Goal: Task Accomplishment & Management: Manage account settings

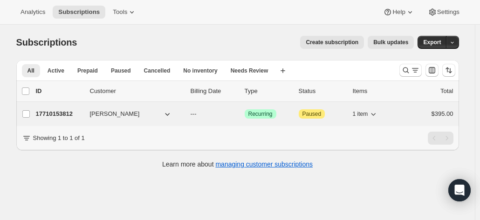
click at [156, 114] on button "[PERSON_NAME]" at bounding box center [130, 114] width 93 height 15
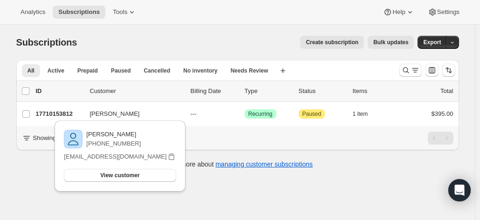
click at [252, 20] on div "Analytics Subscriptions Tools Help Settings" at bounding box center [240, 12] width 480 height 25
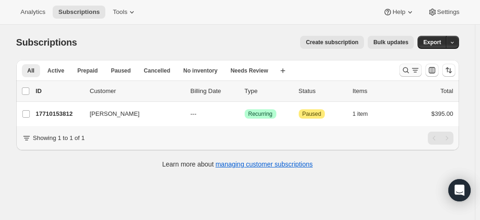
click at [409, 72] on icon "Search and filter results" at bounding box center [405, 70] width 9 height 9
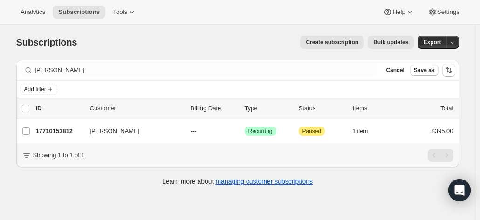
drag, startPoint x: 95, startPoint y: 58, endPoint x: 39, endPoint y: 61, distance: 56.0
click at [39, 61] on div "Subscriptions. This page is ready Subscriptions Create subscription Bulk update…" at bounding box center [237, 110] width 465 height 171
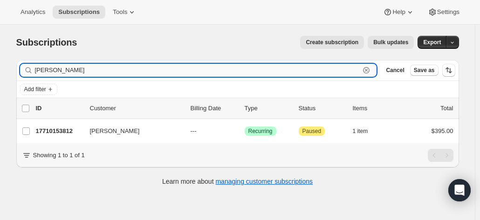
click at [83, 69] on input "stephen cross" at bounding box center [197, 70] width 325 height 13
drag, startPoint x: -5, startPoint y: 70, endPoint x: -43, endPoint y: 70, distance: 37.7
click at [0, 70] on html "Analytics Subscriptions Tools Help Settings Skip to content Subscriptions. This…" at bounding box center [240, 110] width 480 height 220
type input "nicole walker"
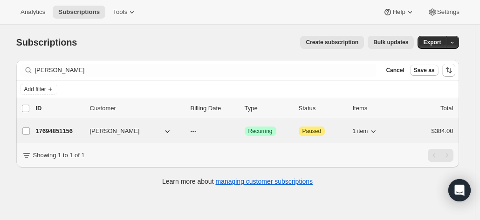
click at [53, 132] on p "17694851156" at bounding box center [59, 131] width 47 height 9
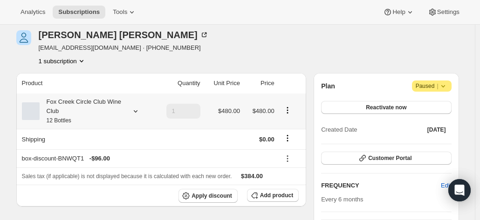
scroll to position [93, 0]
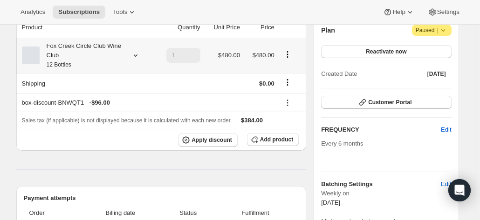
click at [126, 53] on div "Fox Creek Circle Club Wine Club 12 Bottles" at bounding box center [86, 55] width 129 height 28
click at [136, 56] on icon at bounding box center [135, 55] width 9 height 9
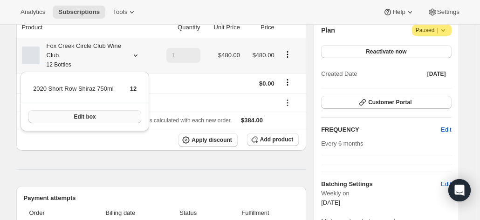
click at [111, 120] on button "Edit box" at bounding box center [84, 116] width 113 height 13
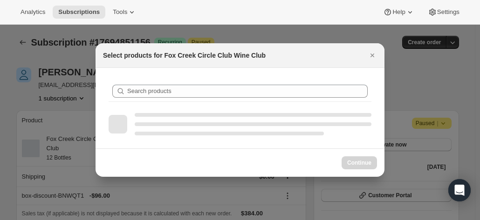
scroll to position [0, 0]
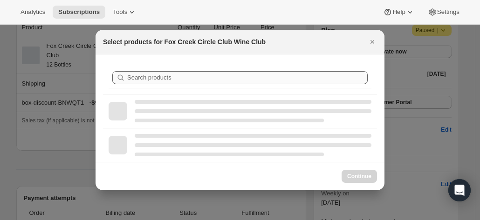
click at [137, 91] on div "Search products" at bounding box center [240, 78] width 274 height 32
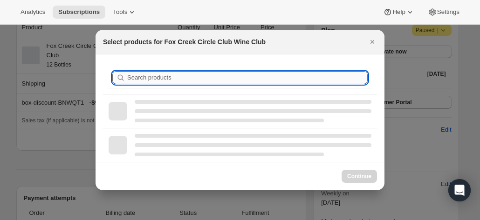
click at [144, 74] on input "Search products" at bounding box center [247, 77] width 240 height 13
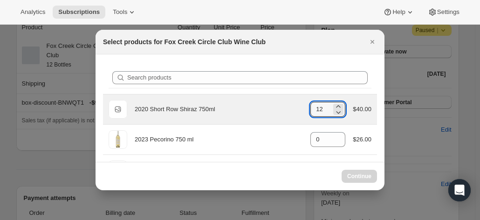
drag, startPoint x: 321, startPoint y: 109, endPoint x: 305, endPoint y: 109, distance: 16.3
click at [310, 109] on input "12" at bounding box center [320, 109] width 21 height 15
click at [333, 113] on icon ":r52:" at bounding box center [337, 112] width 9 height 9
click at [333, 112] on icon ":r52:" at bounding box center [337, 112] width 9 height 9
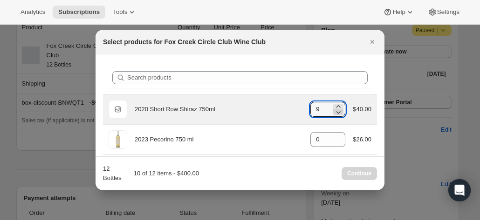
click at [333, 112] on icon ":r52:" at bounding box center [337, 112] width 9 height 9
type input "6"
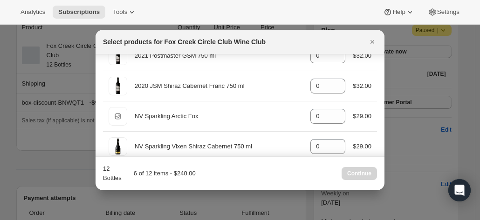
scroll to position [373, 0]
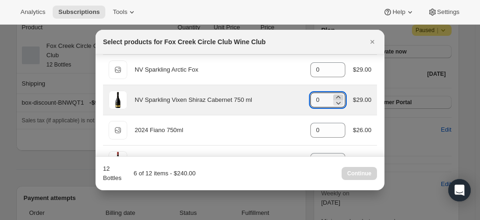
click at [333, 95] on icon ":r52:" at bounding box center [337, 97] width 9 height 9
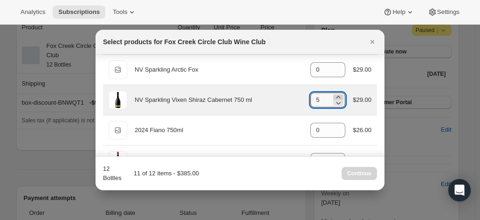
click at [333, 95] on icon ":r52:" at bounding box center [337, 97] width 9 height 9
click at [333, 103] on icon ":r52:" at bounding box center [337, 102] width 9 height 9
type input "6"
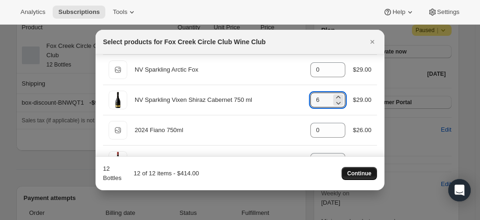
click at [356, 173] on span "Continue" at bounding box center [359, 173] width 24 height 7
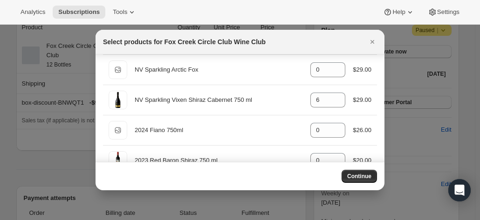
scroll to position [93, 0]
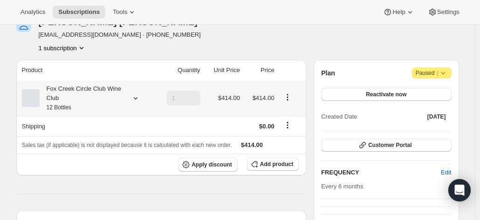
click at [73, 107] on div "Fox Creek Circle Club Wine Club 12 Bottles" at bounding box center [82, 98] width 84 height 28
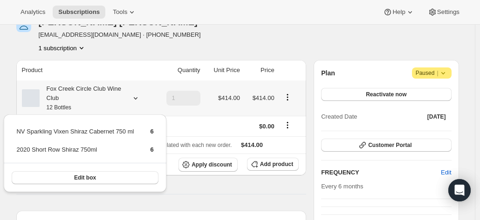
click at [73, 107] on div "Fox Creek Circle Club Wine Club 12 Bottles" at bounding box center [82, 98] width 84 height 28
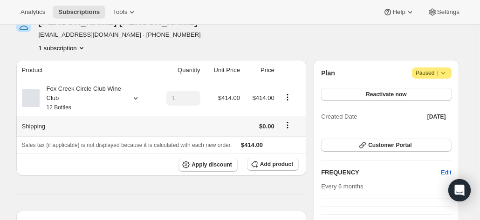
click at [289, 125] on icon "Shipping actions" at bounding box center [287, 125] width 9 height 9
click at [186, 129] on td at bounding box center [177, 126] width 49 height 20
click at [294, 37] on div "Nicole Walker nicoleaweller@hotmail.com · +61438753112 1 subscription" at bounding box center [171, 34] width 310 height 35
click at [279, 163] on span "Add product" at bounding box center [276, 164] width 33 height 7
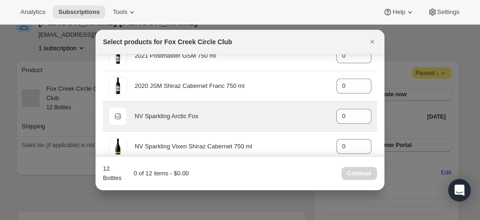
scroll to position [373, 0]
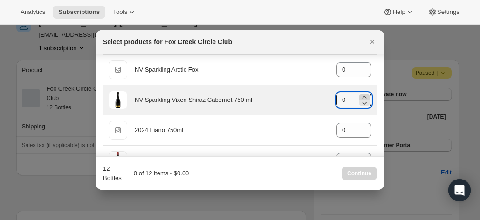
click at [364, 95] on div ":ra3:" at bounding box center [364, 98] width 10 height 6
click at [363, 95] on icon ":ra3:" at bounding box center [364, 97] width 9 height 9
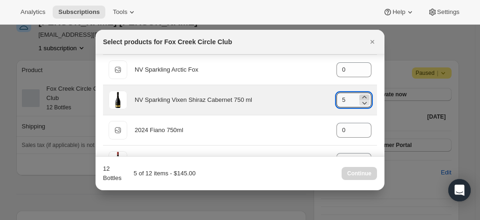
click at [363, 95] on icon ":ra3:" at bounding box center [364, 97] width 9 height 9
type input "6"
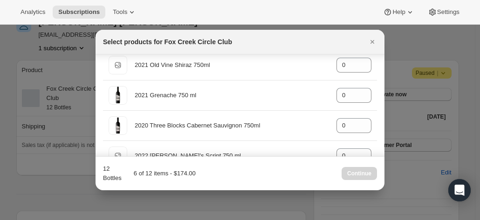
scroll to position [0, 0]
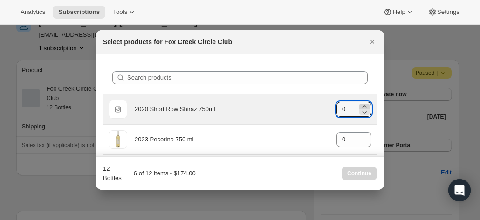
click at [360, 106] on icon ":ra3:" at bounding box center [364, 106] width 9 height 9
click at [360, 108] on icon ":ra3:" at bounding box center [364, 112] width 9 height 9
click at [360, 105] on icon ":ra3:" at bounding box center [364, 106] width 9 height 9
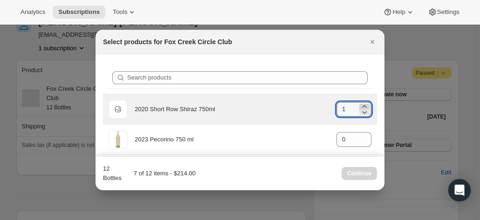
click at [360, 105] on icon ":ra3:" at bounding box center [364, 106] width 9 height 9
click at [360, 104] on icon ":ra3:" at bounding box center [364, 106] width 9 height 9
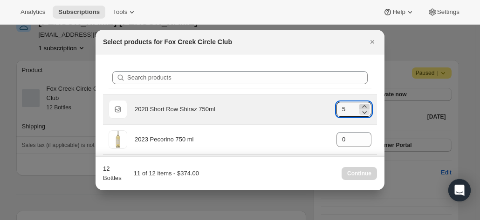
type input "6"
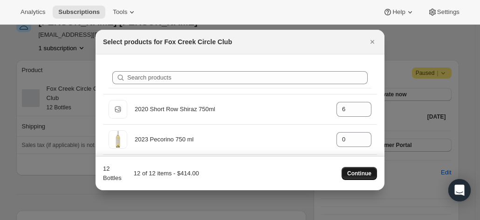
click at [357, 167] on button "Continue" at bounding box center [358, 173] width 35 height 13
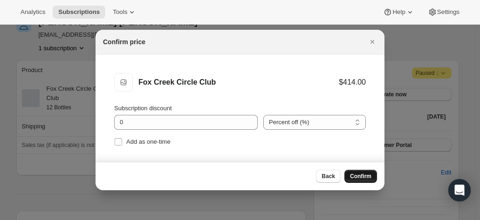
click at [357, 174] on span "Confirm" at bounding box center [360, 176] width 21 height 7
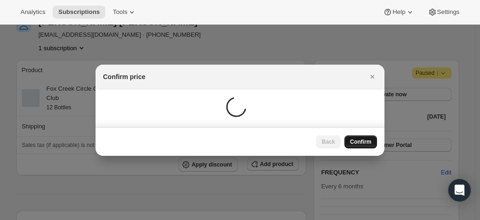
scroll to position [93, 0]
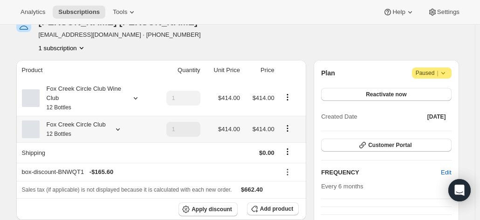
click at [287, 129] on icon "Product actions" at bounding box center [287, 128] width 9 height 9
click at [287, 165] on span "Remove" at bounding box center [289, 162] width 22 height 7
type input "0"
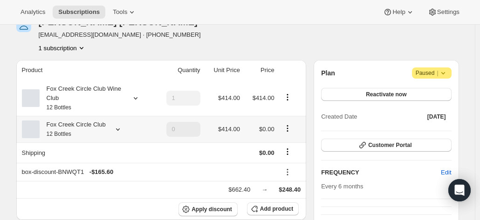
click at [286, 130] on icon "Product actions" at bounding box center [287, 128] width 9 height 9
click at [294, 159] on span "Remove" at bounding box center [289, 162] width 22 height 7
click at [117, 129] on icon at bounding box center [117, 129] width 9 height 9
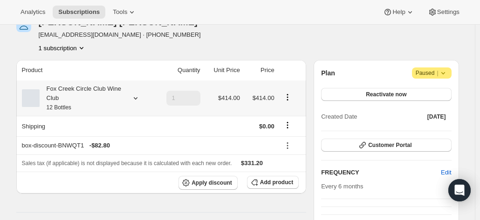
click at [79, 103] on div "Fox Creek Circle Club Wine Club 12 Bottles" at bounding box center [82, 98] width 84 height 28
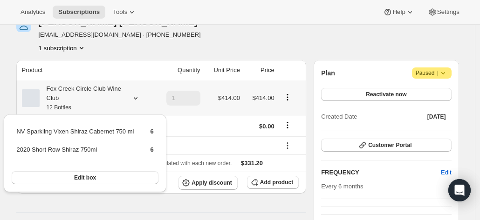
click at [79, 103] on div "Fox Creek Circle Club Wine Club 12 Bottles" at bounding box center [82, 98] width 84 height 28
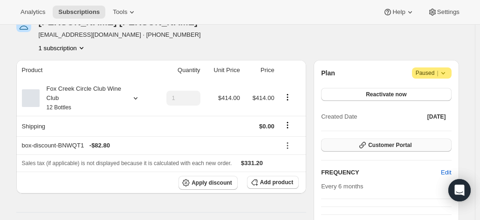
click at [387, 141] on button "Customer Portal" at bounding box center [386, 145] width 130 height 13
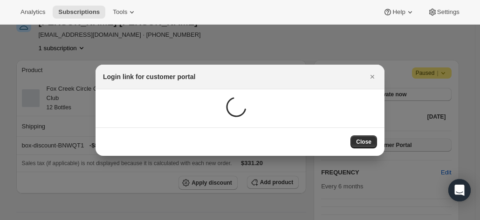
scroll to position [0, 0]
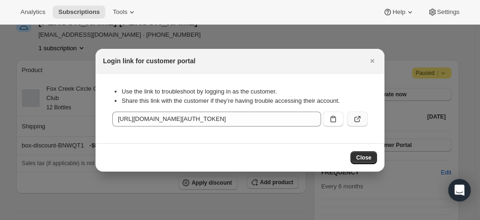
click at [356, 117] on icon ":ri0:" at bounding box center [357, 120] width 6 height 6
click at [374, 60] on icon "Close" at bounding box center [371, 60] width 9 height 9
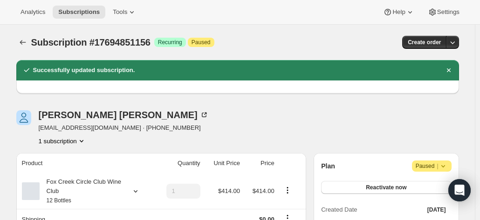
scroll to position [93, 0]
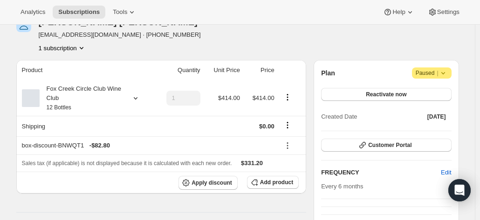
click at [427, 72] on span "Paused |" at bounding box center [431, 72] width 32 height 9
click at [361, 74] on div "Plan Attention Paused |" at bounding box center [386, 73] width 130 height 11
click at [389, 95] on span "Reactivate now" at bounding box center [386, 94] width 41 height 7
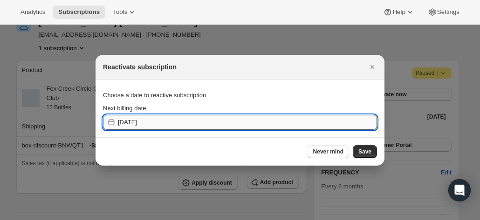
click at [153, 126] on input "2025-09-24" at bounding box center [247, 122] width 259 height 15
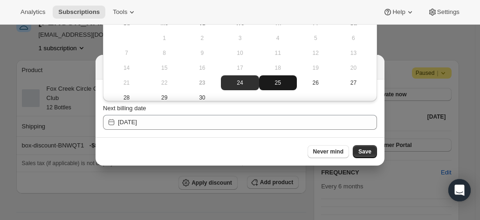
click at [268, 81] on span "25" at bounding box center [278, 82] width 30 height 7
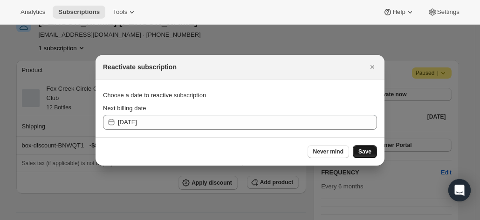
click at [370, 155] on span "Save" at bounding box center [364, 151] width 13 height 7
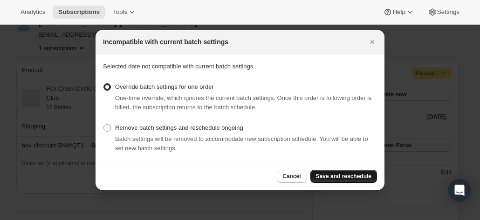
click at [332, 176] on span "Save and reschedule" at bounding box center [343, 176] width 55 height 7
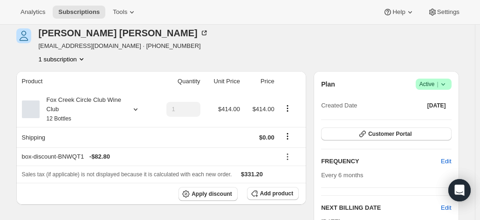
scroll to position [140, 0]
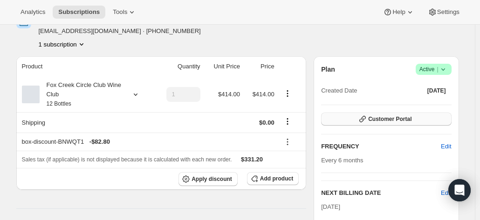
click at [398, 118] on span "Customer Portal" at bounding box center [389, 118] width 43 height 7
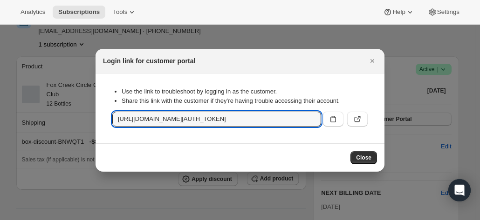
scroll to position [0, 1011]
drag, startPoint x: 115, startPoint y: 119, endPoint x: 411, endPoint y: 122, distance: 296.2
click at [322, 70] on div "Login link for customer portal" at bounding box center [239, 61] width 289 height 25
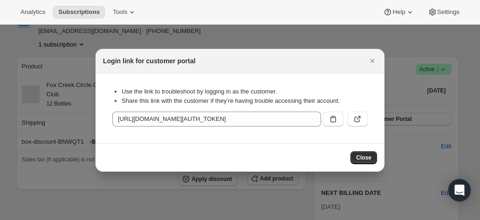
scroll to position [0, 0]
click at [370, 61] on icon "Close" at bounding box center [371, 60] width 9 height 9
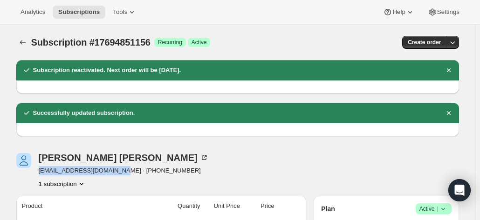
drag, startPoint x: 115, startPoint y: 174, endPoint x: 40, endPoint y: 174, distance: 75.4
click at [40, 174] on div "Nicole Walker nicoleaweller@hotmail.com · +61438753112 1 subscription" at bounding box center [171, 170] width 310 height 35
copy span "nicoleaweller@hotmail.com"
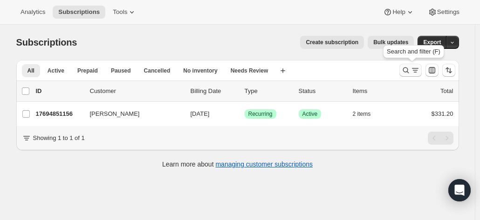
click at [408, 71] on icon "Search and filter results" at bounding box center [405, 70] width 9 height 9
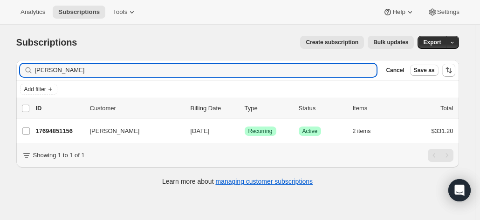
drag, startPoint x: 79, startPoint y: 71, endPoint x: 0, endPoint y: 61, distance: 79.9
click at [0, 61] on div "Subscriptions. This page is ready Subscriptions Create subscription Bulk update…" at bounding box center [237, 135] width 475 height 220
type input "61412345599"
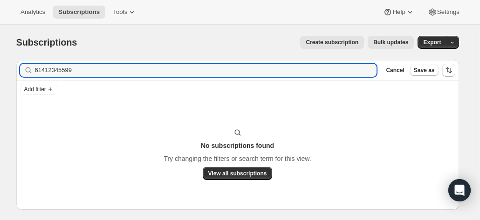
drag, startPoint x: 76, startPoint y: 65, endPoint x: 2, endPoint y: 69, distance: 74.7
click at [2, 69] on div "Subscriptions. This page is ready Subscriptions Create subscription Bulk update…" at bounding box center [237, 135] width 475 height 220
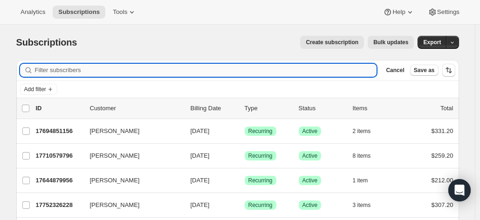
click at [65, 70] on input "Filter subscribers" at bounding box center [206, 70] width 342 height 13
paste input "61412345599"
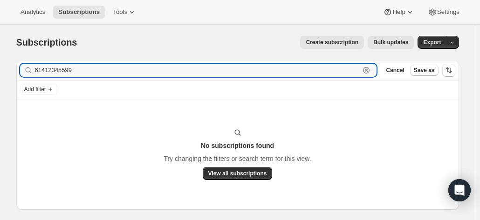
type input "61412345599"
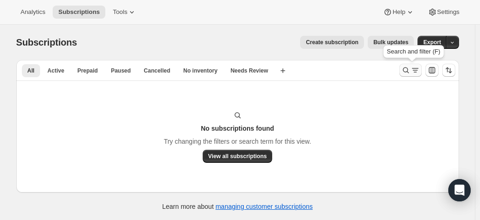
click at [414, 69] on icon "Search and filter results" at bounding box center [414, 70] width 9 height 9
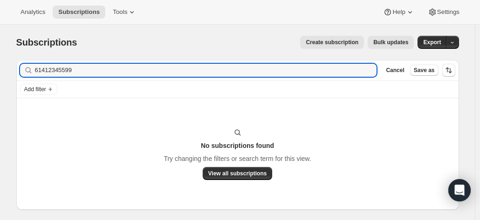
drag, startPoint x: 76, startPoint y: 71, endPoint x: 24, endPoint y: 65, distance: 52.5
click at [25, 66] on div "61412345599 Clear" at bounding box center [198, 70] width 357 height 13
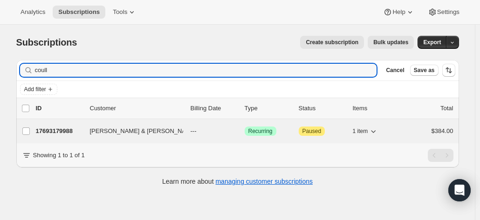
type input "coull"
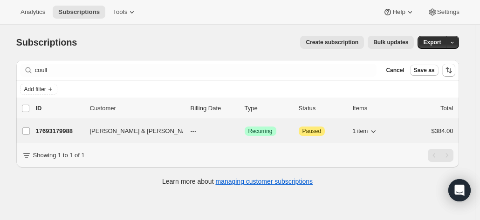
click at [56, 128] on p "17693179988" at bounding box center [59, 131] width 47 height 9
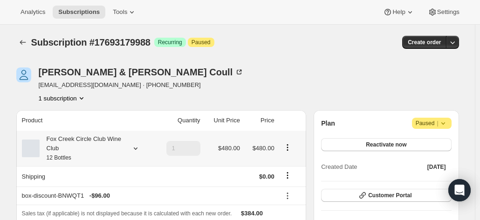
click at [103, 137] on div "Fox Creek Circle Club Wine Club 12 Bottles" at bounding box center [82, 149] width 84 height 28
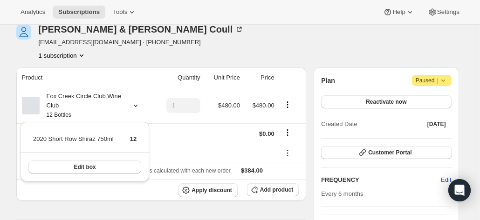
scroll to position [93, 0]
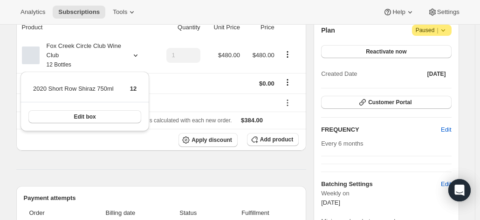
click at [108, 154] on div "Product Quantity Unit Price Price Fox Creek Circle Club Wine Club 12 Bottles 1 …" at bounding box center [161, 206] width 290 height 378
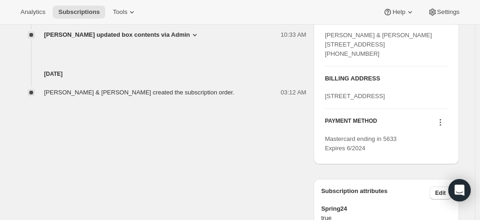
scroll to position [419, 0]
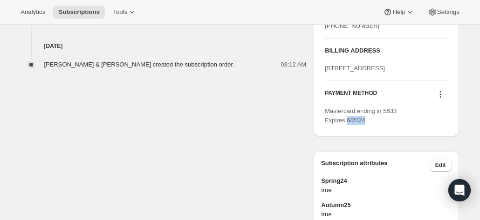
drag, startPoint x: 365, startPoint y: 149, endPoint x: 346, endPoint y: 149, distance: 18.2
click at [346, 124] on span "Mastercard ending in 5633 Expires 6/2024" at bounding box center [361, 116] width 72 height 16
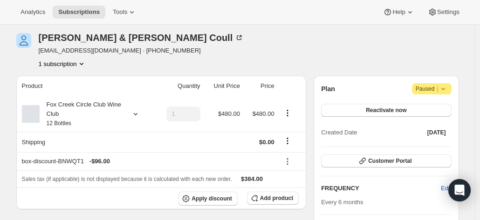
scroll to position [47, 0]
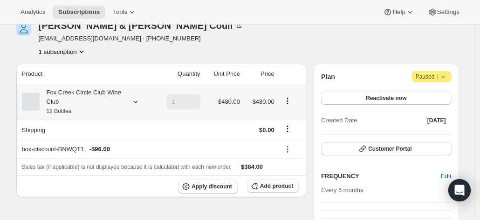
click at [102, 104] on div "Fox Creek Circle Club Wine Club 12 Bottles" at bounding box center [82, 102] width 84 height 28
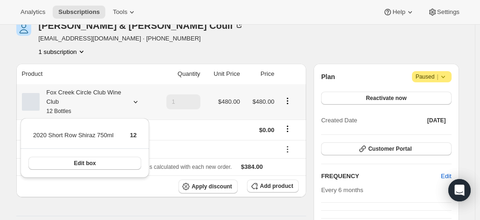
click at [102, 104] on div "Fox Creek Circle Club Wine Club 12 Bottles" at bounding box center [82, 102] width 84 height 28
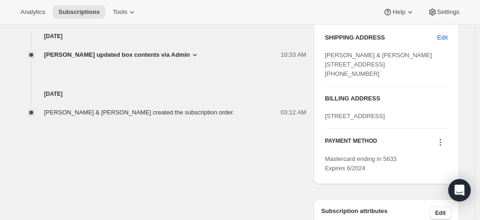
scroll to position [419, 0]
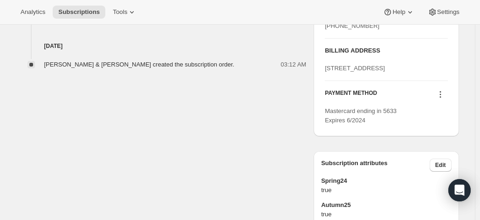
click at [439, 99] on icon at bounding box center [439, 94] width 9 height 9
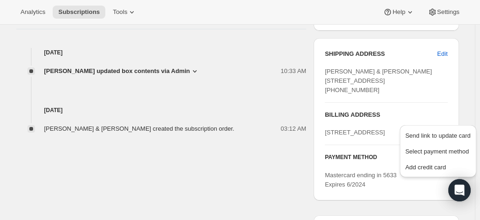
scroll to position [326, 0]
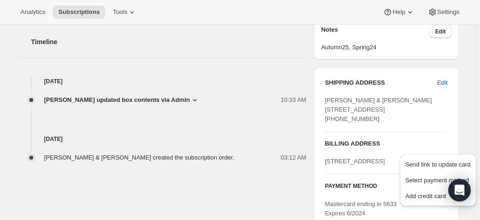
drag, startPoint x: 399, startPoint y: 120, endPoint x: 321, endPoint y: 105, distance: 79.1
click at [318, 101] on div "SHIPPING ADDRESS Edit D. Somerville & Anne Coull 28 Lemon Tree Lane DOORALONG N…" at bounding box center [385, 148] width 145 height 163
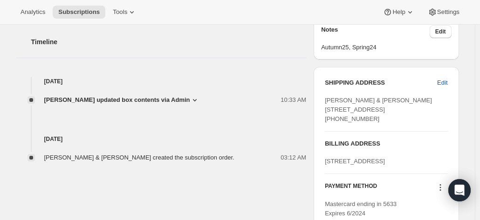
click at [364, 124] on div "D. Somerville & Anne Coull 28 Lemon Tree Lane DOORALONG NSW, 2259 Australia +61…" at bounding box center [386, 110] width 122 height 28
drag, startPoint x: 390, startPoint y: 142, endPoint x: 326, endPoint y: 95, distance: 79.3
click at [326, 95] on div "SHIPPING ADDRESS Edit D. Somerville & Anne Coull 28 Lemon Tree Lane DOORALONG N…" at bounding box center [385, 148] width 145 height 163
copy span "D. Somerville & Anne Coull 28 Lemon Tree Lane DOORALONG NSW, 2259 Australia +61…"
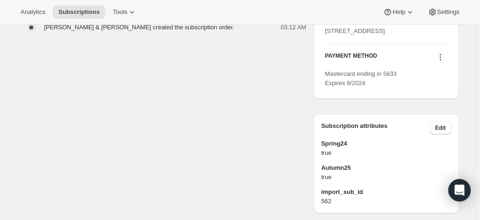
scroll to position [410, 0]
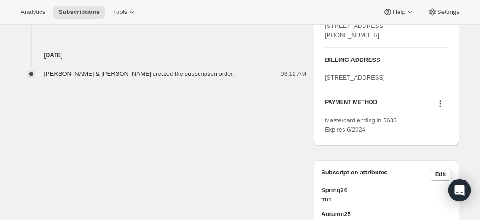
click at [441, 109] on icon at bounding box center [439, 103] width 9 height 9
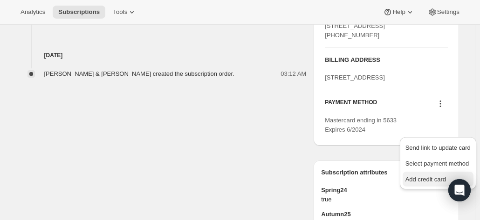
click at [415, 177] on span "Add credit card" at bounding box center [425, 179] width 41 height 7
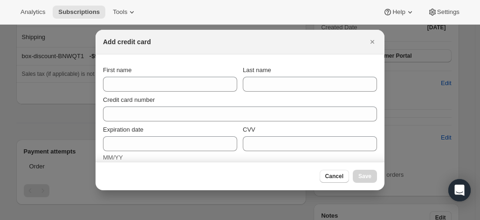
scroll to position [0, 0]
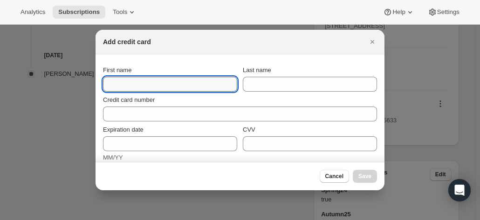
click at [129, 79] on input "First name" at bounding box center [170, 84] width 134 height 15
paste input "D. Somerville & Anne Coull 28 Lemon Tree Lane DOORALONG NSW, 2259 Australia +61…"
drag, startPoint x: 105, startPoint y: 81, endPoint x: 9, endPoint y: 88, distance: 95.8
click at [143, 84] on input "D. Somerville & Anne Coull 28 Lemon Tree Lane DOORALONG NSW, 2259 Australia +61…" at bounding box center [170, 84] width 134 height 15
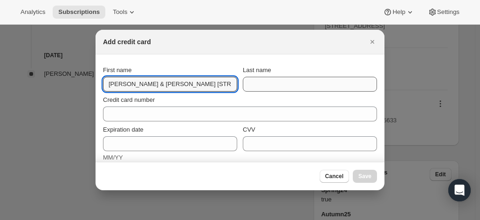
type input "D. Somerville & Anne Coull 28 Lemon Tree Lane DOORALONG NSW, 2259 Australia +61…"
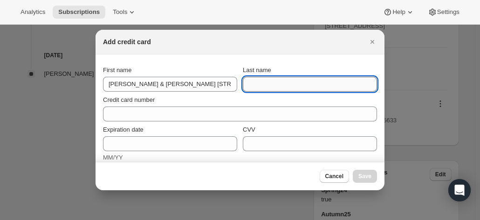
click at [251, 86] on input "Last name" at bounding box center [310, 84] width 134 height 15
paste input "D. Somerville & Anne Coull 28 Lemon Tree Lane DOORALONG NSW, 2259 Australia +61…"
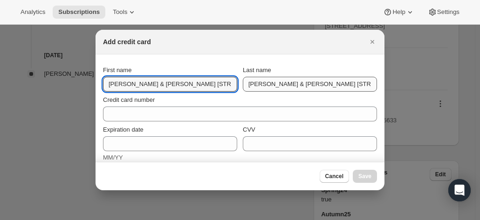
scroll to position [0, 142]
drag, startPoint x: 109, startPoint y: 84, endPoint x: 298, endPoint y: 84, distance: 188.1
click at [298, 84] on div "First name D. Somerville & Anne Coull 28 Lemon Tree Lane DOORALONG NSW, 2259 Au…" at bounding box center [240, 79] width 274 height 26
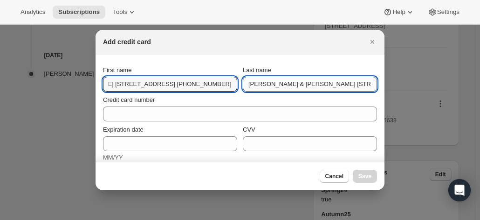
click at [278, 86] on input "D. Somerville & Anne Coull 28 Lemon Tree Lane DOORALONG NSW, 2259 Australia +61…" at bounding box center [310, 84] width 134 height 15
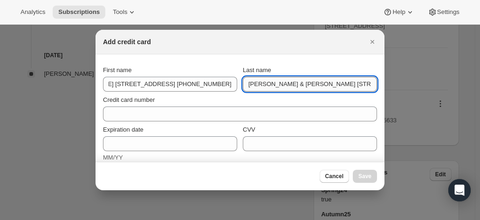
scroll to position [0, 0]
drag, startPoint x: 289, startPoint y: 85, endPoint x: 192, endPoint y: 85, distance: 96.4
click at [192, 85] on div "First name D. Somerville & Anne Coull 28 Lemon Tree Lane DOORALONG NSW, 2259 Au…" at bounding box center [240, 79] width 274 height 26
drag, startPoint x: 278, startPoint y: 85, endPoint x: 368, endPoint y: 89, distance: 90.0
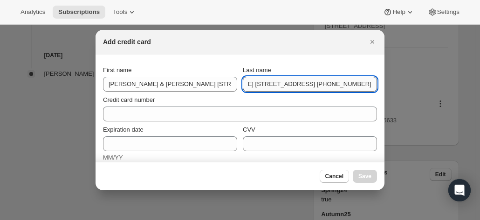
click at [368, 89] on input "Anne Coull 28 Lemon Tree Lane DOORALONG NSW, 2259 Australia +61439135513" at bounding box center [310, 84] width 134 height 15
drag, startPoint x: 259, startPoint y: 84, endPoint x: 219, endPoint y: 84, distance: 40.0
click at [219, 84] on div "First name D. Somerville & Anne Coull 28 Lemon Tree Lane DOORALONG NSW, 2259 Au…" at bounding box center [240, 79] width 274 height 26
type input "Coull"
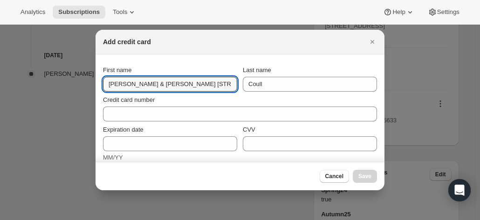
drag, startPoint x: 152, startPoint y: 84, endPoint x: 49, endPoint y: 85, distance: 102.5
drag, startPoint x: 149, startPoint y: 85, endPoint x: 278, endPoint y: 85, distance: 129.5
click at [278, 85] on div "First name Anne Coull 28 Lemon Tree Lane DOORALONG NSW, 2259 Australia +6143913…" at bounding box center [240, 79] width 274 height 26
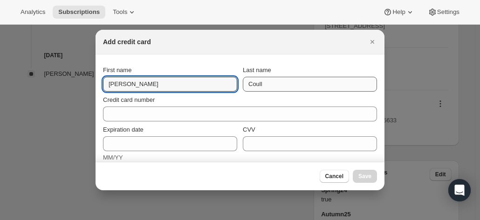
scroll to position [0, 0]
type input "Anne Coull"
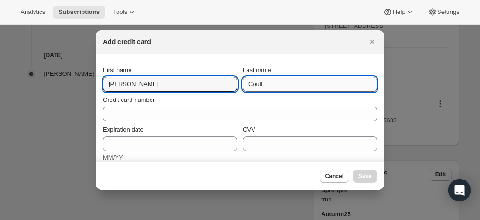
click at [269, 86] on input "Coull" at bounding box center [310, 84] width 134 height 15
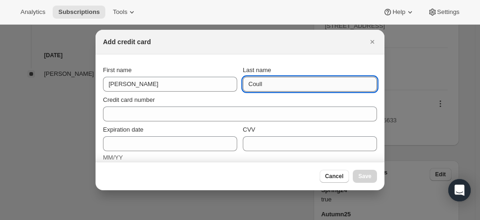
click at [247, 85] on input "Coull" at bounding box center [310, 84] width 134 height 15
type input "Coull"
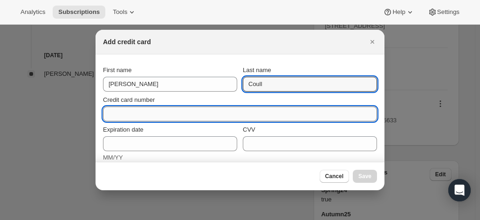
click at [195, 109] on input "Credit card number" at bounding box center [236, 114] width 266 height 15
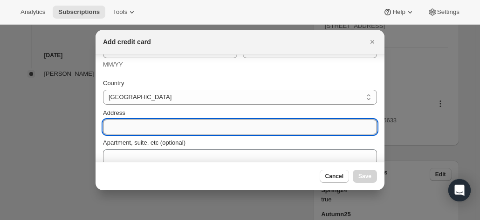
click at [136, 125] on input "Address" at bounding box center [240, 127] width 274 height 15
paste input "D. Somerville & Anne Coull 28 Lemon Tree Lane DOORALONG NSW, 2259 Australia +61…"
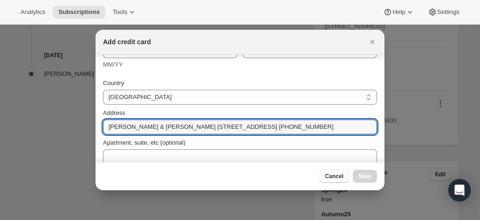
scroll to position [0, 0]
drag, startPoint x: 176, startPoint y: 127, endPoint x: 54, endPoint y: 127, distance: 122.0
drag, startPoint x: 166, startPoint y: 129, endPoint x: 322, endPoint y: 140, distance: 155.9
click at [322, 140] on div "Country Australia Austria Belgium Canada Czech Republic Denmark Finland France …" at bounding box center [240, 148] width 274 height 151
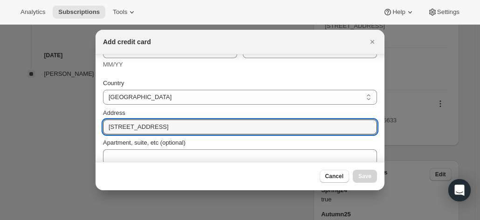
scroll to position [151, 0]
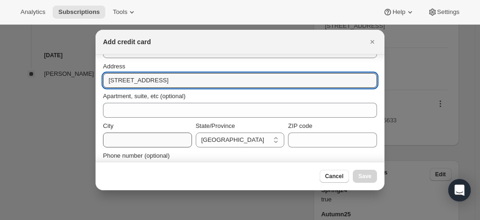
type input "28 Lemon Tree Lane"
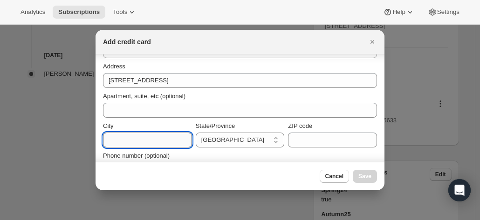
click at [151, 137] on input "City" at bounding box center [147, 140] width 89 height 15
paste input "DOORALONG NSW, 2259 Australia +61439135513"
drag, startPoint x: 149, startPoint y: 139, endPoint x: 33, endPoint y: 136, distance: 115.5
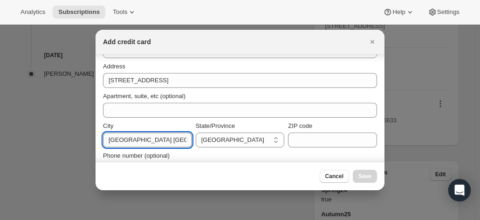
click at [123, 144] on input "DOORALONG NSW, 2259 Australia +61439135513" at bounding box center [147, 140] width 89 height 15
drag, startPoint x: 146, startPoint y: 141, endPoint x: 202, endPoint y: 145, distance: 55.5
click at [202, 145] on div "City DOORALONG NSW, 2259 Australia +61439135513 State/Province Australian Capit…" at bounding box center [240, 135] width 274 height 26
click at [133, 140] on input "DOORALONG NSW, 2259 Australia +61439135513" at bounding box center [147, 140] width 89 height 15
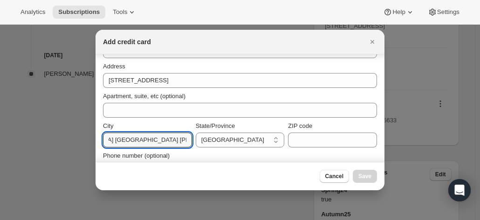
scroll to position [0, 0]
drag, startPoint x: 107, startPoint y: 137, endPoint x: 27, endPoint y: 135, distance: 80.1
click at [142, 135] on input "DOORALONG NSW, 2259 Australia +61439135513" at bounding box center [147, 140] width 89 height 15
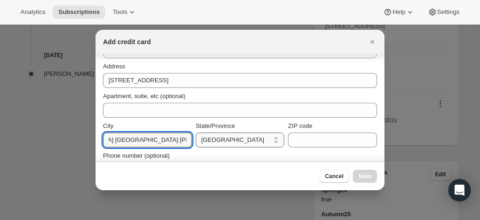
drag, startPoint x: 148, startPoint y: 142, endPoint x: 230, endPoint y: 143, distance: 82.0
click at [230, 143] on div "City DOORALONG NSW, 2259 Australia +61439135513 State/Province Australian Capit…" at bounding box center [240, 135] width 274 height 26
type input "DOORALONG"
click at [215, 139] on select "[GEOGRAPHIC_DATA] [GEOGRAPHIC_DATA] [GEOGRAPHIC_DATA] [GEOGRAPHIC_DATA] [GEOGRA…" at bounding box center [240, 140] width 89 height 15
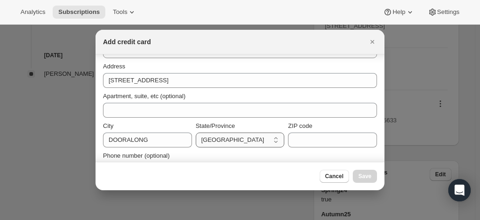
select select "NSW"
click at [196, 133] on select "[GEOGRAPHIC_DATA] [GEOGRAPHIC_DATA] [GEOGRAPHIC_DATA] [GEOGRAPHIC_DATA] [GEOGRA…" at bounding box center [240, 140] width 89 height 15
click at [155, 143] on input "DOORALONG" at bounding box center [147, 140] width 89 height 15
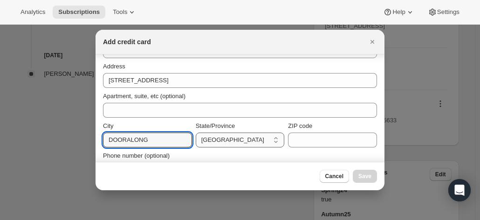
click at [232, 136] on select "[GEOGRAPHIC_DATA] [GEOGRAPHIC_DATA] [GEOGRAPHIC_DATA] [GEOGRAPHIC_DATA] [GEOGRA…" at bounding box center [240, 140] width 89 height 15
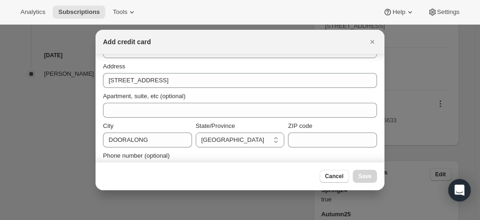
drag, startPoint x: 232, startPoint y: 136, endPoint x: 230, endPoint y: 132, distance: 5.0
click at [232, 136] on select "[GEOGRAPHIC_DATA] [GEOGRAPHIC_DATA] [GEOGRAPHIC_DATA] [GEOGRAPHIC_DATA] [GEOGRA…" at bounding box center [240, 140] width 89 height 15
click at [302, 136] on input "ZIP code" at bounding box center [332, 140] width 89 height 15
paste input "DOORALONG NSW, 2259 Australia +61439135513"
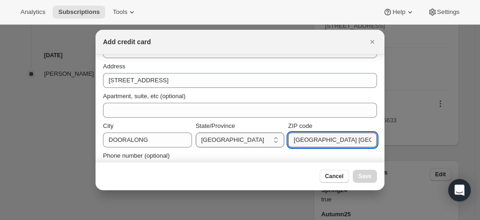
drag, startPoint x: 340, startPoint y: 139, endPoint x: 223, endPoint y: 135, distance: 117.4
click at [223, 135] on div "City DOORALONG State/Province Australian Capital Territory New South Wales Nort…" at bounding box center [240, 135] width 274 height 26
click at [343, 141] on input "DOORALONG NSW, 2259 Australia +61439135513" at bounding box center [332, 140] width 89 height 15
drag, startPoint x: 345, startPoint y: 141, endPoint x: 265, endPoint y: 137, distance: 80.6
click at [265, 137] on div "City DOORALONG State/Province Australian Capital Territory New South Wales Nort…" at bounding box center [240, 135] width 274 height 26
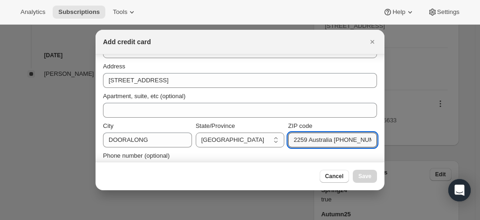
scroll to position [0, 3]
drag, startPoint x: 305, startPoint y: 141, endPoint x: 376, endPoint y: 145, distance: 70.9
click at [376, 145] on section "First name Anne Coull Last name Coull Credit card number Invalid card number Ex…" at bounding box center [239, 44] width 289 height 281
type input "2259"
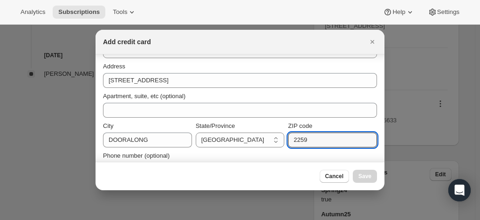
drag, startPoint x: 278, startPoint y: 152, endPoint x: 261, endPoint y: 156, distance: 18.0
click at [278, 152] on div "Phone number (optional)" at bounding box center [240, 155] width 274 height 9
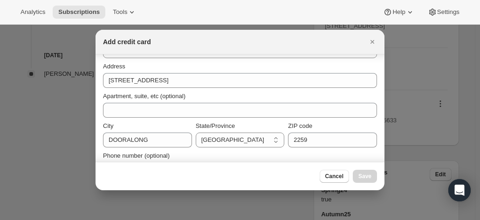
scroll to position [173, 0]
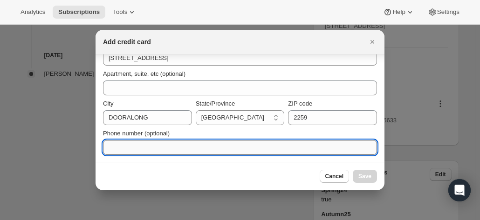
click at [135, 146] on input "Phone number (optional)" at bounding box center [240, 147] width 274 height 15
paste input "DOORALONG NSW, 2259 Australia +61439135513"
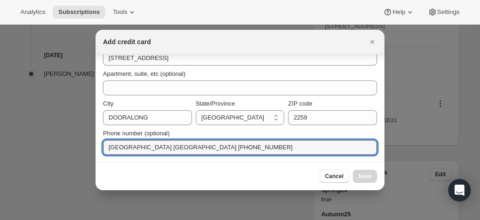
drag, startPoint x: 203, startPoint y: 149, endPoint x: 57, endPoint y: 142, distance: 146.3
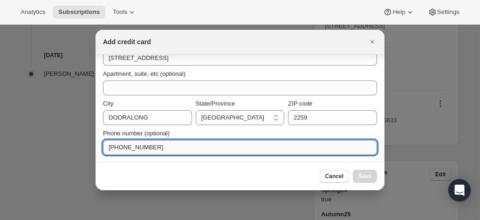
click at [109, 147] on input "+61439135513" at bounding box center [240, 147] width 274 height 15
click at [155, 149] on input "+61439135513" at bounding box center [240, 147] width 274 height 15
type input "+61439135513"
click at [290, 136] on div "Phone number (optional)" at bounding box center [240, 133] width 274 height 9
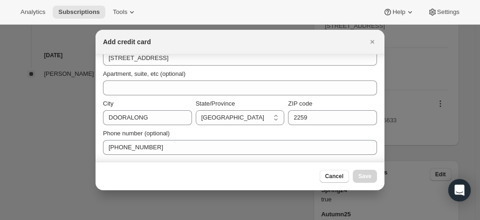
scroll to position [0, 0]
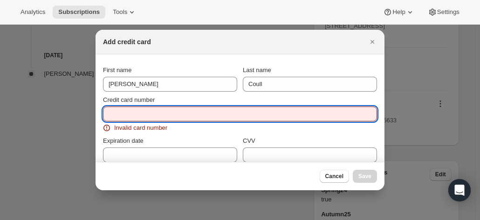
click at [187, 108] on input "Credit card number" at bounding box center [236, 114] width 266 height 15
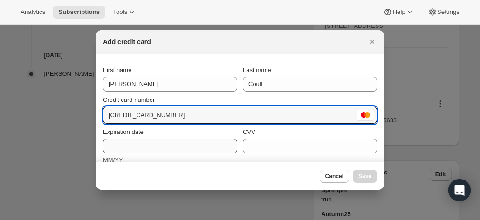
type input "5523 5052 8067 7266"
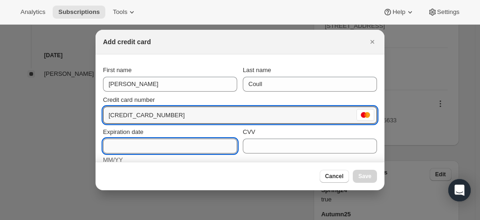
click at [167, 142] on input "Expiration date" at bounding box center [170, 146] width 134 height 15
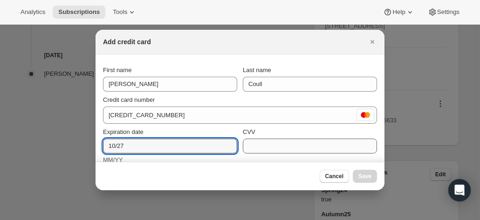
type input "10/27"
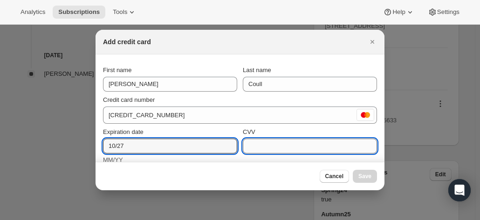
click at [286, 147] on input "CVV" at bounding box center [310, 146] width 134 height 15
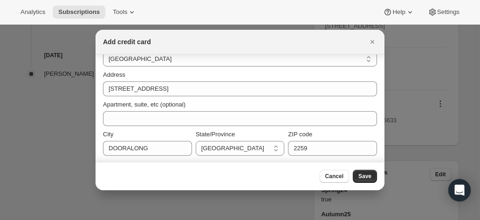
scroll to position [164, 0]
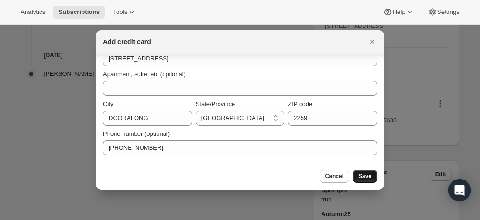
type input "081"
drag, startPoint x: 376, startPoint y: 178, endPoint x: 366, endPoint y: 178, distance: 10.3
click at [366, 178] on button "Save" at bounding box center [365, 176] width 24 height 13
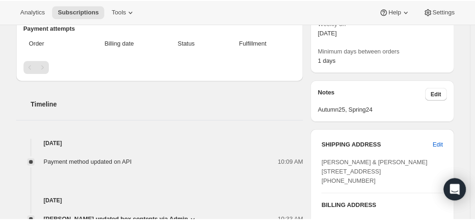
scroll to position [339, 0]
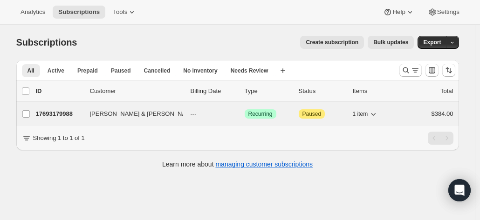
click at [56, 113] on p "17693179988" at bounding box center [59, 113] width 47 height 9
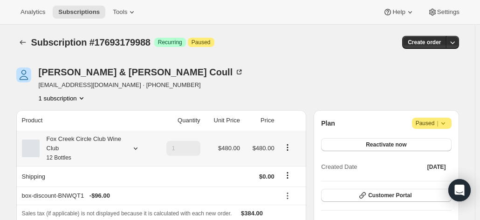
click at [65, 156] on small "12 Bottles" at bounding box center [59, 158] width 25 height 7
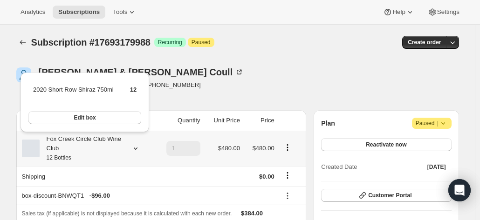
click at [65, 156] on small "12 Bottles" at bounding box center [59, 158] width 25 height 7
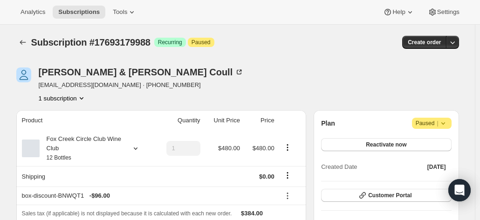
scroll to position [47, 0]
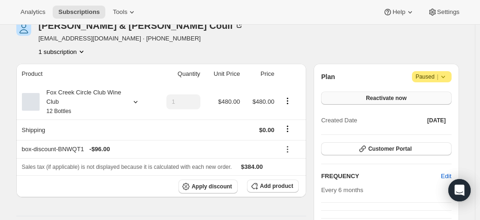
click at [346, 102] on button "Reactivate now" at bounding box center [386, 98] width 130 height 13
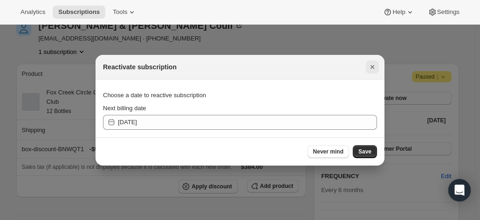
click at [373, 63] on icon "Close" at bounding box center [371, 66] width 9 height 9
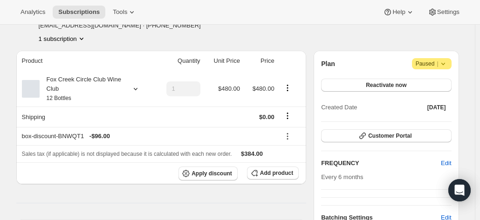
scroll to position [47, 0]
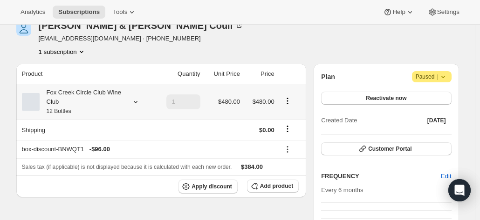
drag, startPoint x: 375, startPoint y: 99, endPoint x: 90, endPoint y: 106, distance: 285.1
click at [90, 106] on div "Fox Creek Circle Club Wine Club 12 Bottles" at bounding box center [82, 102] width 84 height 28
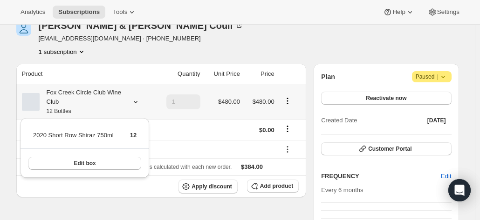
click at [91, 106] on div "Fox Creek Circle Club Wine Club 12 Bottles" at bounding box center [82, 102] width 84 height 28
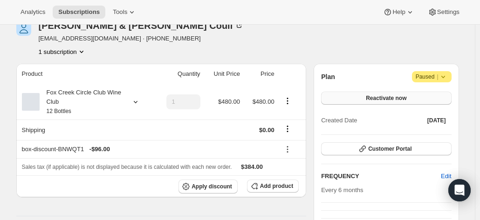
click at [360, 98] on button "Reactivate now" at bounding box center [386, 98] width 130 height 13
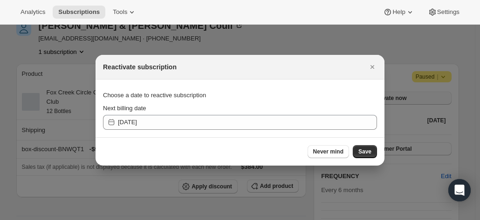
scroll to position [0, 0]
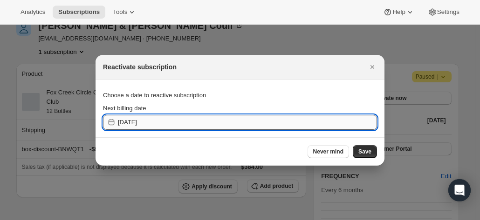
click at [203, 120] on input "2025-09-24" at bounding box center [247, 122] width 259 height 15
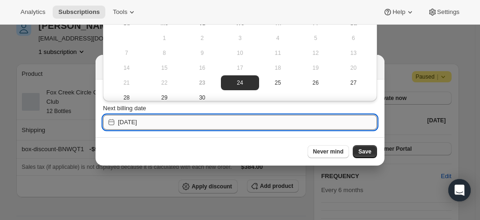
click at [203, 120] on input "2025-09-24" at bounding box center [247, 122] width 259 height 15
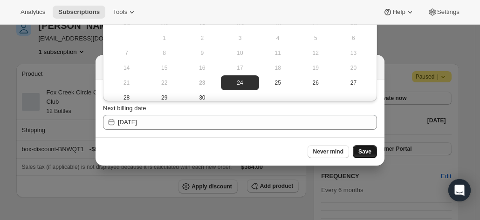
click at [365, 147] on button "Save" at bounding box center [365, 151] width 24 height 13
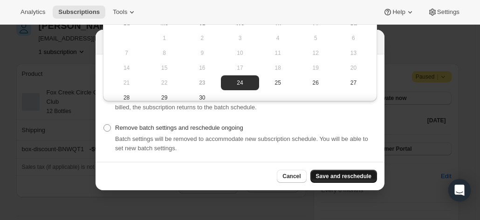
click at [335, 173] on span "Save and reschedule" at bounding box center [343, 176] width 55 height 7
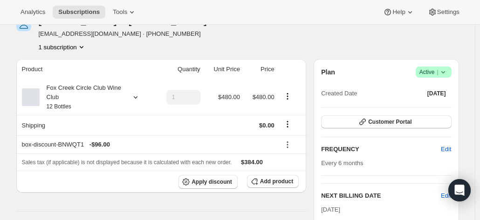
scroll to position [140, 0]
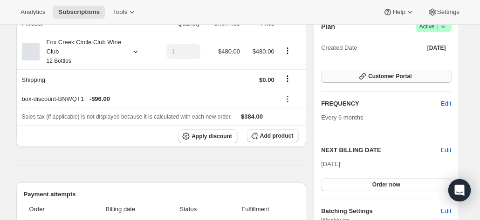
click at [371, 76] on button "Customer Portal" at bounding box center [386, 76] width 130 height 13
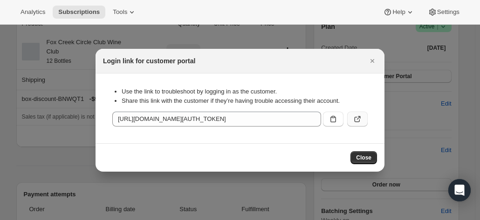
click at [358, 118] on icon ":r6v:" at bounding box center [357, 119] width 9 height 9
click at [372, 61] on icon "Close" at bounding box center [372, 61] width 4 height 4
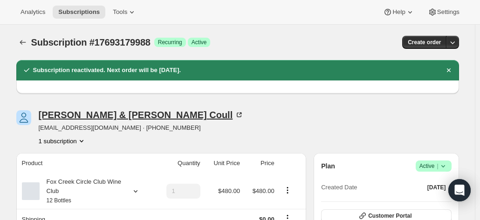
click at [135, 115] on div "D. Somerville & Anne Coull" at bounding box center [141, 114] width 205 height 9
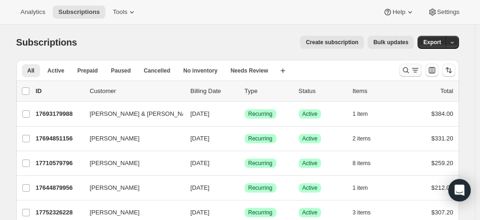
click at [407, 65] on button "Search and filter results" at bounding box center [410, 70] width 22 height 13
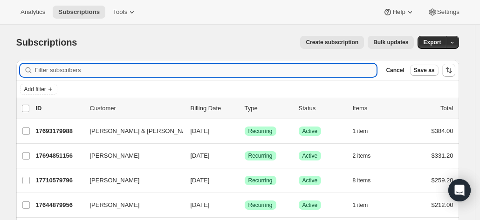
click at [168, 72] on input "Filter subscribers" at bounding box center [206, 70] width 342 height 13
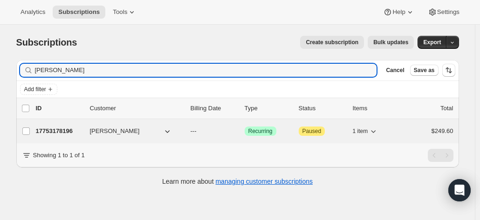
type input "[PERSON_NAME]"
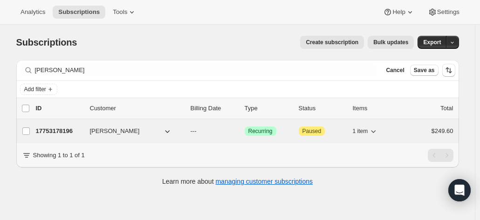
click at [63, 134] on p "17753178196" at bounding box center [59, 131] width 47 height 9
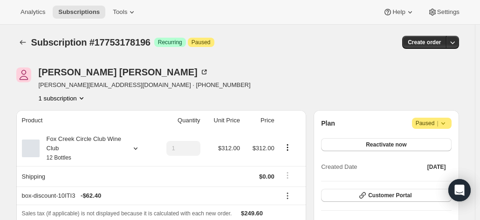
click at [448, 121] on icon at bounding box center [442, 123] width 9 height 9
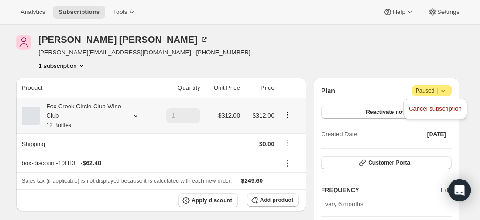
scroll to position [47, 0]
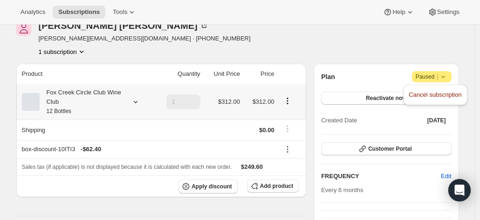
click at [114, 107] on div "Fox Creek Circle Club Wine Club 12 Bottles" at bounding box center [82, 102] width 84 height 28
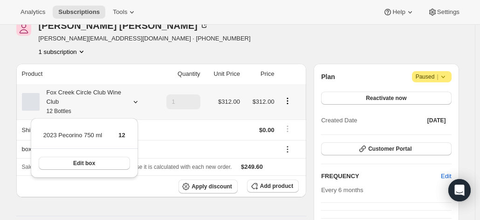
click at [114, 107] on div "Fox Creek Circle Club Wine Club 12 Bottles" at bounding box center [82, 102] width 84 height 28
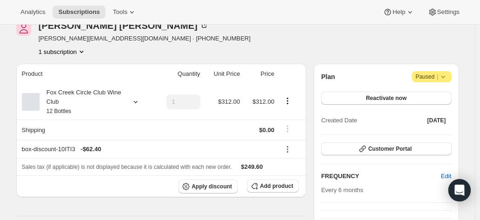
click at [427, 74] on span "Paused |" at bounding box center [431, 76] width 32 height 9
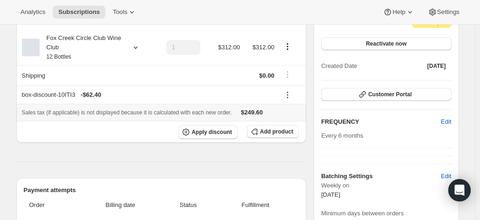
scroll to position [101, 0]
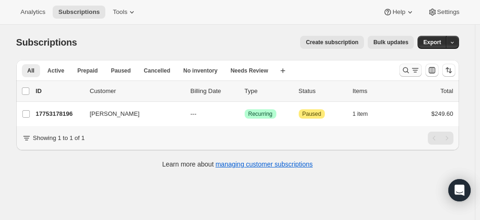
click at [406, 68] on icon "Search and filter results" at bounding box center [405, 70] width 9 height 9
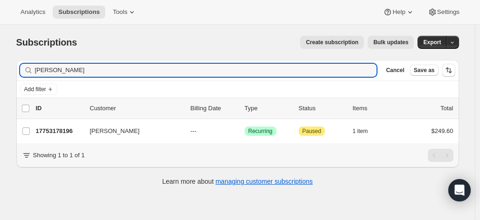
drag, startPoint x: 94, startPoint y: 72, endPoint x: -21, endPoint y: 72, distance: 115.5
click at [0, 72] on html "Analytics Subscriptions Tools Help Settings Skip to content Subscriptions. This…" at bounding box center [240, 110] width 480 height 220
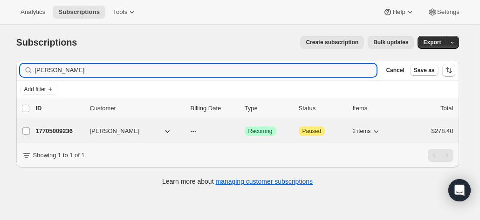
type input "alan muir"
click at [62, 132] on p "17705009236" at bounding box center [59, 131] width 47 height 9
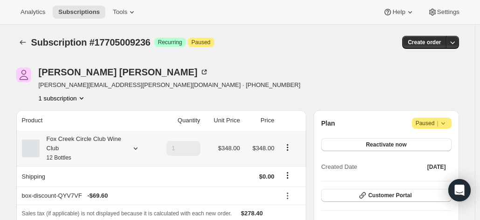
click at [68, 152] on div "Fox Creek Circle Club Wine Club 12 Bottles" at bounding box center [82, 149] width 84 height 28
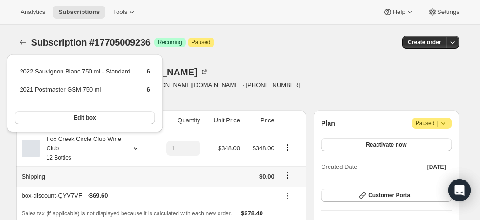
scroll to position [47, 0]
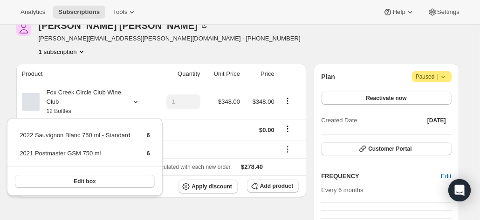
click at [239, 45] on div "Alan Muir alan.muir@fwealth.com.au · +61401671779 1 subscription" at bounding box center [171, 38] width 310 height 35
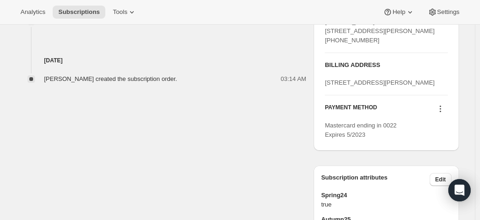
scroll to position [419, 0]
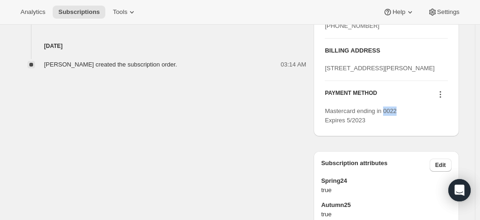
drag, startPoint x: 386, startPoint y: 137, endPoint x: 399, endPoint y: 136, distance: 13.0
click at [399, 125] on div "Mastercard ending in 0022 Expires 5/2023" at bounding box center [386, 116] width 122 height 19
click at [440, 99] on icon at bounding box center [439, 94] width 9 height 9
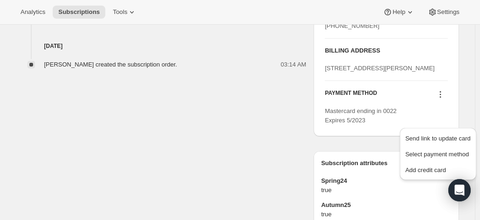
click at [349, 136] on div "SHIPPING ADDRESS Edit Alan Muir 11 Eglinton Cres HAMERSLEY WA, 6022 Australia +…" at bounding box center [385, 55] width 145 height 163
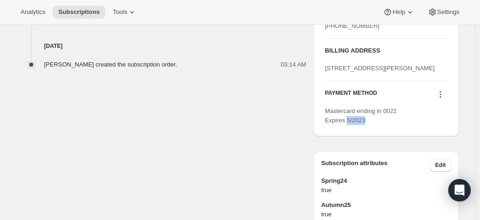
drag, startPoint x: 347, startPoint y: 148, endPoint x: 372, endPoint y: 148, distance: 24.7
click at [372, 125] on div "Mastercard ending in 0022 Expires 5/2023" at bounding box center [386, 116] width 122 height 19
click at [441, 99] on icon at bounding box center [439, 94] width 9 height 9
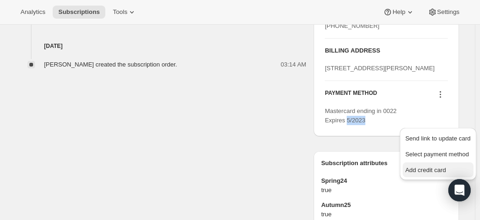
click at [427, 170] on span "Add credit card" at bounding box center [425, 170] width 41 height 7
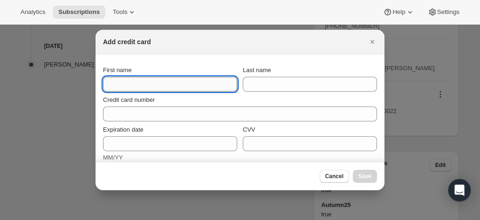
click at [149, 85] on input "First name" at bounding box center [170, 84] width 134 height 15
drag, startPoint x: 373, startPoint y: 39, endPoint x: 413, endPoint y: 74, distance: 52.8
click at [373, 40] on icon "Close" at bounding box center [371, 41] width 9 height 9
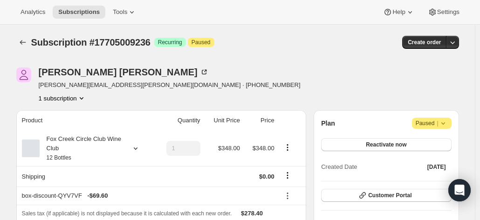
scroll to position [419, 0]
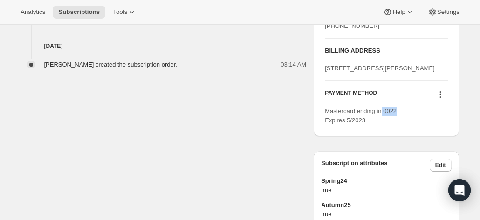
drag, startPoint x: 384, startPoint y: 139, endPoint x: 421, endPoint y: 139, distance: 36.8
click at [421, 125] on div "Mastercard ending in 0022 Expires 5/2023" at bounding box center [386, 116] width 122 height 19
click at [445, 99] on icon at bounding box center [439, 94] width 9 height 9
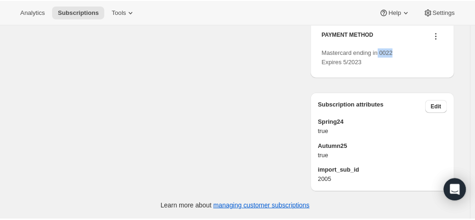
scroll to position [270, 0]
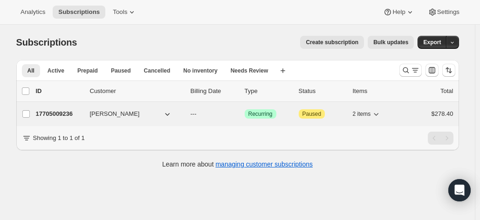
click at [70, 117] on p "17705009236" at bounding box center [59, 113] width 47 height 9
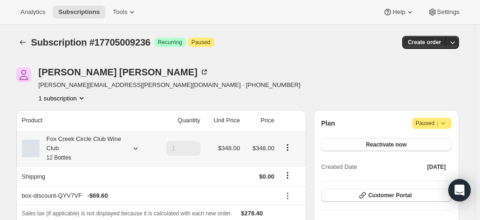
click at [136, 144] on icon at bounding box center [135, 148] width 9 height 9
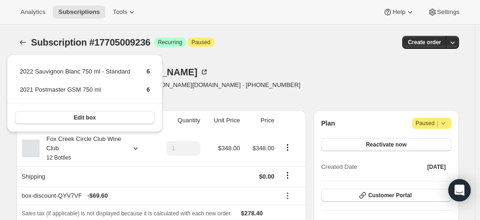
click at [237, 70] on div "[PERSON_NAME] [PERSON_NAME][EMAIL_ADDRESS][PERSON_NAME][DOMAIN_NAME] · [PHONE_N…" at bounding box center [171, 85] width 310 height 35
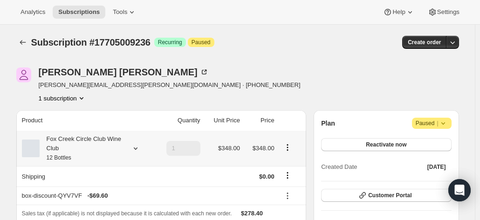
click at [84, 147] on div "Fox Creek Circle Club Wine Club 12 Bottles" at bounding box center [82, 149] width 84 height 28
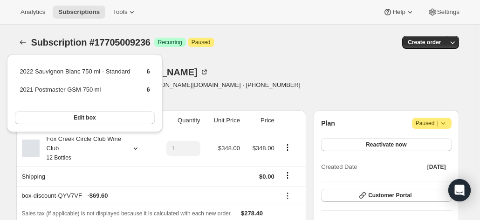
click at [230, 78] on div "[PERSON_NAME] [PERSON_NAME][EMAIL_ADDRESS][PERSON_NAME][DOMAIN_NAME] · [PHONE_N…" at bounding box center [171, 85] width 310 height 35
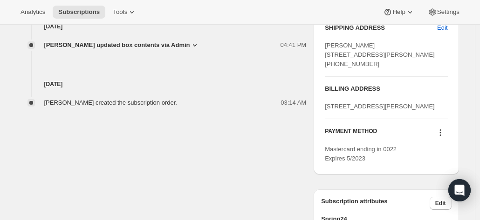
scroll to position [419, 0]
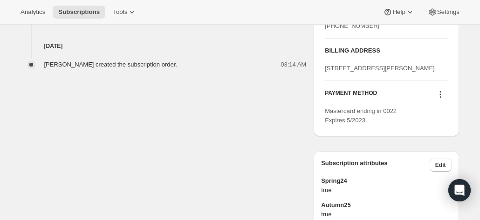
click at [443, 99] on icon at bounding box center [439, 94] width 9 height 9
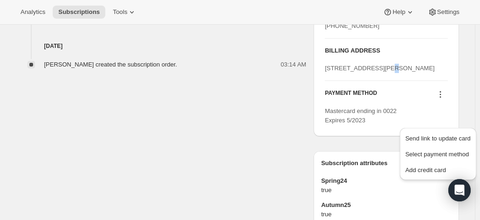
drag, startPoint x: 339, startPoint y: 93, endPoint x: 298, endPoint y: 97, distance: 40.7
click at [329, 72] on span "[STREET_ADDRESS][PERSON_NAME]" at bounding box center [380, 68] width 110 height 7
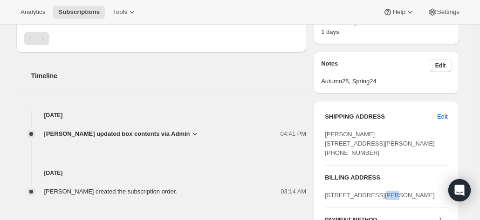
scroll to position [279, 0]
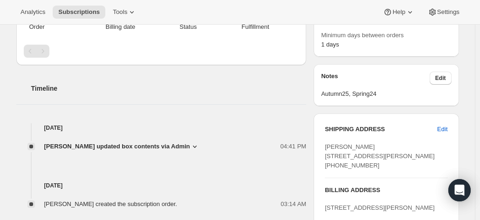
click at [405, 149] on div "[PERSON_NAME] [STREET_ADDRESS][PERSON_NAME] [PHONE_NUMBER]" at bounding box center [386, 156] width 122 height 28
drag, startPoint x: 372, startPoint y: 179, endPoint x: 326, endPoint y: 145, distance: 56.9
click at [326, 145] on div "SHIPPING ADDRESS Edit Alan Muir 11 Eglinton Cres HAMERSLEY WA, 6022 Australia +…" at bounding box center [385, 195] width 145 height 163
copy span "[PERSON_NAME] [STREET_ADDRESS][PERSON_NAME] [PHONE_NUMBER]"
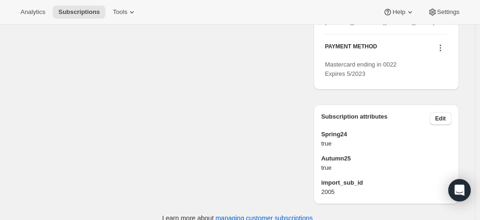
scroll to position [503, 0]
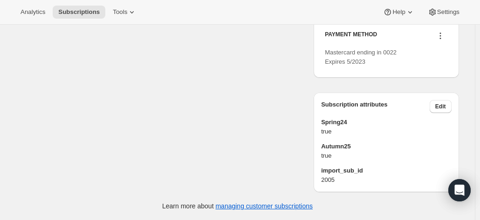
click at [440, 37] on icon at bounding box center [439, 35] width 9 height 9
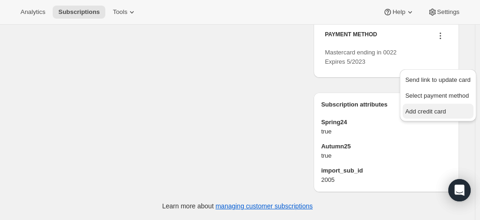
click at [416, 108] on span "Add credit card" at bounding box center [425, 111] width 41 height 7
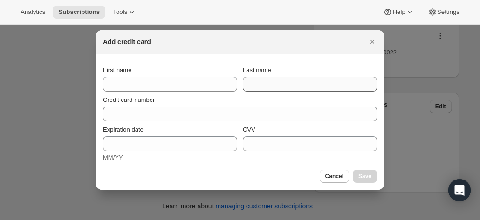
select select "ACT"
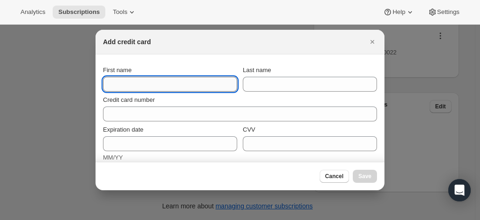
click at [147, 89] on input "First name" at bounding box center [170, 84] width 134 height 15
type input "A"
type input "[PERSON_NAME]"
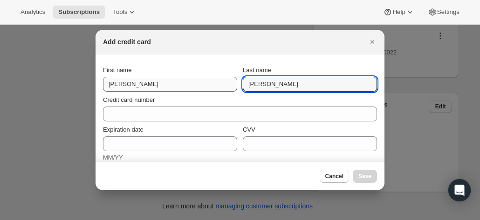
type input "[PERSON_NAME]"
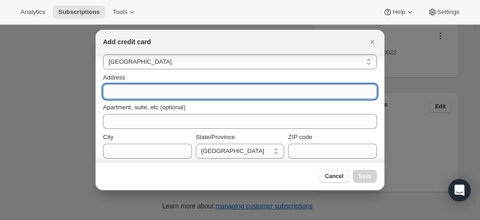
click at [124, 84] on input "Address" at bounding box center [240, 91] width 274 height 15
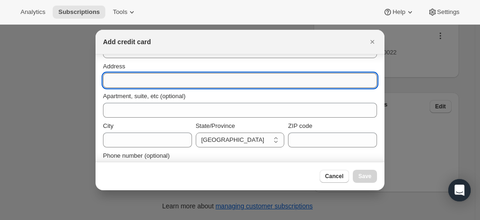
paste input "Alan Muir 11 Eglinton Cres HAMERSLEY WA, 6022 Australia +61401671779"
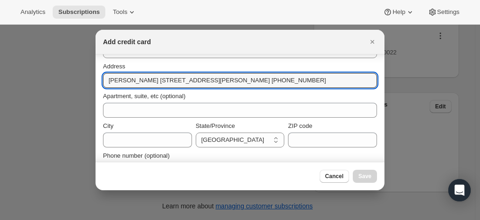
drag, startPoint x: 138, startPoint y: 80, endPoint x: 55, endPoint y: 73, distance: 83.2
click at [55, 220] on div "Add credit card First name Alan Last name Muir Credit card number Invalid card …" at bounding box center [240, 220] width 480 height 0
drag, startPoint x: 156, startPoint y: 81, endPoint x: 300, endPoint y: 87, distance: 145.0
click at [300, 87] on input "11 Eglinton Cres HAMERSLEY WA, 6022 Australia +61401671779" at bounding box center [240, 80] width 274 height 15
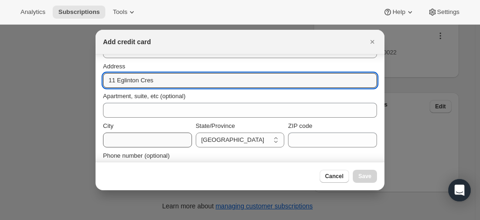
type input "11 Eglinton Cres"
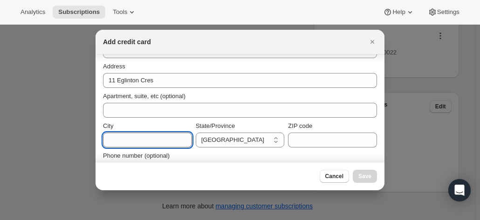
click at [109, 145] on input "City" at bounding box center [147, 140] width 89 height 15
paste input "HAMERSLEY WA, 6022 Australia +61401671779"
drag, startPoint x: 115, startPoint y: 140, endPoint x: 224, endPoint y: 146, distance: 110.1
click at [224, 146] on div "City HAMERSLEY WA, 6022 Australia +61401671779 State/Province Australian Capita…" at bounding box center [240, 135] width 274 height 26
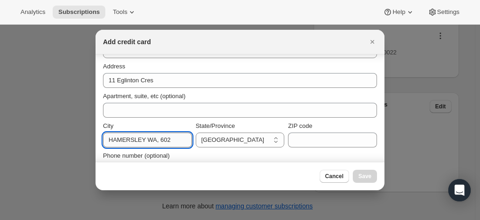
scroll to position [0, 0]
drag, startPoint x: 167, startPoint y: 141, endPoint x: 143, endPoint y: 137, distance: 23.6
click at [143, 137] on input "HAMERSLEY WA, 602" at bounding box center [147, 140] width 89 height 15
type input "HAMERSLEY"
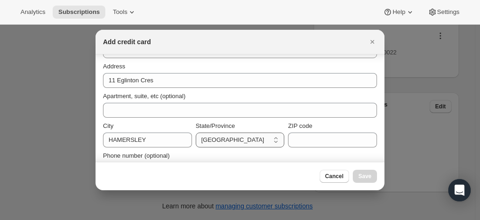
click at [219, 135] on select "Australian Capital Territory New South Wales Northern Territory Queensland Sout…" at bounding box center [240, 140] width 89 height 15
select select "WA"
click at [196, 133] on select "Australian Capital Territory New South Wales Northern Territory Queensland Sout…" at bounding box center [240, 140] width 89 height 15
click at [318, 134] on input "ZIP code" at bounding box center [332, 140] width 89 height 15
paste input "HAMERSLEY WA, 6022 Australia +61401671779"
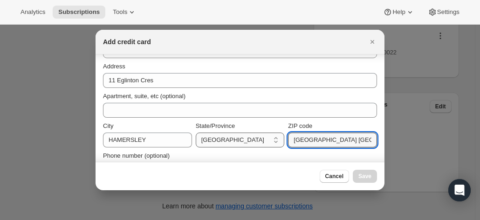
drag, startPoint x: 348, startPoint y: 137, endPoint x: 271, endPoint y: 143, distance: 77.1
click at [271, 143] on div "City HAMERSLEY State/Province Australian Capital Territory New South Wales Nort…" at bounding box center [240, 135] width 274 height 26
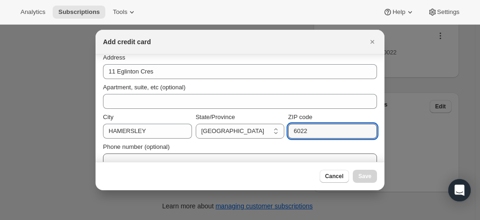
scroll to position [173, 0]
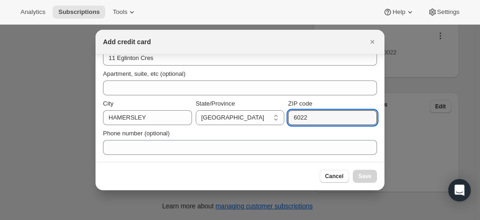
type input "6022"
click at [153, 138] on div "Phone number (optional)" at bounding box center [240, 142] width 274 height 26
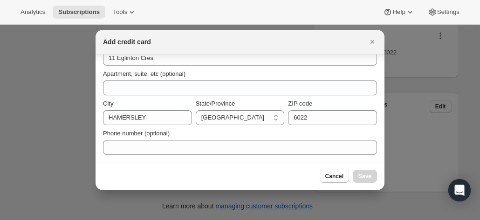
click at [149, 139] on div "Phone number (optional)" at bounding box center [240, 142] width 274 height 26
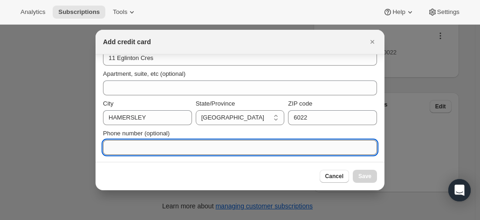
click at [144, 144] on input "Phone number (optional)" at bounding box center [240, 147] width 274 height 15
paste input "HAMERSLEY WA, 6022 Australia +61401671779"
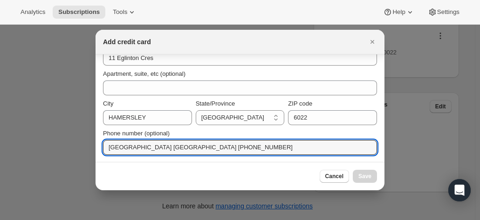
drag, startPoint x: 195, startPoint y: 150, endPoint x: 72, endPoint y: 149, distance: 122.9
click at [72, 220] on div "Add credit card First name Alan Last name Muir Credit card number Invalid card …" at bounding box center [240, 220] width 480 height 0
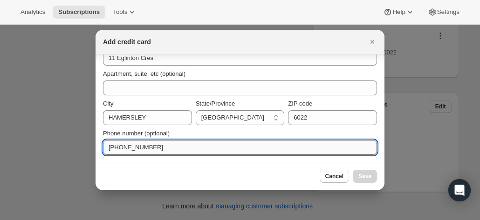
click at [185, 149] on input "+61401671779" at bounding box center [240, 147] width 274 height 15
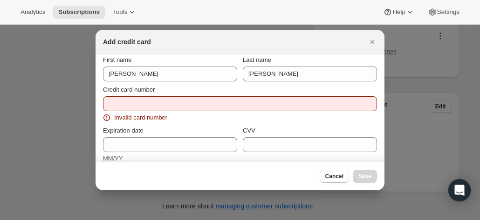
scroll to position [0, 0]
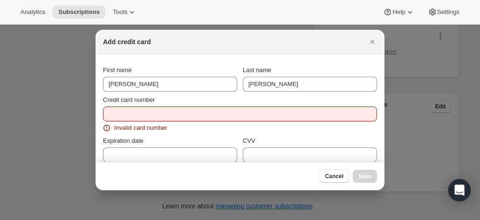
type input "+61401671779"
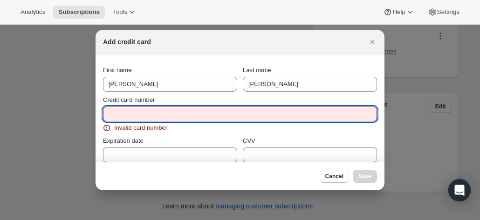
click at [136, 112] on input "Credit card number" at bounding box center [236, 114] width 266 height 15
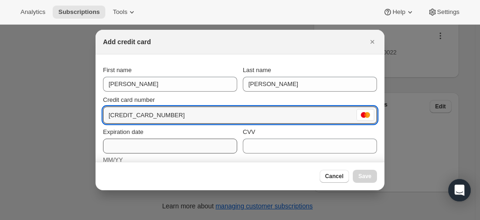
type input "5163 2320 0443 0022"
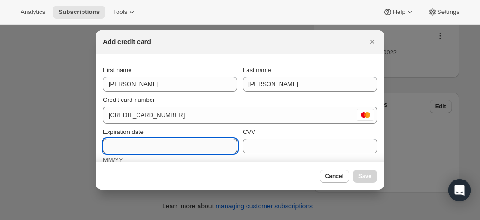
click at [220, 145] on input "Expiration date" at bounding box center [170, 146] width 134 height 15
type input "0227"
click at [254, 137] on div "CVV" at bounding box center [310, 141] width 134 height 26
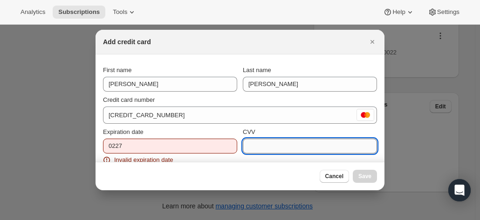
click at [248, 146] on input "CVV" at bounding box center [310, 146] width 134 height 15
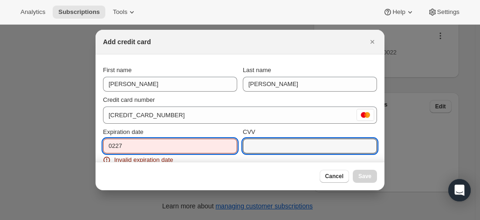
click at [164, 140] on input "0227" at bounding box center [170, 146] width 134 height 15
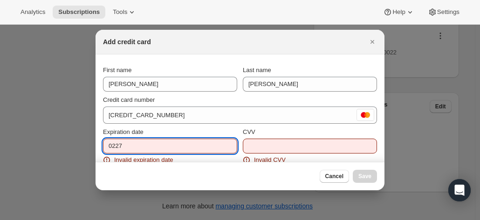
click at [115, 148] on input "0227" at bounding box center [170, 146] width 134 height 15
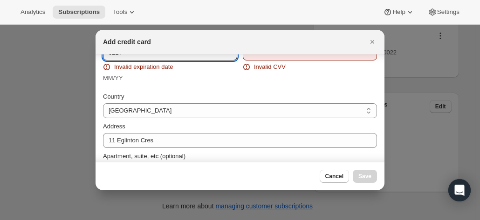
scroll to position [47, 0]
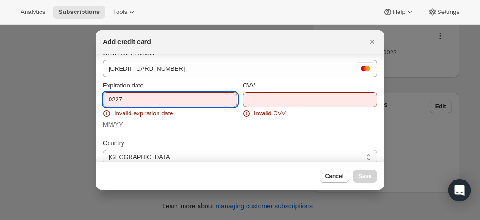
click at [135, 106] on input "0227" at bounding box center [170, 99] width 134 height 15
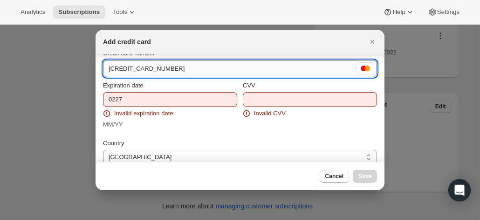
click at [172, 68] on input "5163 2320 0443 0022" at bounding box center [228, 68] width 251 height 15
type input "5163 2320 0443 0022"
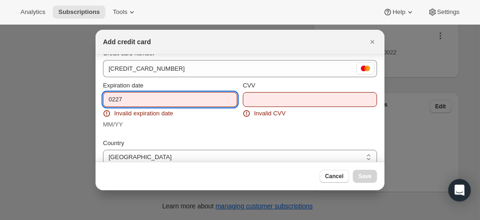
click at [150, 102] on input "0227" at bounding box center [170, 99] width 134 height 15
drag, startPoint x: 149, startPoint y: 101, endPoint x: 128, endPoint y: 93, distance: 22.0
click at [128, 93] on input "0227" at bounding box center [170, 99] width 134 height 15
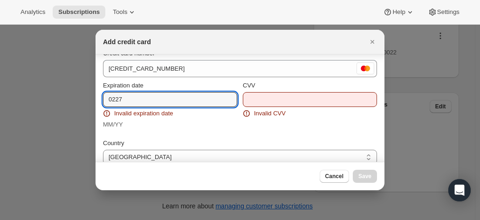
drag, startPoint x: 123, startPoint y: 94, endPoint x: 96, endPoint y: 95, distance: 26.6
click at [96, 95] on section "First name Alan Last name Muir Credit card number 5163 2320 0443 0022 Expiratio…" at bounding box center [239, 150] width 289 height 284
type input "0227"
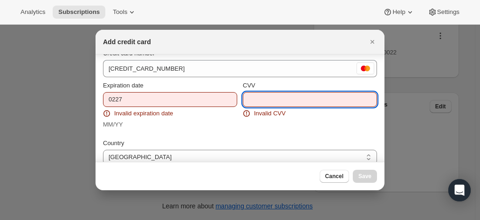
click at [262, 95] on input "CVV" at bounding box center [310, 99] width 134 height 15
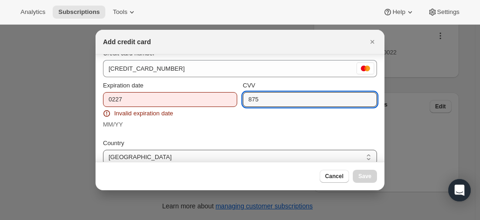
type input "875"
click at [244, 152] on select "Australia Austria Belgium Canada Czech Republic Denmark Finland France Germany …" at bounding box center [240, 157] width 274 height 15
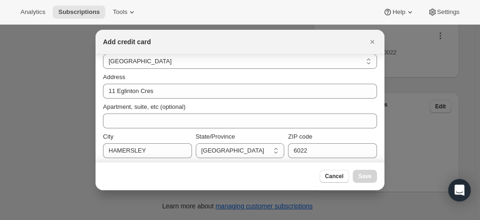
scroll to position [49, 0]
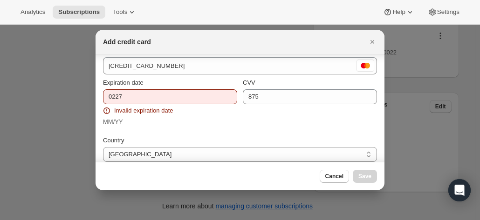
click at [162, 104] on div "Expiration date 0227 Invalid expiration date MM/YY" at bounding box center [170, 102] width 134 height 48
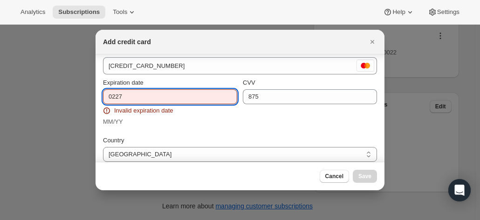
click at [142, 94] on input "0227" at bounding box center [170, 96] width 134 height 15
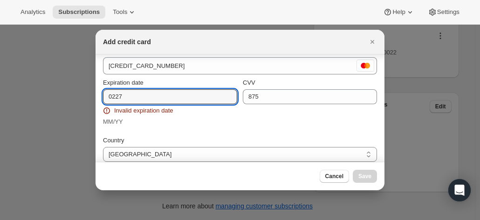
drag, startPoint x: 120, startPoint y: 97, endPoint x: 87, endPoint y: 94, distance: 33.7
click at [87, 220] on div "Add credit card First name Alan Last name Muir Credit card number 5163 2320 044…" at bounding box center [240, 220] width 480 height 0
type input "0227"
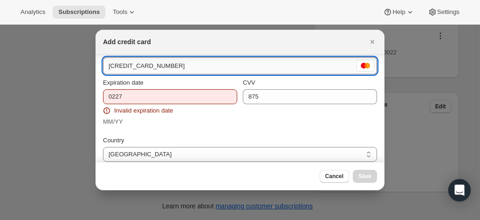
click at [219, 68] on input "5163 2320 0443 0022" at bounding box center [228, 66] width 251 height 15
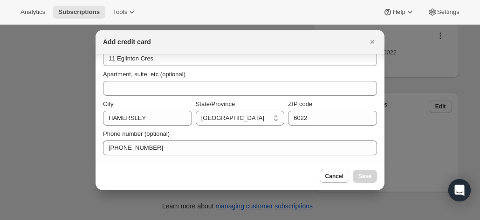
click at [116, 201] on div at bounding box center [240, 110] width 480 height 220
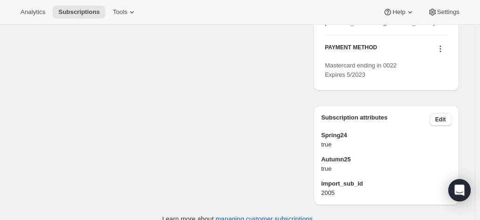
scroll to position [456, 0]
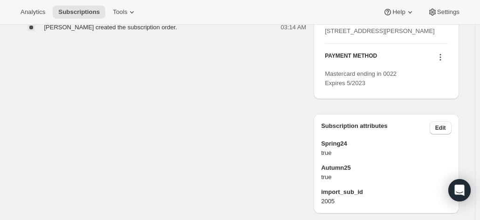
click at [440, 62] on icon at bounding box center [439, 57] width 9 height 9
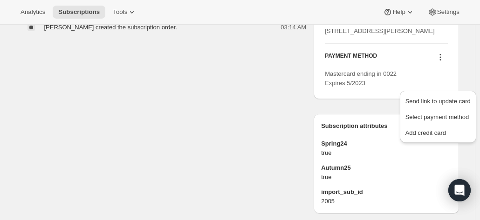
click at [444, 62] on icon at bounding box center [439, 57] width 9 height 9
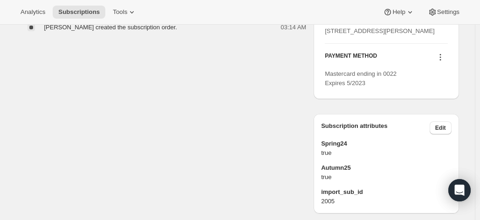
click at [439, 62] on icon at bounding box center [439, 57] width 9 height 9
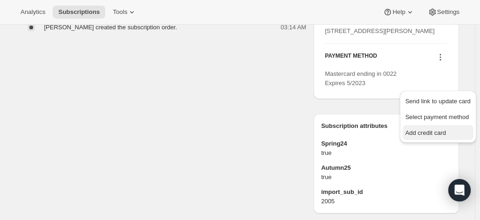
click at [404, 133] on button "Add credit card" at bounding box center [437, 132] width 71 height 15
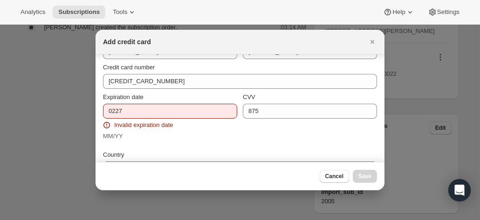
scroll to position [47, 0]
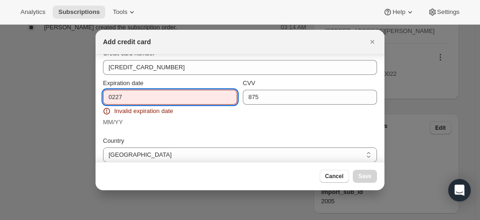
click at [135, 100] on input "0227" at bounding box center [170, 97] width 134 height 15
drag, startPoint x: 109, startPoint y: 97, endPoint x: 103, endPoint y: 98, distance: 5.6
click at [103, 98] on input "0227" at bounding box center [170, 97] width 134 height 15
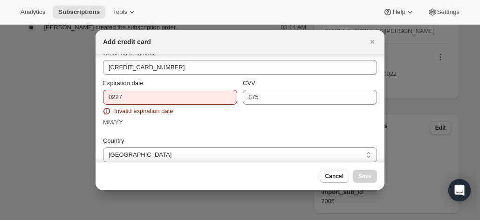
click at [470, 75] on div at bounding box center [240, 110] width 480 height 220
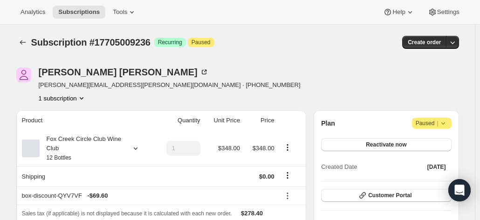
scroll to position [456, 0]
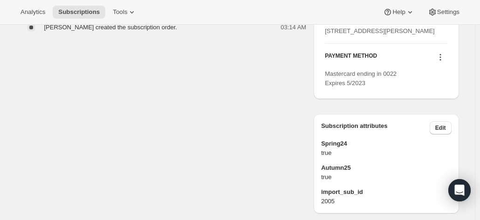
drag, startPoint x: 439, startPoint y: 83, endPoint x: 443, endPoint y: 82, distance: 4.7
click at [439, 62] on icon at bounding box center [439, 57] width 9 height 9
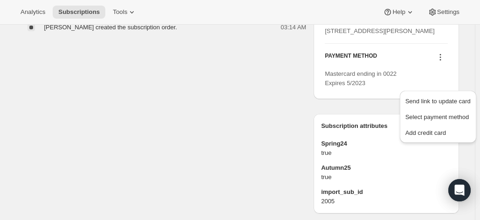
click at [443, 62] on icon at bounding box center [439, 57] width 9 height 9
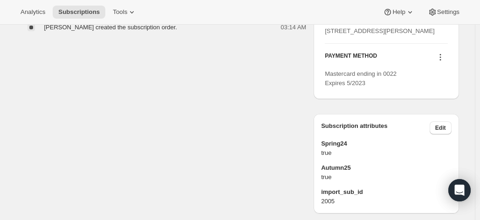
click at [443, 62] on icon at bounding box center [439, 57] width 9 height 9
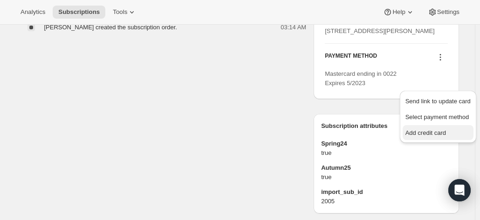
click at [404, 128] on button "Add credit card" at bounding box center [437, 132] width 71 height 15
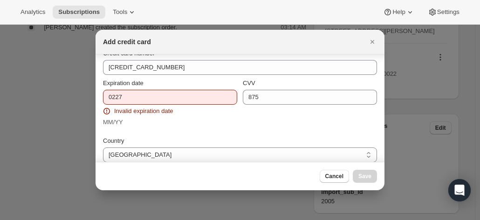
scroll to position [0, 0]
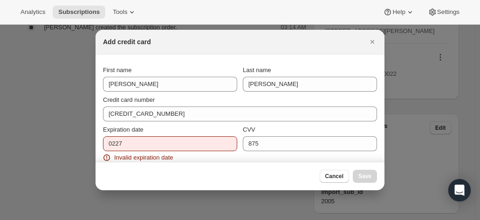
click at [450, 107] on div at bounding box center [240, 110] width 480 height 220
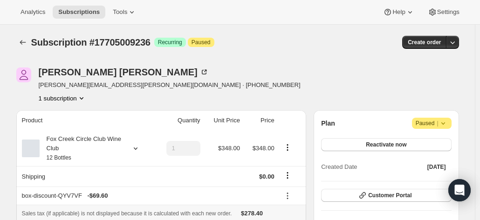
drag, startPoint x: 274, startPoint y: 205, endPoint x: 276, endPoint y: 193, distance: 12.7
click at [274, 205] on th "Sales tax (if applicable) is not displayed because it is calculated with each n…" at bounding box center [161, 213] width 290 height 17
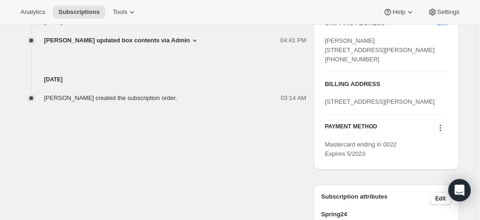
scroll to position [419, 0]
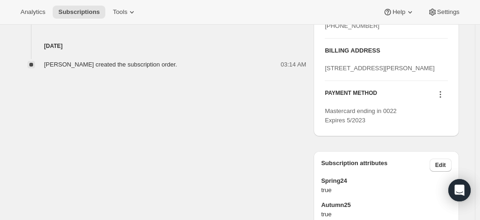
click at [444, 99] on icon at bounding box center [439, 94] width 9 height 9
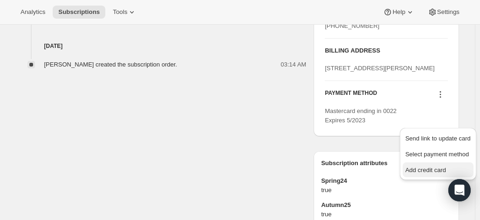
click at [414, 169] on span "Add credit card" at bounding box center [425, 170] width 41 height 7
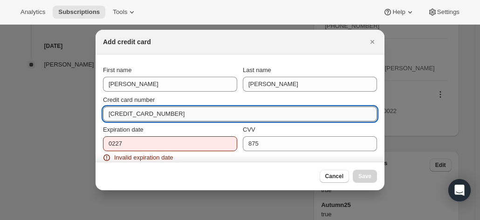
click at [128, 108] on input "5163 2320 0443 0022" at bounding box center [236, 114] width 266 height 15
drag, startPoint x: 181, startPoint y: 117, endPoint x: 69, endPoint y: 95, distance: 114.4
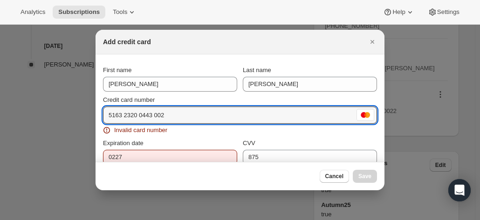
type input "5163 2320 0443 0022"
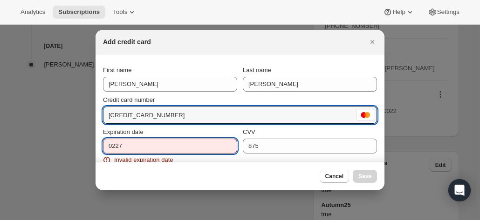
click at [143, 141] on input "0227" at bounding box center [170, 146] width 134 height 15
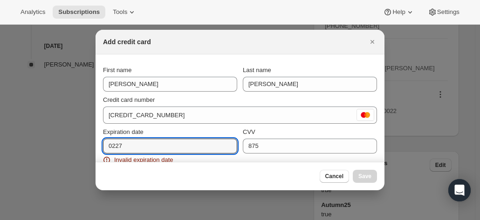
drag, startPoint x: 125, startPoint y: 143, endPoint x: 81, endPoint y: 139, distance: 43.6
type input "0227"
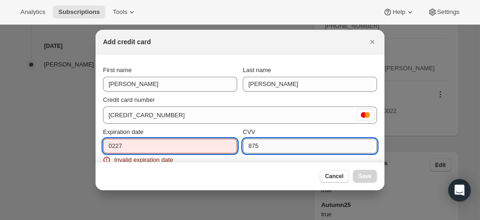
click at [279, 139] on input "875" at bounding box center [310, 146] width 134 height 15
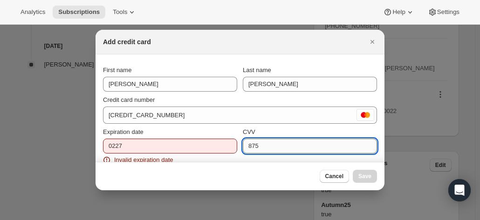
click at [279, 139] on input "875" at bounding box center [310, 146] width 134 height 15
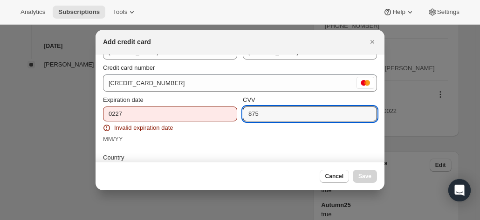
scroll to position [47, 0]
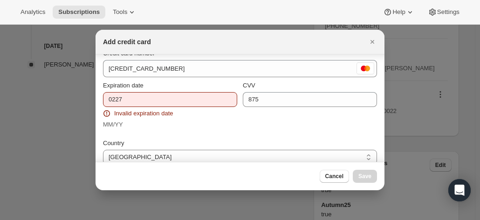
drag, startPoint x: 453, startPoint y: 72, endPoint x: 376, endPoint y: 101, distance: 81.6
click at [453, 72] on div at bounding box center [240, 110] width 480 height 220
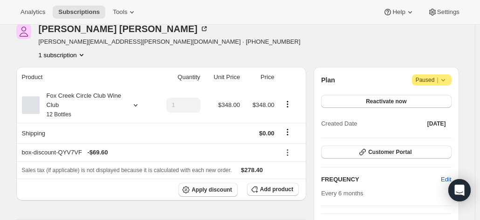
scroll to position [0, 0]
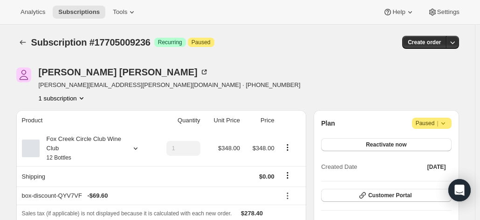
click at [448, 92] on div "Alan Muir alan.muir@fwealth.com.au · +61401671779 1 subscription" at bounding box center [237, 85] width 442 height 35
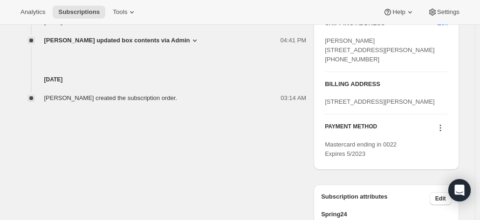
scroll to position [419, 0]
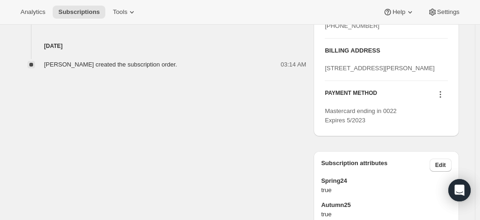
click at [439, 99] on icon at bounding box center [439, 94] width 9 height 9
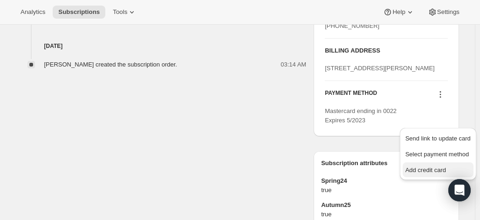
click at [414, 168] on span "Add credit card" at bounding box center [425, 170] width 41 height 7
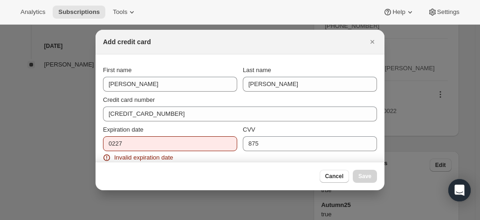
scroll to position [0, 0]
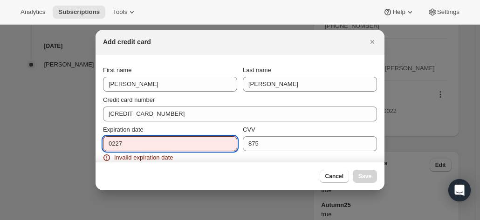
click at [131, 143] on input "0227" at bounding box center [170, 143] width 134 height 15
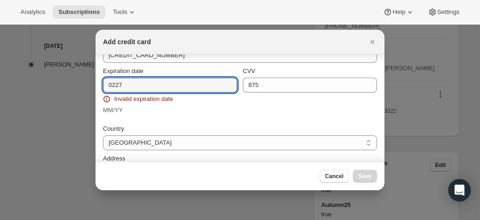
scroll to position [47, 0]
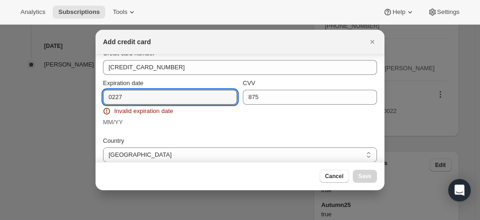
drag, startPoint x: 115, startPoint y: 97, endPoint x: 129, endPoint y: 85, distance: 18.5
click at [115, 97] on input "0227" at bounding box center [170, 97] width 134 height 15
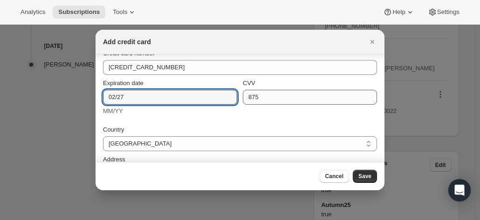
type input "02/27"
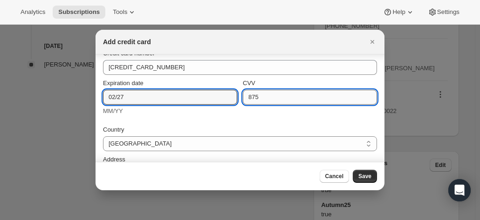
click at [275, 95] on input "875" at bounding box center [310, 97] width 134 height 15
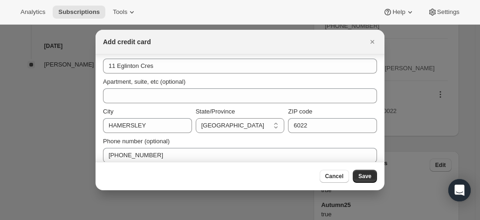
scroll to position [162, 0]
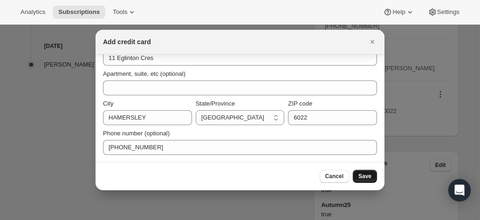
click at [367, 176] on span "Save" at bounding box center [364, 176] width 13 height 7
click at [244, 116] on select "Australian Capital Territory New South Wales Northern Territory Queensland Sout…" at bounding box center [240, 117] width 89 height 15
select select "WA"
click at [196, 110] on select "Australian Capital Territory New South Wales Northern Territory Queensland Sout…" at bounding box center [240, 117] width 89 height 15
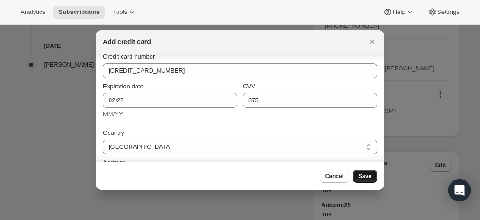
scroll to position [93, 0]
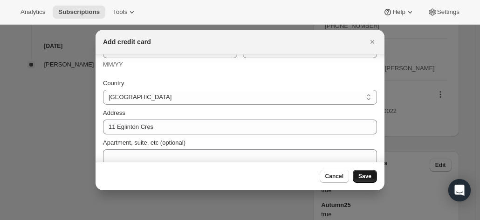
click at [366, 175] on span "Save" at bounding box center [364, 176] width 13 height 7
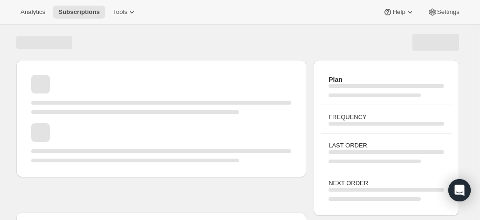
scroll to position [199, 0]
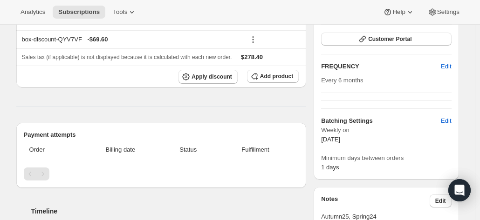
click at [468, 135] on div "Subscription #17705009236. This page is ready Subscription #17705009236 Success…" at bounding box center [237, 183] width 465 height 716
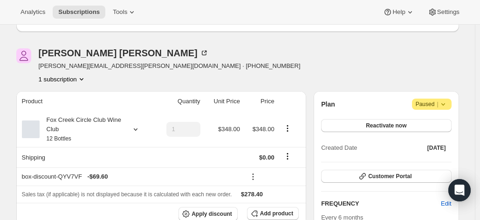
scroll to position [0, 0]
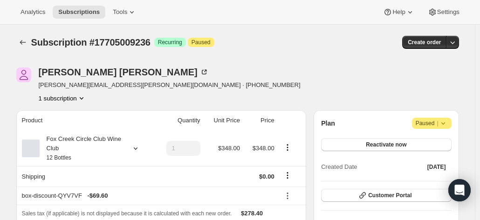
drag, startPoint x: 91, startPoint y: 71, endPoint x: 111, endPoint y: 78, distance: 21.1
click at [111, 78] on div "[PERSON_NAME] [PERSON_NAME][EMAIL_ADDRESS][PERSON_NAME][DOMAIN_NAME] · [PHONE_N…" at bounding box center [170, 85] width 262 height 35
click at [199, 70] on icon at bounding box center [203, 72] width 9 height 9
click at [68, 146] on div "Fox Creek Circle Club Wine Club 12 Bottles" at bounding box center [82, 149] width 84 height 28
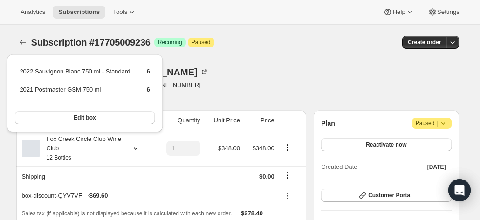
click at [280, 68] on div "[PERSON_NAME] [EMAIL_ADDRESS][DOMAIN_NAME] · [PHONE_NUMBER] 1 subscription" at bounding box center [171, 85] width 310 height 35
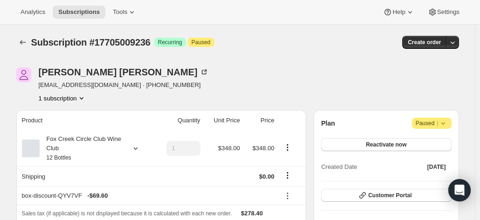
click at [429, 125] on span "Paused |" at bounding box center [431, 123] width 32 height 9
click at [373, 121] on div "Plan Attention Paused |" at bounding box center [386, 123] width 130 height 11
click at [386, 145] on span "Reactivate now" at bounding box center [386, 144] width 41 height 7
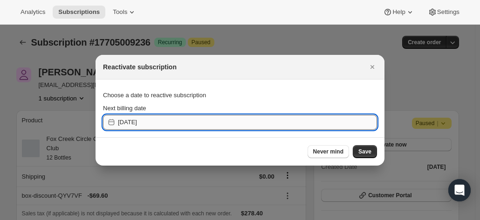
click at [223, 122] on input "[DATE]" at bounding box center [247, 122] width 259 height 15
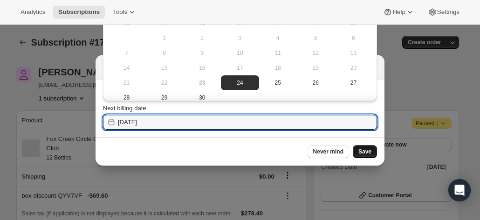
click at [361, 148] on button "Save" at bounding box center [365, 151] width 24 height 13
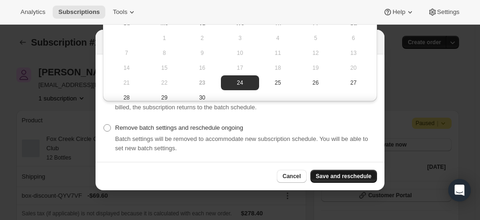
click at [340, 174] on span "Save and reschedule" at bounding box center [343, 176] width 55 height 7
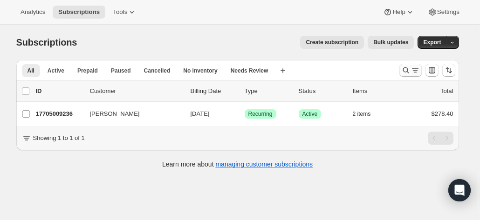
click at [402, 68] on button "Search and filter results" at bounding box center [410, 70] width 22 height 13
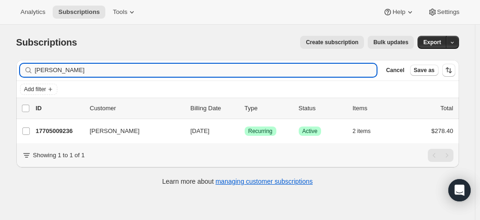
click at [93, 65] on input "[PERSON_NAME]" at bounding box center [206, 70] width 342 height 13
drag, startPoint x: 90, startPoint y: 69, endPoint x: -54, endPoint y: 59, distance: 145.2
click at [0, 59] on html "Analytics Subscriptions Tools Help Settings Skip to content Subscriptions. This…" at bounding box center [240, 110] width 480 height 220
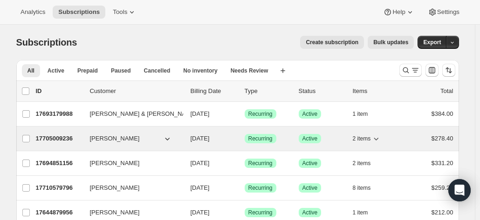
click at [104, 134] on span "[PERSON_NAME]" at bounding box center [115, 138] width 50 height 9
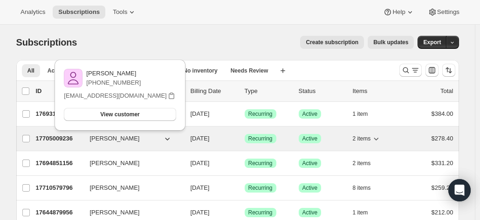
click at [43, 139] on p "17705009236" at bounding box center [59, 138] width 47 height 9
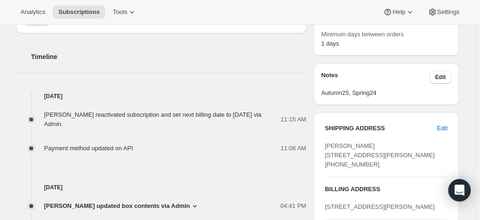
scroll to position [326, 0]
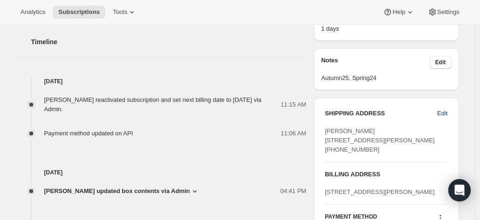
click at [441, 109] on span "Edit" at bounding box center [442, 113] width 10 height 9
select select "WA"
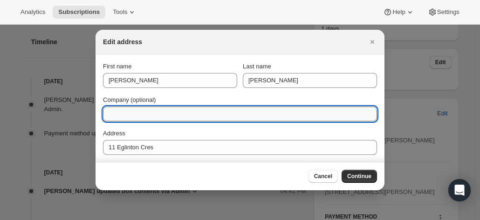
click at [125, 115] on input "Company (optional)" at bounding box center [240, 114] width 274 height 15
type input "L"
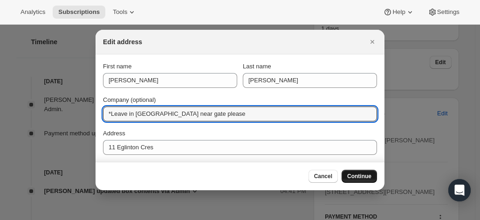
type input "*Leave in [GEOGRAPHIC_DATA] near gate please"
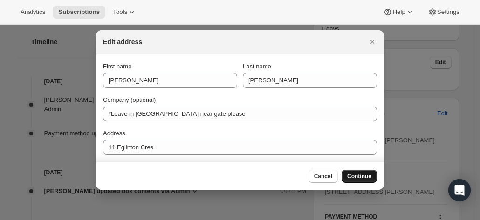
click at [358, 176] on span "Continue" at bounding box center [359, 176] width 24 height 7
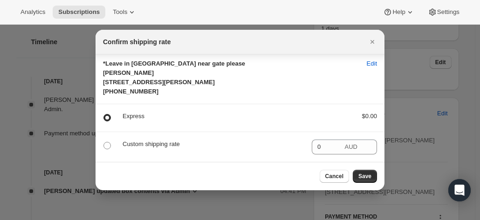
scroll to position [20, 0]
click at [133, 143] on p "Custom shipping rate" at bounding box center [213, 144] width 182 height 9
click at [106, 142] on span ":rc4:" at bounding box center [106, 145] width 7 height 7
click at [104, 142] on input ":rc4:" at bounding box center [103, 142] width 0 height 0
radio input "true"
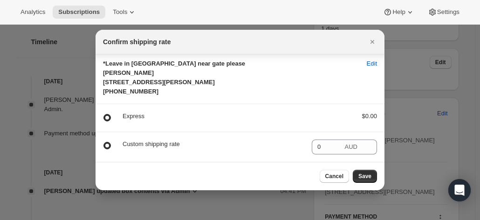
radio input "false"
click at [362, 171] on button "Save" at bounding box center [365, 176] width 24 height 13
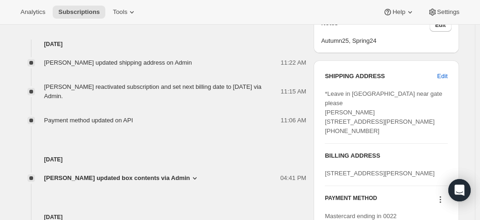
scroll to position [373, 0]
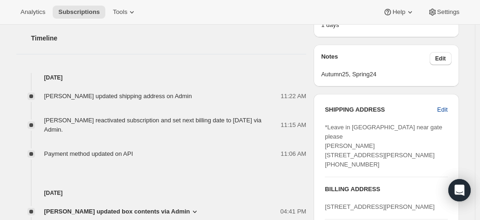
click at [438, 110] on button "Edit" at bounding box center [441, 109] width 21 height 15
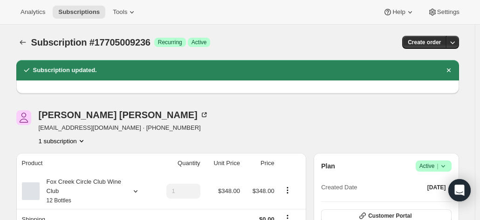
select select "WA"
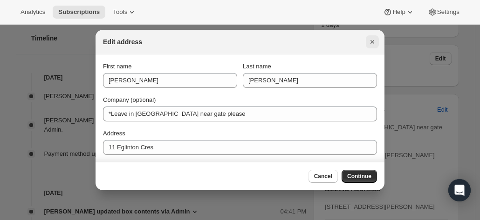
click at [372, 42] on icon "Close" at bounding box center [372, 42] width 4 height 4
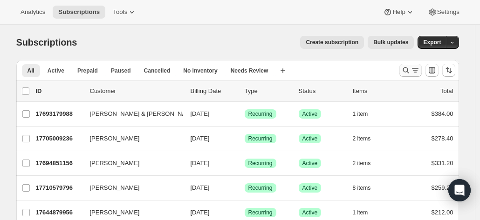
click at [410, 71] on icon "Search and filter results" at bounding box center [405, 70] width 9 height 9
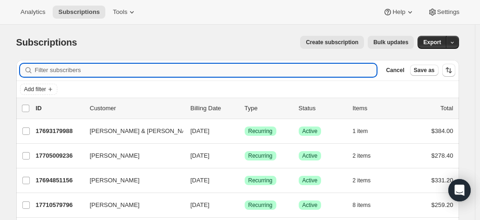
click at [135, 74] on input "Filter subscribers" at bounding box center [206, 70] width 342 height 13
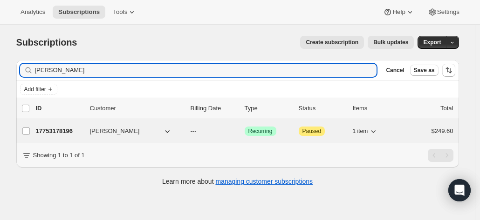
type input "[PERSON_NAME]"
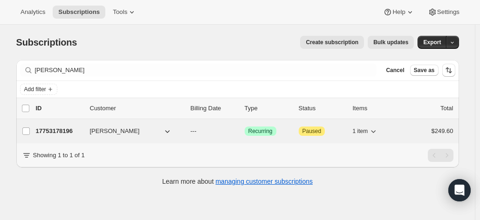
click at [60, 130] on p "17753178196" at bounding box center [59, 131] width 47 height 9
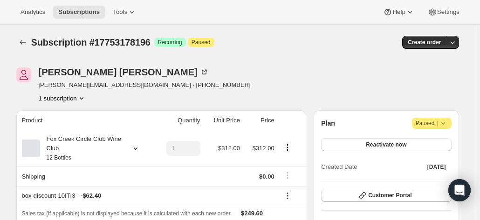
click at [448, 119] on icon at bounding box center [442, 123] width 9 height 9
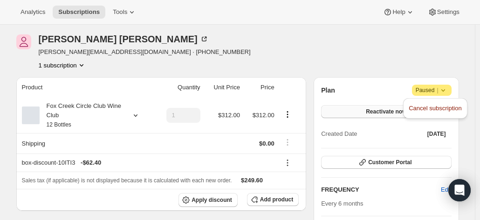
scroll to position [47, 0]
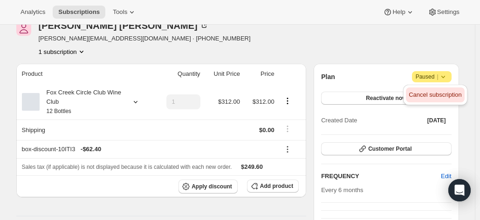
click at [429, 98] on span "Cancel subscription" at bounding box center [434, 94] width 53 height 7
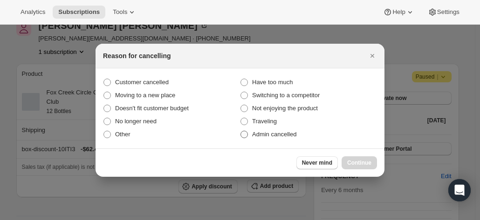
click at [247, 134] on span ":rc1:" at bounding box center [243, 134] width 7 height 7
click at [241, 131] on input "Admin cancelled" at bounding box center [240, 131] width 0 height 0
radio input "true"
click at [355, 163] on span "Continue" at bounding box center [359, 162] width 24 height 7
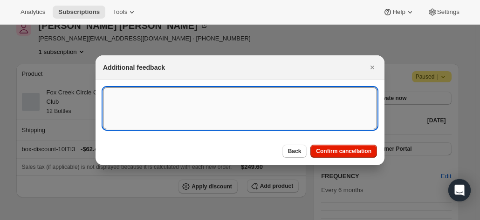
click at [157, 102] on textarea ":rc1:" at bounding box center [240, 109] width 274 height 42
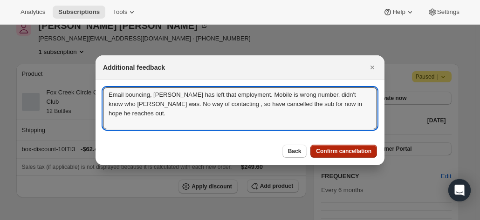
type textarea "Email bouncing, James has left that employment. Mobile is wrong number, didn't …"
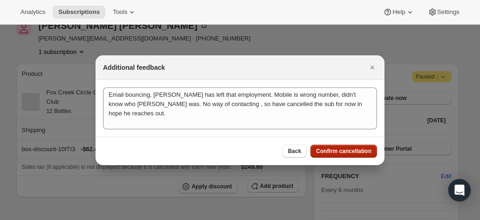
click at [346, 153] on button "Confirm cancellation" at bounding box center [343, 151] width 67 height 13
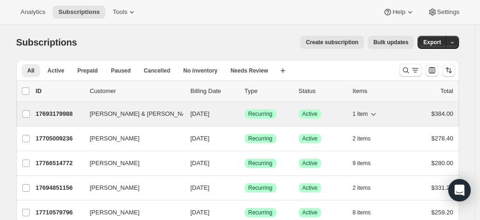
click at [113, 113] on span "[PERSON_NAME] & [PERSON_NAME]" at bounding box center [143, 113] width 107 height 9
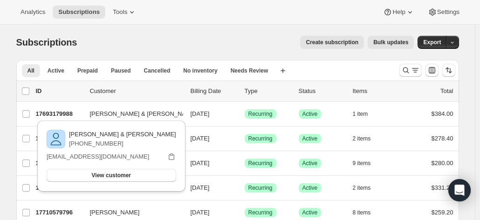
click at [201, 39] on div "Create subscription Bulk updates" at bounding box center [251, 42] width 326 height 13
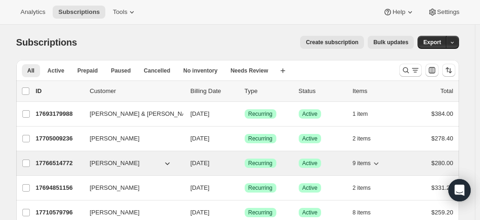
click at [61, 161] on p "17766514772" at bounding box center [59, 163] width 47 height 9
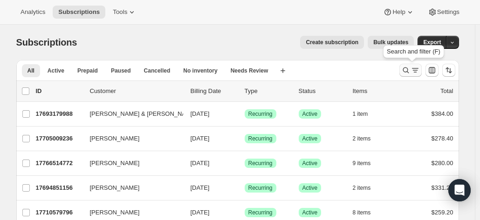
click at [410, 69] on icon "Search and filter results" at bounding box center [405, 70] width 9 height 9
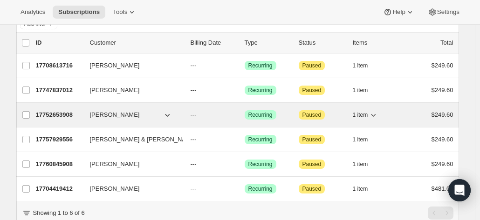
scroll to position [93, 0]
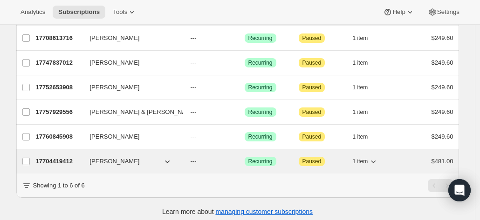
type input "Graeme R"
click at [58, 159] on p "17704419412" at bounding box center [59, 161] width 47 height 9
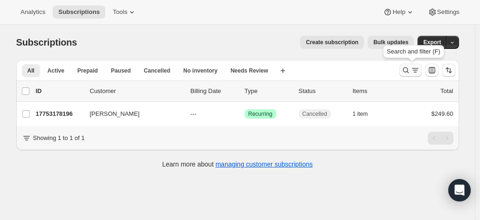
click at [405, 69] on icon "Search and filter results" at bounding box center [405, 70] width 9 height 9
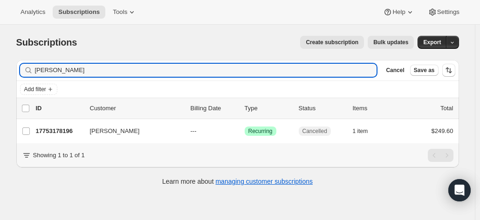
drag, startPoint x: 71, startPoint y: 71, endPoint x: 27, endPoint y: 69, distance: 43.8
click at [27, 69] on div "[PERSON_NAME]" at bounding box center [198, 70] width 357 height 13
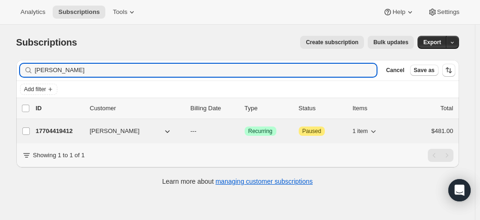
type input "[PERSON_NAME]"
click at [77, 129] on p "17704419412" at bounding box center [59, 131] width 47 height 9
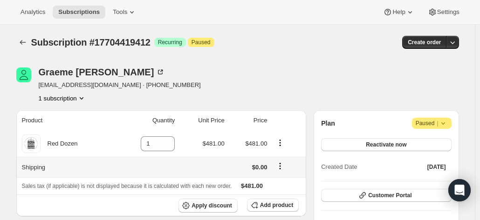
scroll to position [47, 0]
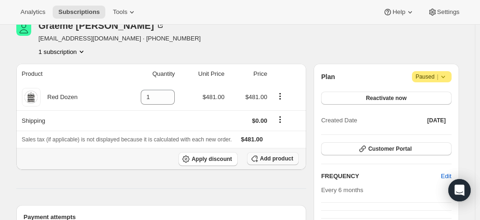
click at [271, 155] on span "Add product" at bounding box center [276, 158] width 33 height 7
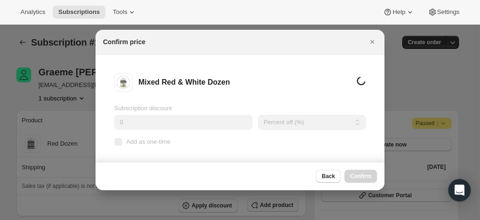
scroll to position [0, 0]
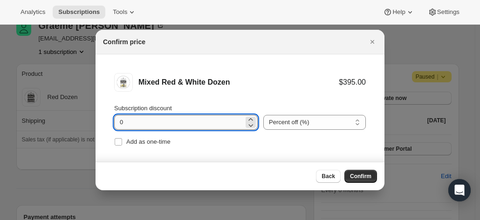
click at [166, 123] on input "0" at bounding box center [178, 122] width 129 height 15
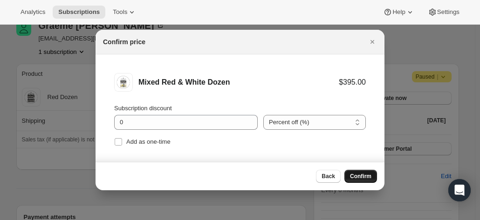
click at [359, 172] on button "Confirm" at bounding box center [360, 176] width 33 height 13
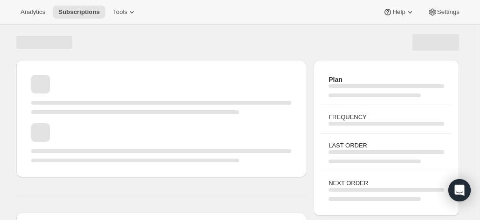
scroll to position [47, 0]
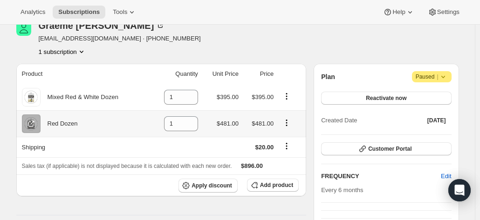
click at [288, 124] on icon "Product actions" at bounding box center [286, 122] width 9 height 9
click at [181, 122] on input "1" at bounding box center [174, 123] width 20 height 15
drag, startPoint x: 179, startPoint y: 127, endPoint x: 149, endPoint y: 121, distance: 30.9
click at [151, 122] on tr "Red Dozen 1 $481.00 $481.00" at bounding box center [161, 123] width 290 height 27
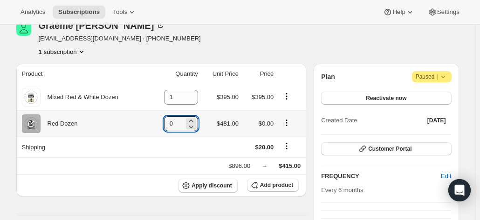
click at [289, 122] on icon "Product actions" at bounding box center [286, 122] width 9 height 9
click at [287, 121] on icon "Product actions" at bounding box center [286, 122] width 9 height 9
click at [189, 121] on div at bounding box center [191, 121] width 10 height 6
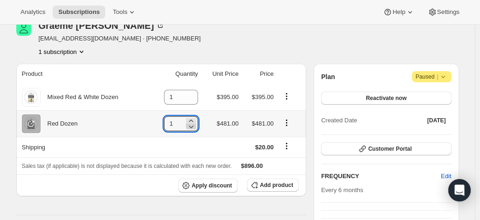
click at [193, 127] on icon at bounding box center [191, 127] width 5 height 3
type input "0"
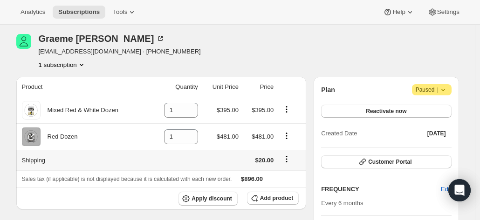
scroll to position [47, 0]
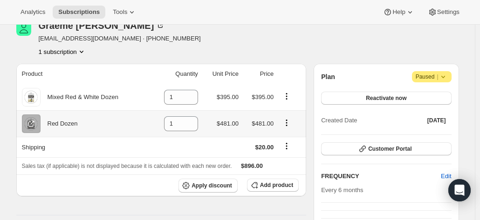
click at [291, 121] on icon "Product actions" at bounding box center [286, 122] width 9 height 9
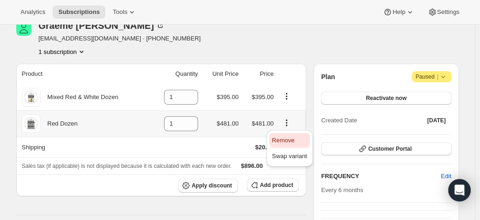
click at [283, 137] on span "Remove" at bounding box center [283, 140] width 22 height 7
type input "0"
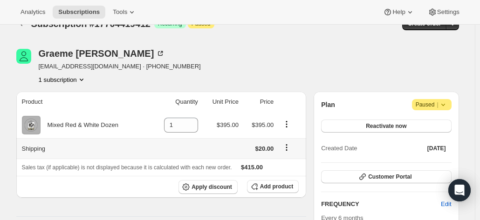
scroll to position [0, 0]
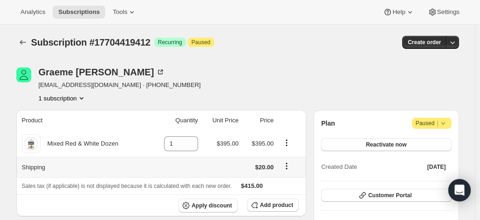
click at [286, 167] on icon "Shipping actions" at bounding box center [286, 166] width 9 height 9
click at [287, 143] on icon "Product actions" at bounding box center [286, 142] width 9 height 9
click at [280, 202] on span "Add product" at bounding box center [276, 205] width 33 height 7
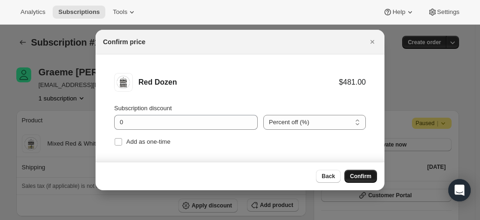
click at [367, 175] on span "Confirm" at bounding box center [360, 176] width 21 height 7
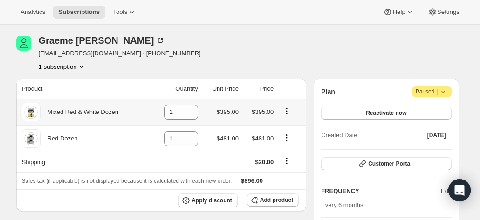
scroll to position [47, 0]
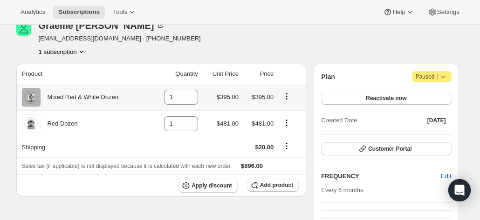
click at [285, 98] on icon "Product actions" at bounding box center [286, 96] width 9 height 9
click at [285, 95] on icon "Product actions" at bounding box center [286, 96] width 9 height 9
click at [182, 97] on input "1" at bounding box center [174, 97] width 20 height 15
drag, startPoint x: 176, startPoint y: 97, endPoint x: 156, endPoint y: 95, distance: 20.1
click at [156, 95] on td "1" at bounding box center [175, 97] width 50 height 26
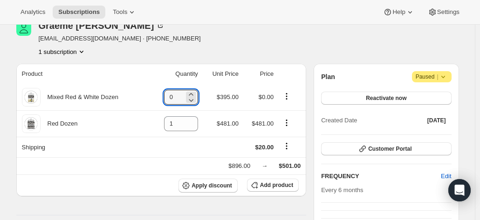
type input "0"
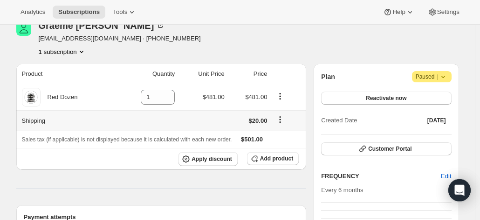
click at [284, 117] on icon "Shipping actions" at bounding box center [279, 119] width 9 height 9
click at [177, 121] on td at bounding box center [146, 120] width 61 height 20
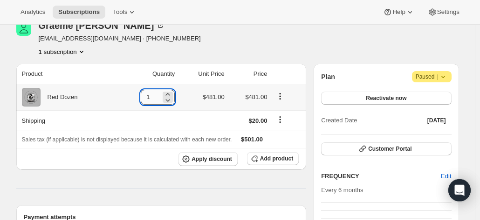
click at [155, 97] on input "1" at bounding box center [151, 97] width 20 height 15
drag, startPoint x: 156, startPoint y: 98, endPoint x: 143, endPoint y: 96, distance: 12.7
click at [143, 96] on td "1" at bounding box center [146, 97] width 61 height 26
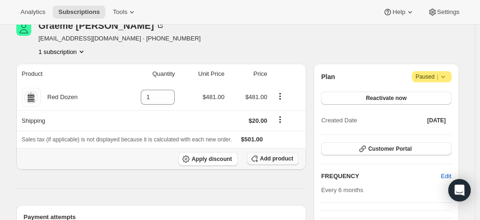
click at [272, 157] on span "Add product" at bounding box center [276, 158] width 33 height 7
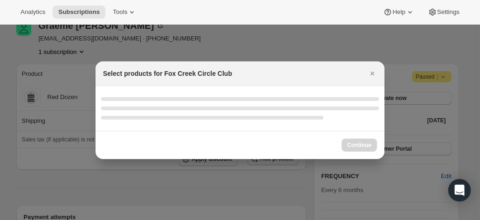
click at [232, 105] on div ":r6q:" at bounding box center [240, 108] width 278 height 22
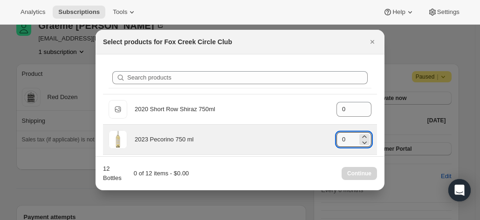
drag, startPoint x: 344, startPoint y: 136, endPoint x: 331, endPoint y: 139, distance: 13.4
click at [331, 139] on div "2023 Pecorino 750 ml gid://shopify/ProductVariant/41594933280852 0" at bounding box center [240, 139] width 263 height 19
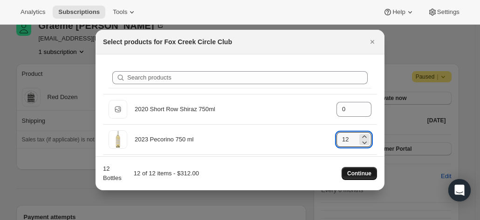
type input "12"
click at [354, 175] on span "Continue" at bounding box center [359, 173] width 24 height 7
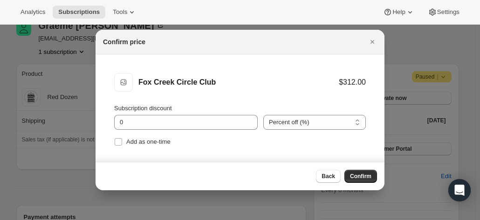
drag, startPoint x: 357, startPoint y: 176, endPoint x: 317, endPoint y: 173, distance: 40.2
click at [357, 176] on span "Confirm" at bounding box center [360, 176] width 21 height 7
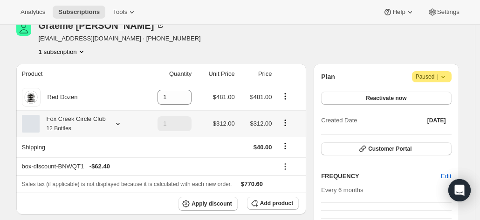
click at [282, 122] on icon "Product actions" at bounding box center [284, 122] width 9 height 9
click at [200, 32] on div "Graeme Reilly graemereilly@hotmail.com · +61417379822 1 subscription" at bounding box center [171, 38] width 310 height 35
click at [284, 124] on icon "Product actions" at bounding box center [284, 122] width 9 height 9
click at [284, 156] on span "Remove" at bounding box center [287, 156] width 22 height 7
type input "0"
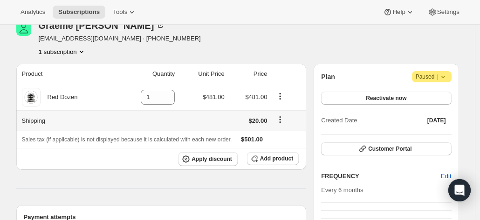
click at [280, 117] on icon "Shipping actions" at bounding box center [279, 119] width 9 height 9
click at [273, 135] on span "Edit shipping rate" at bounding box center [281, 137] width 47 height 7
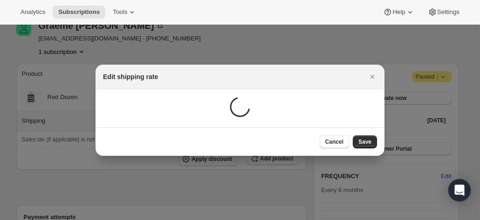
scroll to position [0, 0]
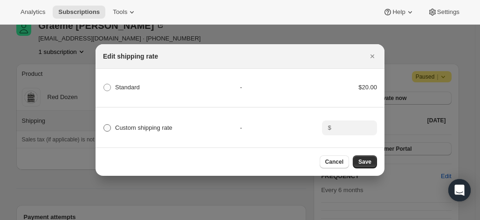
click at [127, 125] on span "Custom shipping rate" at bounding box center [143, 127] width 57 height 7
click at [104, 125] on input "Custom shipping rate" at bounding box center [103, 124] width 0 height 0
radio input "true"
click at [343, 122] on input ":rcg:" at bounding box center [348, 128] width 29 height 15
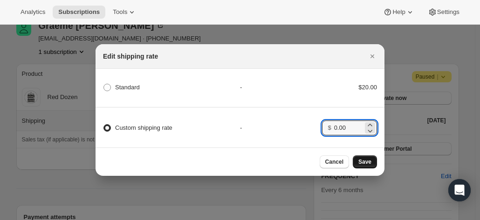
type input "0.00"
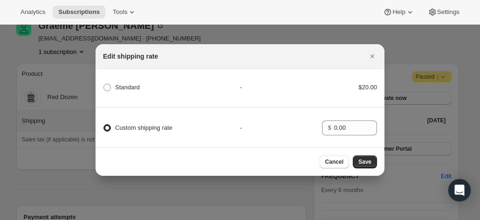
drag, startPoint x: 375, startPoint y: 165, endPoint x: 363, endPoint y: 161, distance: 13.0
click at [367, 164] on button "Save" at bounding box center [365, 162] width 24 height 13
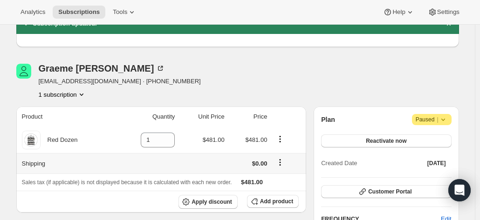
click at [282, 163] on icon "Shipping actions" at bounding box center [279, 162] width 9 height 9
click at [196, 162] on td at bounding box center [201, 163] width 49 height 20
click at [266, 201] on span "Add product" at bounding box center [276, 201] width 33 height 7
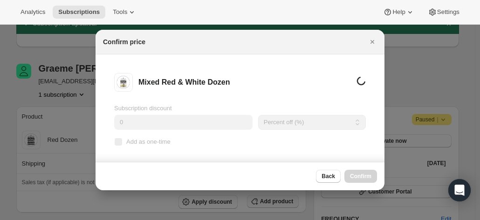
scroll to position [0, 0]
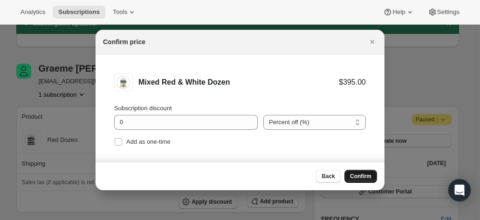
click at [356, 178] on span "Confirm" at bounding box center [360, 176] width 21 height 7
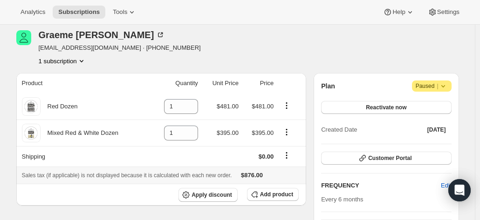
scroll to position [93, 0]
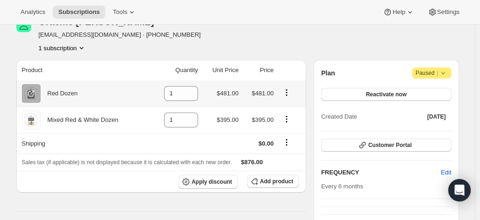
click at [287, 93] on icon "Product actions" at bounding box center [286, 92] width 1 height 1
click at [289, 89] on icon "Product actions" at bounding box center [286, 92] width 9 height 9
click at [284, 91] on icon "Product actions" at bounding box center [286, 92] width 9 height 9
click at [184, 96] on input "1" at bounding box center [174, 93] width 20 height 15
drag, startPoint x: 168, startPoint y: 94, endPoint x: 138, endPoint y: 83, distance: 31.1
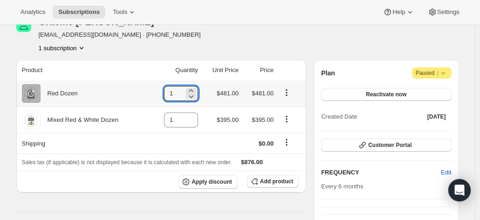
click at [138, 88] on tr "Red Dozen 1 $481.00 $481.00" at bounding box center [161, 94] width 290 height 26
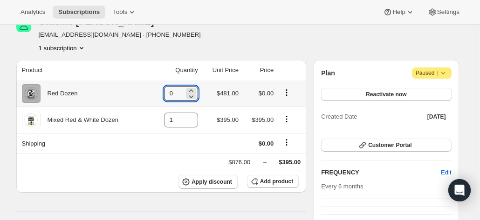
type input "0"
click at [285, 92] on icon "Product actions" at bounding box center [286, 92] width 9 height 9
click at [287, 91] on icon "Product actions" at bounding box center [286, 92] width 9 height 9
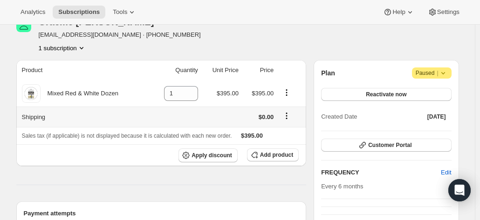
click at [288, 114] on icon "Shipping actions" at bounding box center [286, 115] width 9 height 9
click at [186, 117] on td at bounding box center [175, 117] width 50 height 20
click at [289, 112] on icon "Shipping actions" at bounding box center [286, 115] width 9 height 9
click at [279, 133] on span "Edit shipping rate" at bounding box center [288, 133] width 47 height 7
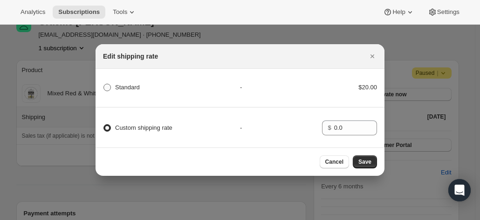
drag, startPoint x: 121, startPoint y: 87, endPoint x: 132, endPoint y: 86, distance: 11.2
click at [121, 87] on span "Standard" at bounding box center [127, 87] width 25 height 7
click at [104, 84] on input "Standard" at bounding box center [103, 84] width 0 height 0
radio input "true"
radio input "false"
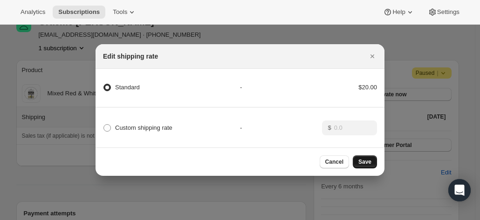
click at [365, 164] on span "Save" at bounding box center [364, 161] width 13 height 7
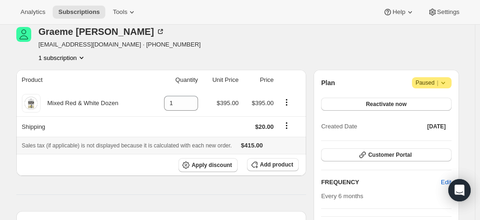
scroll to position [140, 0]
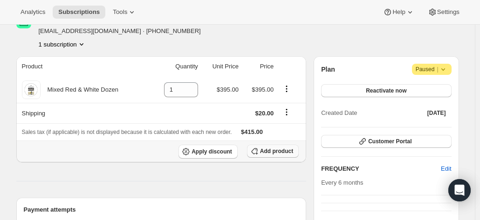
click at [267, 149] on span "Add product" at bounding box center [276, 151] width 33 height 7
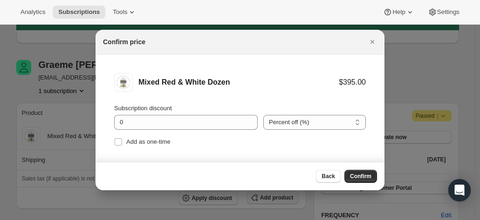
scroll to position [0, 0]
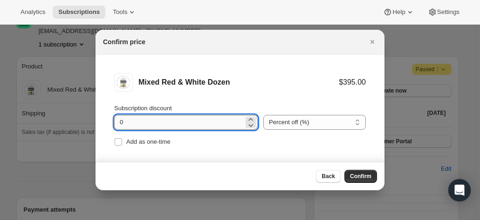
click at [201, 122] on input "0" at bounding box center [178, 122] width 129 height 15
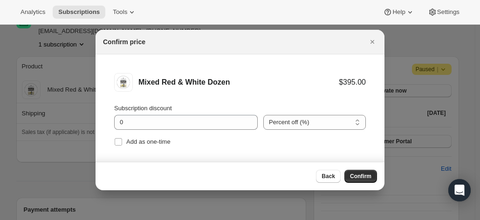
drag, startPoint x: 361, startPoint y: 177, endPoint x: 170, endPoint y: 110, distance: 202.4
click at [159, 112] on div "Confirm price Mixed Red & White Dozen $395.00 Subscription discount 0 Percent o…" at bounding box center [239, 110] width 289 height 161
drag, startPoint x: 375, startPoint y: 40, endPoint x: 367, endPoint y: 45, distance: 9.4
click at [374, 41] on icon "Close" at bounding box center [371, 41] width 9 height 9
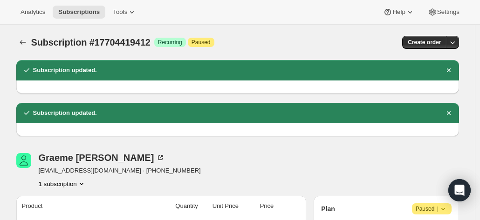
scroll to position [140, 0]
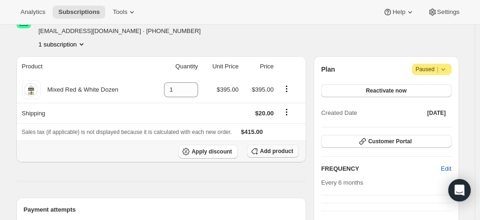
click at [259, 149] on icon "button" at bounding box center [254, 151] width 9 height 9
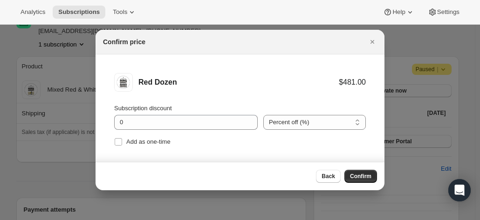
scroll to position [0, 0]
click at [363, 169] on div "Back Confirm" at bounding box center [239, 176] width 289 height 28
click at [358, 174] on span "Confirm" at bounding box center [360, 176] width 21 height 7
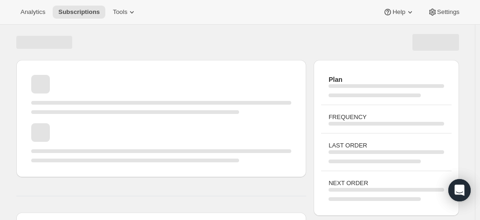
scroll to position [140, 0]
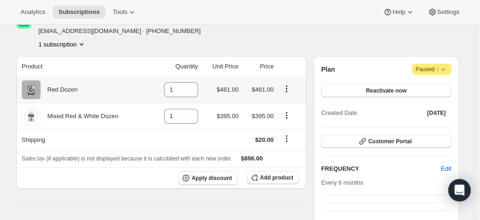
click at [288, 90] on icon "Product actions" at bounding box center [286, 88] width 9 height 9
drag, startPoint x: 283, startPoint y: 108, endPoint x: 173, endPoint y: 81, distance: 113.1
drag, startPoint x: 176, startPoint y: 88, endPoint x: 144, endPoint y: 86, distance: 31.8
click at [143, 86] on tr "Red Dozen 1 $481.00 $481.00" at bounding box center [161, 90] width 290 height 26
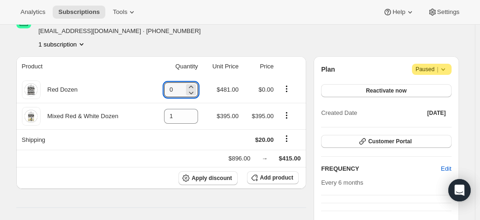
type input "0"
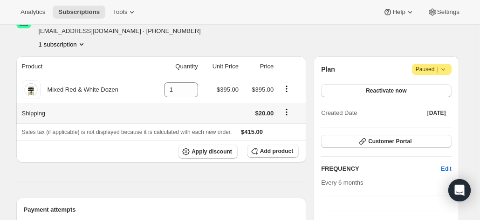
click at [287, 110] on icon "Shipping actions" at bounding box center [286, 112] width 9 height 9
click at [275, 133] on span "Edit shipping rate" at bounding box center [288, 129] width 47 height 7
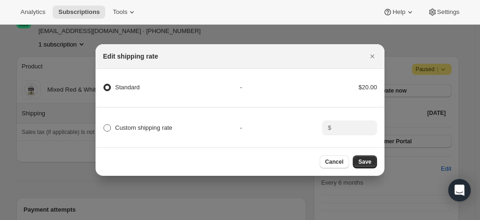
click at [128, 125] on span "Custom shipping rate" at bounding box center [143, 127] width 57 height 7
click at [104, 125] on input "Custom shipping rate" at bounding box center [103, 124] width 0 height 0
radio input "true"
radio input "false"
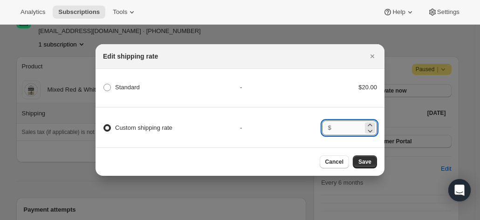
click at [345, 121] on input ":rq3:" at bounding box center [348, 128] width 29 height 15
type input "0.00"
click at [366, 165] on span "Save" at bounding box center [364, 161] width 13 height 7
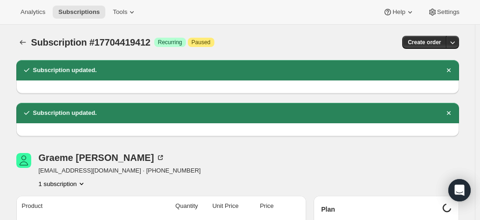
scroll to position [140, 0]
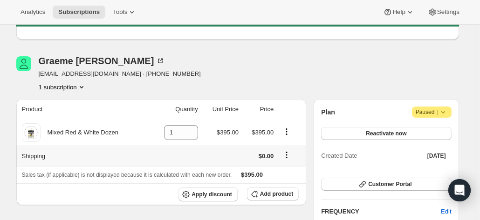
click at [288, 154] on icon "Shipping actions" at bounding box center [286, 154] width 9 height 9
click at [271, 153] on span "$0.00" at bounding box center [265, 156] width 15 height 7
click at [287, 155] on icon "Shipping actions" at bounding box center [286, 154] width 9 height 9
click at [221, 155] on td at bounding box center [221, 156] width 41 height 20
click at [265, 195] on span "Add product" at bounding box center [276, 193] width 33 height 7
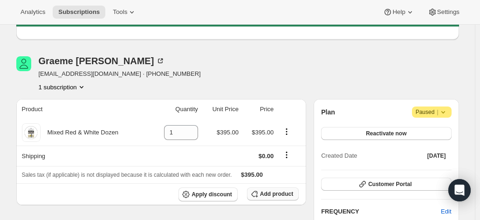
scroll to position [0, 0]
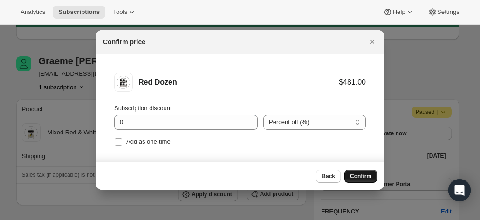
click at [355, 178] on span "Confirm" at bounding box center [360, 176] width 21 height 7
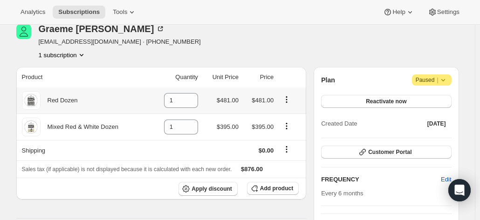
scroll to position [186, 0]
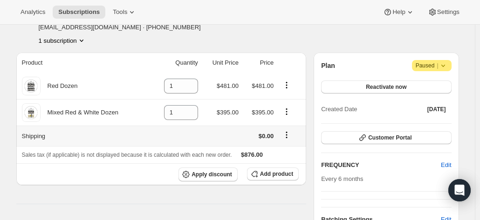
click at [289, 133] on icon "Shipping actions" at bounding box center [286, 134] width 9 height 9
click at [277, 149] on span "Edit shipping rate" at bounding box center [288, 152] width 47 height 7
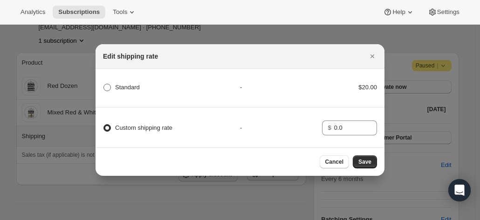
click at [130, 90] on label "Standard" at bounding box center [121, 87] width 37 height 13
click at [104, 84] on input "Standard" at bounding box center [103, 84] width 0 height 0
radio input "true"
radio input "false"
click at [361, 162] on span "Save" at bounding box center [364, 161] width 13 height 7
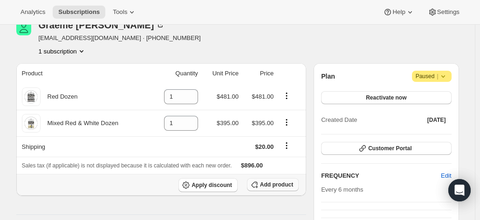
scroll to position [233, 0]
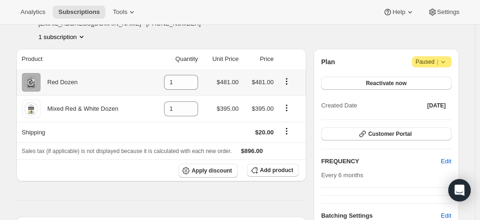
click at [288, 80] on icon "Product actions" at bounding box center [286, 81] width 9 height 9
drag, startPoint x: 288, startPoint y: 99, endPoint x: 192, endPoint y: 85, distance: 96.5
drag, startPoint x: 180, startPoint y: 79, endPoint x: 169, endPoint y: 79, distance: 10.7
click at [169, 79] on input "1" at bounding box center [174, 82] width 20 height 15
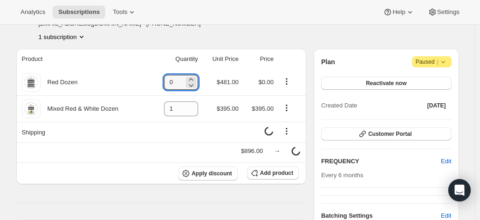
type input "0"
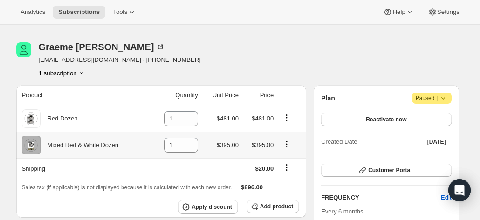
scroll to position [47, 0]
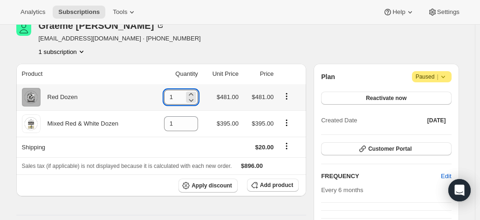
click at [183, 95] on input "1" at bounding box center [174, 97] width 20 height 15
drag, startPoint x: 182, startPoint y: 95, endPoint x: 140, endPoint y: 95, distance: 41.9
click at [143, 95] on tr "Red Dozen 1 $481.00 $481.00" at bounding box center [161, 97] width 290 height 26
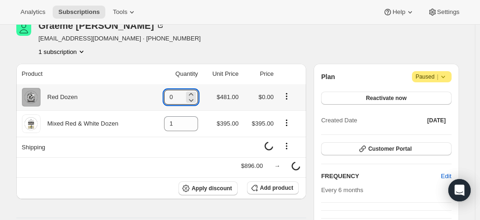
type input "0"
click at [287, 88] on td at bounding box center [291, 97] width 30 height 26
click at [286, 97] on icon "Product actions" at bounding box center [286, 96] width 9 height 9
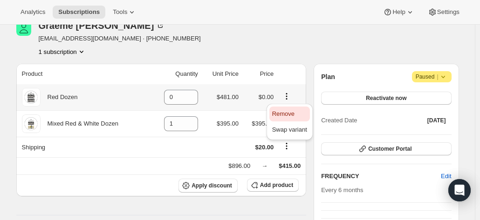
click at [280, 114] on span "Remove" at bounding box center [283, 113] width 22 height 7
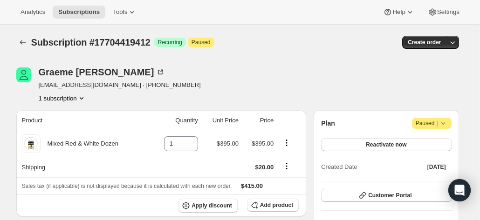
scroll to position [93, 0]
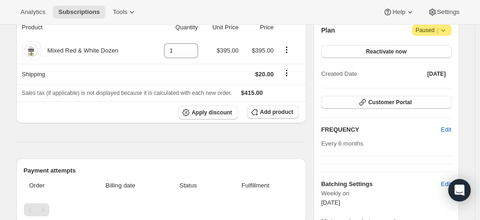
drag, startPoint x: 467, startPoint y: 73, endPoint x: 436, endPoint y: 83, distance: 32.1
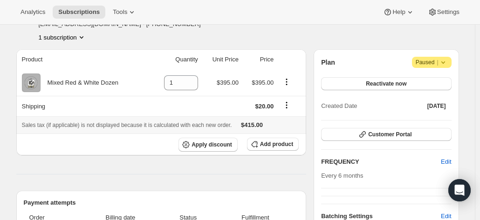
scroll to position [47, 0]
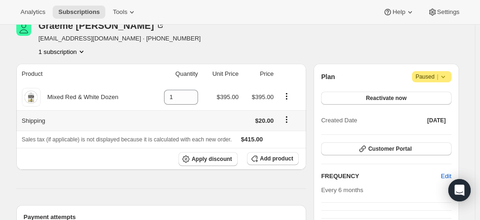
click at [287, 122] on icon "Shipping actions" at bounding box center [286, 122] width 1 height 1
click at [280, 134] on span "Edit shipping rate" at bounding box center [288, 137] width 47 height 7
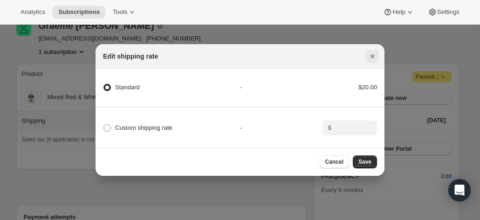
click at [374, 53] on icon "Close" at bounding box center [371, 56] width 9 height 9
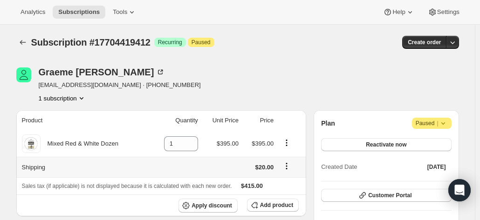
click at [285, 165] on icon "Shipping actions" at bounding box center [286, 166] width 9 height 9
click at [285, 182] on span "Edit shipping rate" at bounding box center [288, 183] width 47 height 7
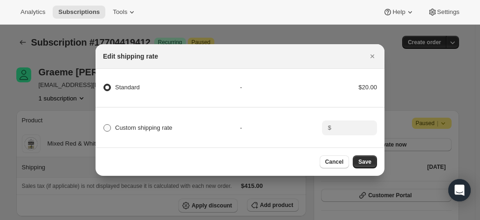
click at [110, 125] on span ":r2q:" at bounding box center [106, 127] width 7 height 7
click at [104, 125] on input "Custom shipping rate" at bounding box center [103, 124] width 0 height 0
radio input "true"
radio input "false"
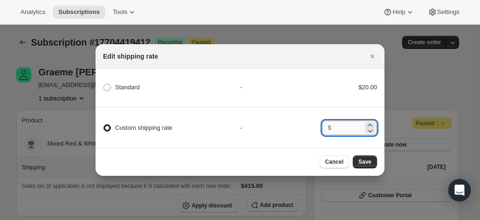
click at [351, 126] on input ":r2q:" at bounding box center [348, 128] width 29 height 15
type input "0"
radio input "true"
radio input "false"
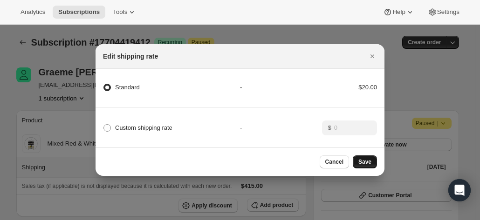
click at [369, 166] on span "Save" at bounding box center [364, 161] width 13 height 7
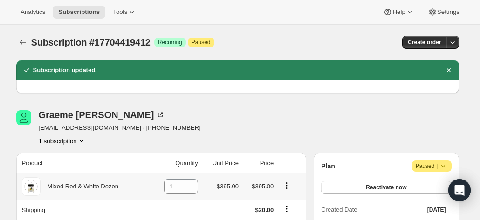
scroll to position [47, 0]
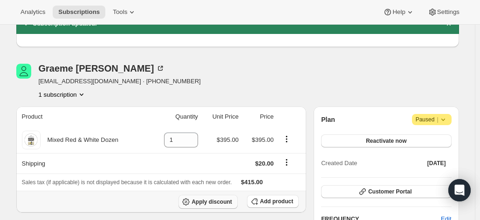
click at [212, 201] on span "Apply discount" at bounding box center [211, 201] width 41 height 7
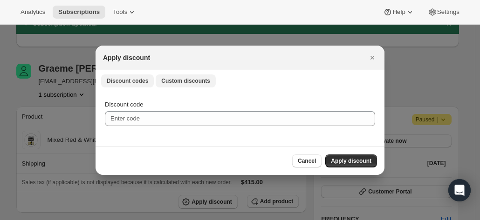
click at [175, 77] on button "Custom discounts" at bounding box center [186, 81] width 60 height 13
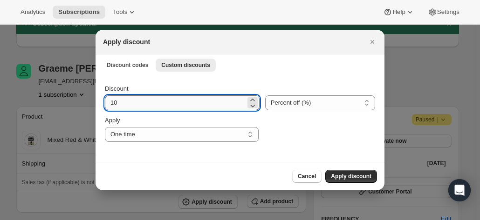
drag, startPoint x: 142, startPoint y: 104, endPoint x: 104, endPoint y: 99, distance: 38.0
click at [105, 99] on input "10" at bounding box center [175, 102] width 141 height 15
type input "20"
click at [145, 135] on select "One time Specify instances... Indefinitely" at bounding box center [182, 134] width 154 height 15
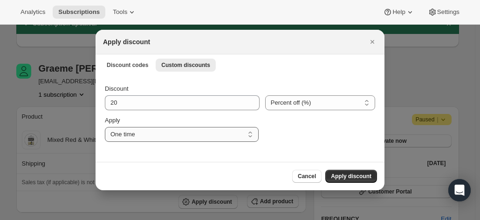
select select "indefinitely"
click at [105, 127] on select "One time Specify instances... Indefinitely" at bounding box center [182, 134] width 154 height 15
click at [351, 176] on span "Apply discount" at bounding box center [351, 176] width 41 height 7
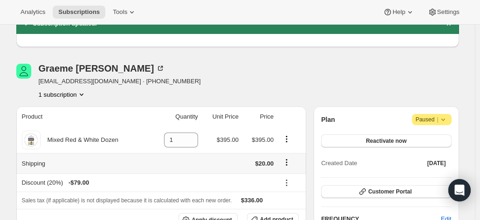
click at [288, 163] on icon "Shipping actions" at bounding box center [286, 162] width 9 height 9
click at [291, 180] on span "Edit shipping rate" at bounding box center [288, 179] width 47 height 7
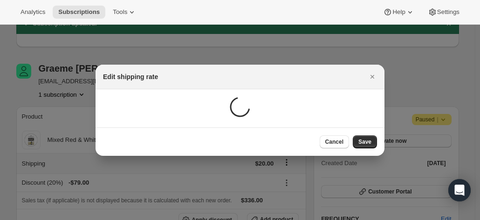
scroll to position [0, 0]
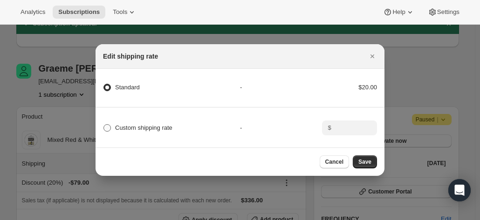
click at [128, 124] on span "Custom shipping rate" at bounding box center [143, 127] width 57 height 7
click at [104, 124] on input "Custom shipping rate" at bounding box center [103, 124] width 0 height 0
radio input "true"
radio input "false"
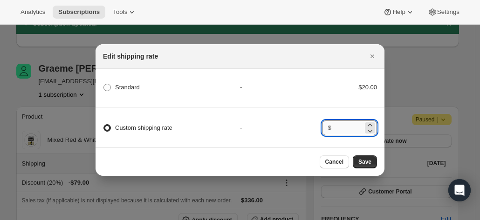
click at [360, 123] on input ":r7g:" at bounding box center [348, 128] width 29 height 15
type input "0.00"
click at [368, 164] on span "Save" at bounding box center [364, 161] width 13 height 7
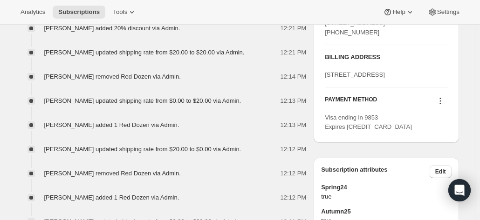
scroll to position [512, 0]
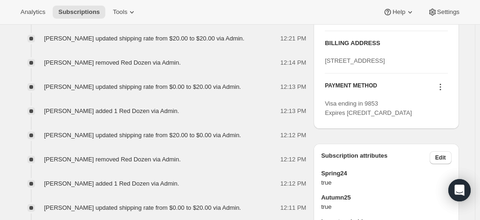
click at [443, 92] on icon at bounding box center [439, 86] width 9 height 9
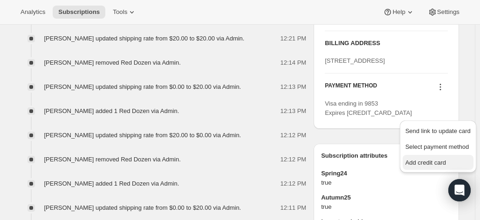
click at [423, 159] on span "Add credit card" at bounding box center [425, 162] width 41 height 7
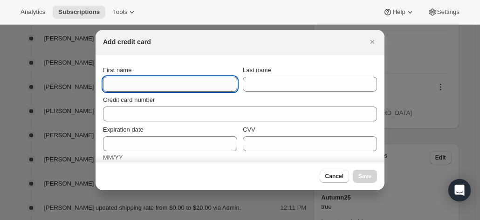
click at [118, 86] on input "First name" at bounding box center [170, 84] width 134 height 15
click at [365, 43] on div "Add credit card" at bounding box center [240, 41] width 274 height 9
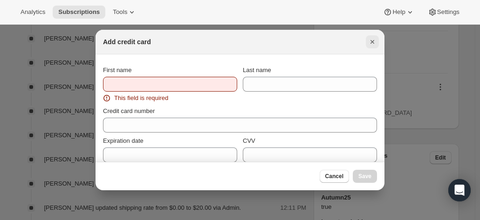
click at [375, 44] on icon "Close" at bounding box center [371, 41] width 9 height 9
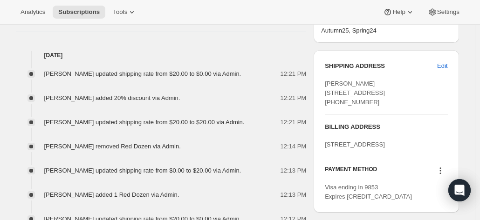
scroll to position [373, 0]
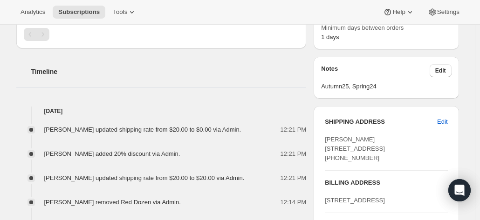
drag, startPoint x: 382, startPoint y: 162, endPoint x: 327, endPoint y: 138, distance: 59.3
click at [327, 138] on div "Graeme Reilly 3 Cobham St ALTONA VIC, 3018 Australia +61417379822" at bounding box center [386, 149] width 122 height 28
click at [332, 145] on span "Graeme Reilly 3 Cobham St ALTONA VIC, 3018 Australia +61417379822" at bounding box center [355, 149] width 60 height 26
drag, startPoint x: 327, startPoint y: 139, endPoint x: 385, endPoint y: 175, distance: 67.6
click at [385, 163] on div "Graeme Reilly 3 Cobham St ALTONA VIC, 3018 Australia +61417379822" at bounding box center [386, 149] width 122 height 28
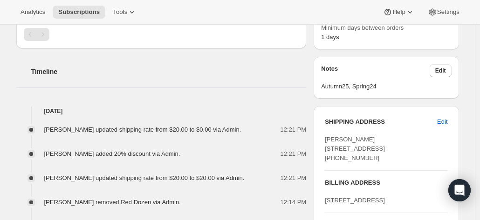
copy span "Graeme Reilly 3 Cobham St ALTONA VIC, 3018 Australia +61417379822"
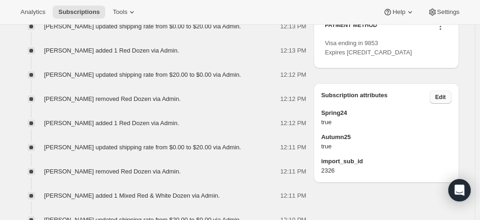
scroll to position [559, 0]
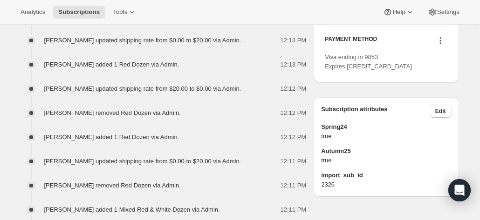
click at [440, 45] on icon at bounding box center [439, 40] width 9 height 9
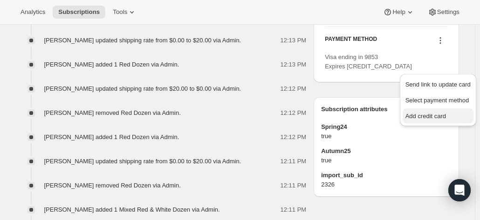
click at [422, 118] on span "Add credit card" at bounding box center [425, 116] width 41 height 7
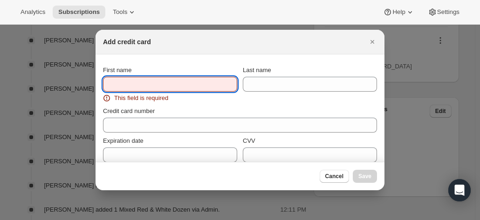
click at [125, 83] on input "First name" at bounding box center [170, 84] width 134 height 15
paste input "Graeme Reilly 3 Cobham St ALTONA VIC, 3018 Australia +61417379822"
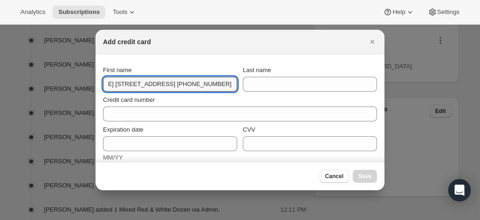
scroll to position [0, 0]
drag, startPoint x: 229, startPoint y: 85, endPoint x: 129, endPoint y: 83, distance: 100.6
click at [129, 83] on input "Graeme Reilly 3 Cobham St ALTONA VIC, 3018 Australia +61417379822" at bounding box center [170, 84] width 134 height 15
type input "Graeme"
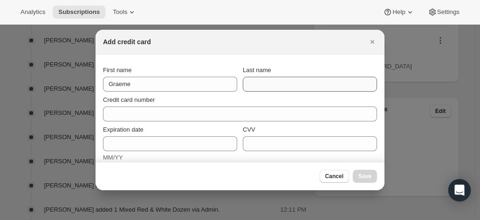
drag, startPoint x: 259, startPoint y: 76, endPoint x: 260, endPoint y: 82, distance: 6.1
click at [260, 77] on div "Last name" at bounding box center [310, 79] width 134 height 26
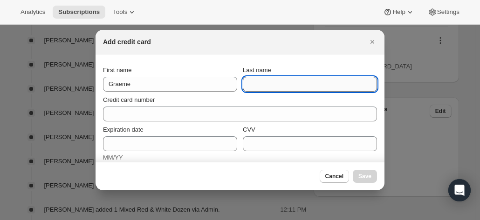
click at [260, 82] on input "Last name" at bounding box center [310, 84] width 134 height 15
paste input "Graeme Reilly 3 Cobham St ALTONA VIC, 3018 Australia +61417379822"
drag, startPoint x: 255, startPoint y: 83, endPoint x: 484, endPoint y: 75, distance: 229.3
click at [479, 79] on html "Analytics Subscriptions Tools Help Settings Skip to content Subscription #17704…" at bounding box center [240, 110] width 480 height 220
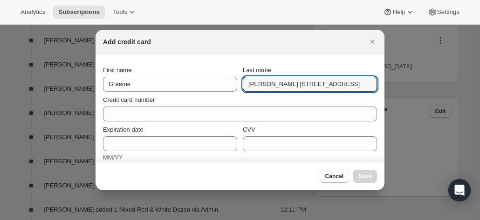
scroll to position [0, 0]
drag, startPoint x: 268, startPoint y: 84, endPoint x: 195, endPoint y: 75, distance: 73.6
click at [197, 81] on div "First name Graeme Last name Graeme Reilly" at bounding box center [240, 79] width 274 height 26
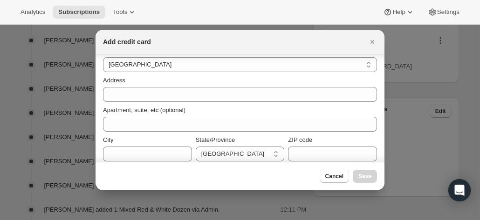
scroll to position [140, 0]
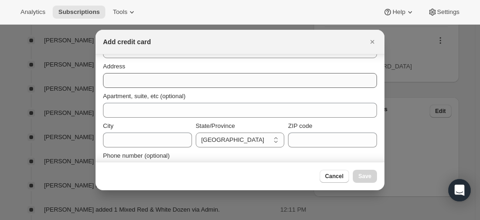
type input "Reilly"
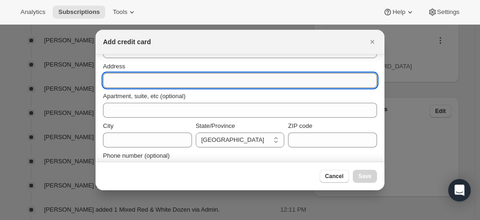
click at [123, 77] on input "Address" at bounding box center [240, 80] width 274 height 15
paste input "Graeme Reilly 3 Cobham St ALTONA VIC, 3018 Australia +61417379822"
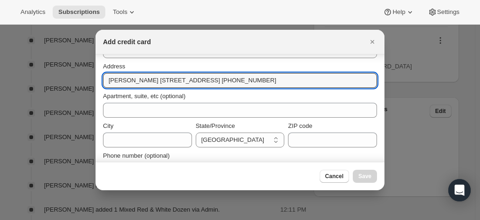
drag, startPoint x: 147, startPoint y: 81, endPoint x: 57, endPoint y: 78, distance: 89.9
drag, startPoint x: 136, startPoint y: 81, endPoint x: 335, endPoint y: 80, distance: 198.9
click at [335, 80] on input "3 Cobham St ALTONA VIC, 3018 Australia +61417379822" at bounding box center [240, 80] width 274 height 15
drag, startPoint x: 251, startPoint y: 91, endPoint x: 201, endPoint y: 78, distance: 51.6
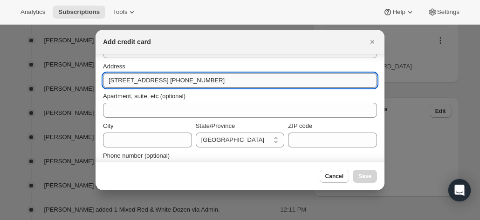
click at [250, 92] on div "Apartment, suite, etc (optional)" at bounding box center [240, 96] width 274 height 9
drag, startPoint x: 143, startPoint y: 81, endPoint x: 384, endPoint y: 77, distance: 240.3
click at [384, 77] on div "First name Graeme Last name Reilly Credit card number Expiration date MM/YY CVV…" at bounding box center [239, 108] width 289 height 108
type input "3 Cobham St"
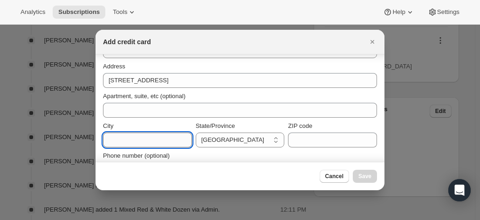
click at [120, 136] on input "City" at bounding box center [147, 140] width 89 height 15
paste input "ALTONA VIC, 3018 Australia +61417379822"
drag, startPoint x: 127, startPoint y: 139, endPoint x: 63, endPoint y: 140, distance: 63.3
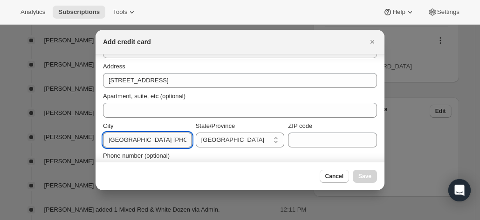
click at [138, 140] on input "ALTONA VIC, 3018 Australia +61417379822" at bounding box center [147, 140] width 89 height 15
click at [135, 138] on input "ALTONA VIC, 3018 Australia +61417379822" at bounding box center [147, 140] width 89 height 15
type input "ALTONA"
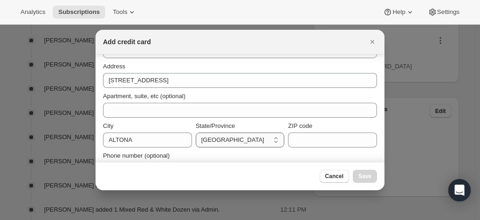
click at [223, 141] on select "Australian Capital Territory New South Wales Northern Territory Queensland Sout…" at bounding box center [240, 140] width 89 height 15
select select "VIC"
click at [196, 133] on select "Australian Capital Territory New South Wales Northern Territory Queensland Sout…" at bounding box center [240, 140] width 89 height 15
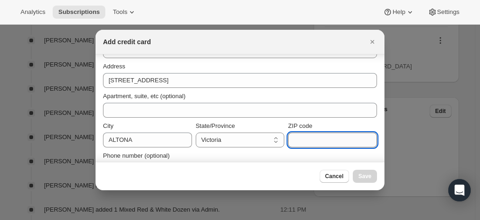
click at [322, 144] on input "ZIP code" at bounding box center [332, 140] width 89 height 15
paste input "ALTONA VIC, 3018 Australia +61417379822"
drag, startPoint x: 363, startPoint y: 139, endPoint x: 321, endPoint y: 146, distance: 42.0
click at [321, 146] on input "ALTONA VIC, 3018 Australia +61417379822" at bounding box center [332, 140] width 89 height 15
click at [308, 144] on input "ALTONA VIC, 3018 Australia +61417379822" at bounding box center [332, 140] width 89 height 15
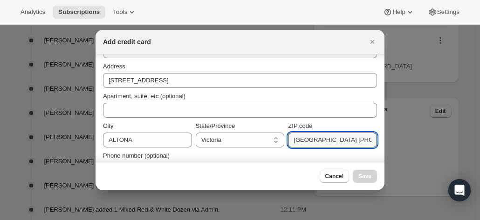
scroll to position [0, 41]
drag, startPoint x: 290, startPoint y: 141, endPoint x: 435, endPoint y: 142, distance: 145.3
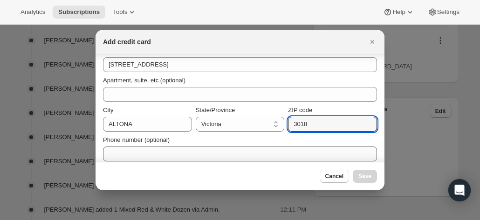
scroll to position [162, 0]
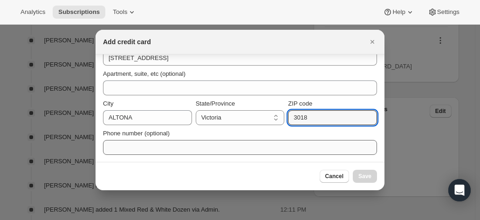
type input "3018"
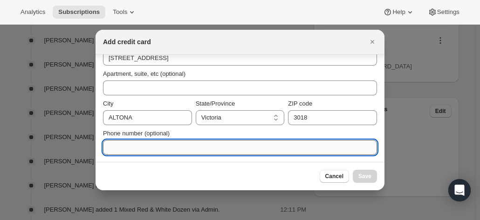
click at [153, 152] on input "Phone number (optional)" at bounding box center [240, 147] width 274 height 15
paste input "ALTONA VIC, 3018 Australia +61417379822"
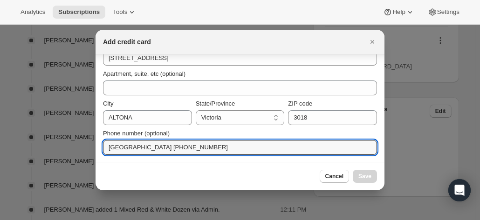
drag, startPoint x: 184, startPoint y: 148, endPoint x: -6, endPoint y: 140, distance: 190.1
click at [0, 140] on html "Analytics Subscriptions Tools Help Settings Skip to content Subscription #17704…" at bounding box center [240, 110] width 480 height 220
click at [110, 147] on input "+61417379822" at bounding box center [240, 147] width 274 height 15
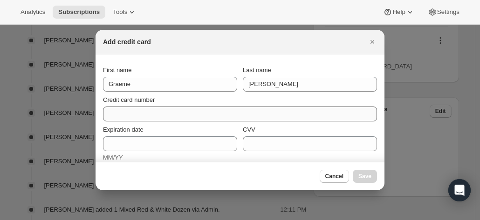
scroll to position [0, 0]
type input "+61417379822"
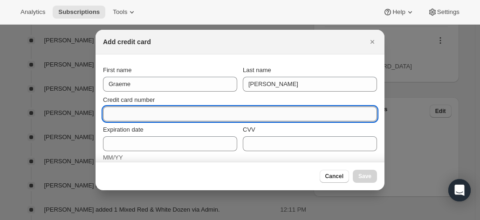
click at [131, 116] on input "Credit card number" at bounding box center [236, 114] width 266 height 15
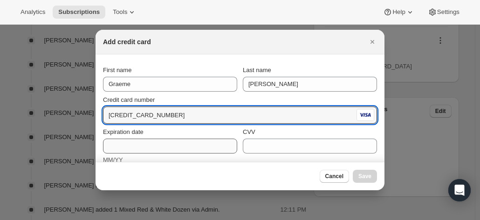
type input "4530 3030 0313 9853"
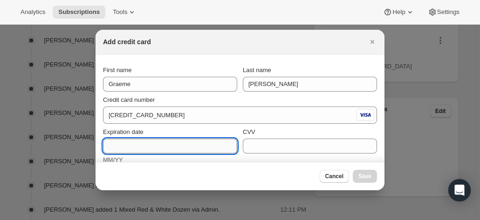
click at [121, 151] on input "Expiration date" at bounding box center [170, 146] width 134 height 15
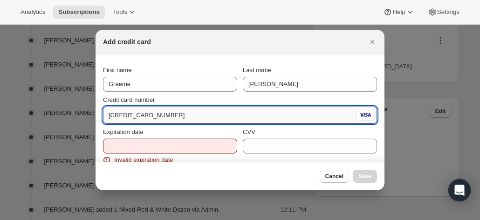
click at [119, 116] on input "4530 3030 0313 9853" at bounding box center [228, 115] width 251 height 15
click at [134, 115] on input "4530 3030 0313 9853" at bounding box center [228, 115] width 251 height 15
click at [142, 117] on input "4530 3030 0313 9853" at bounding box center [228, 115] width 251 height 15
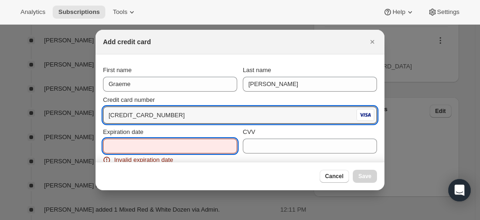
click at [151, 142] on input "Expiration date" at bounding box center [170, 146] width 134 height 15
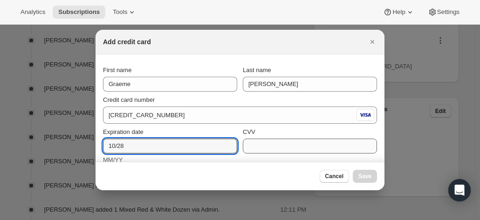
type input "10/28"
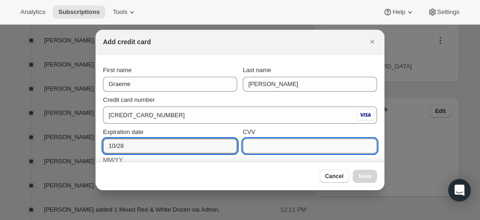
click at [257, 151] on input "CVV" at bounding box center [310, 146] width 134 height 15
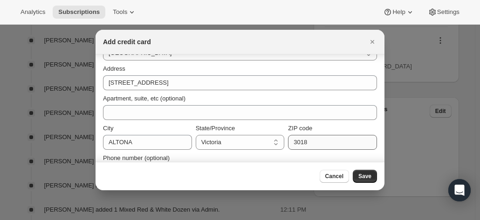
scroll to position [164, 0]
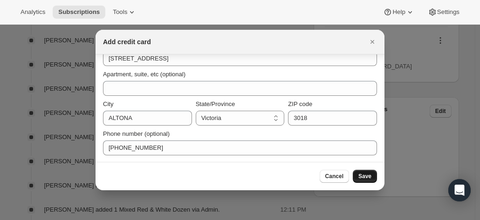
type input "736"
click at [371, 178] on button "Save" at bounding box center [365, 176] width 24 height 13
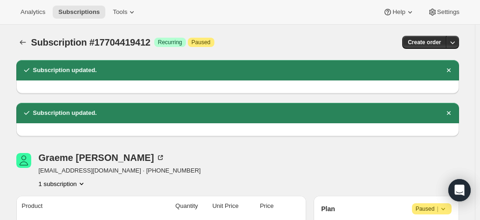
scroll to position [140, 0]
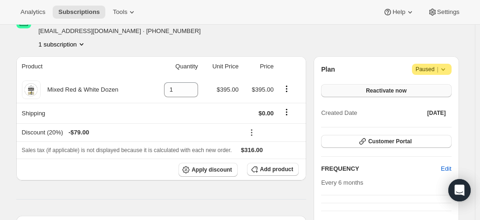
click at [383, 89] on span "Reactivate now" at bounding box center [386, 90] width 41 height 7
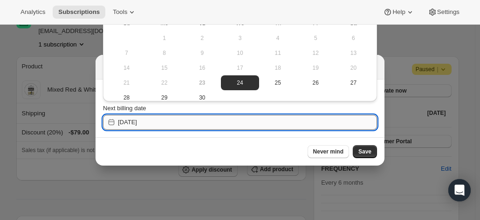
click at [169, 121] on input "2025-09-24" at bounding box center [247, 122] width 259 height 15
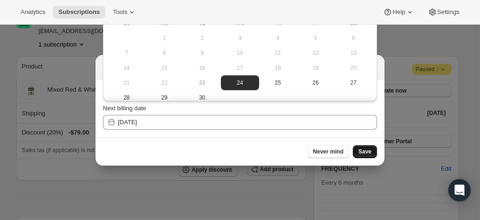
click at [367, 150] on span "Save" at bounding box center [364, 151] width 13 height 7
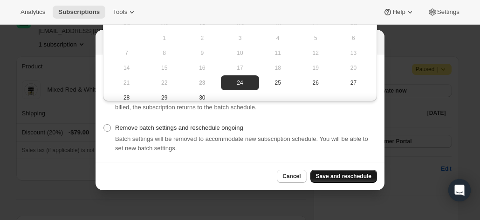
click at [343, 175] on span "Save and reschedule" at bounding box center [343, 176] width 55 height 7
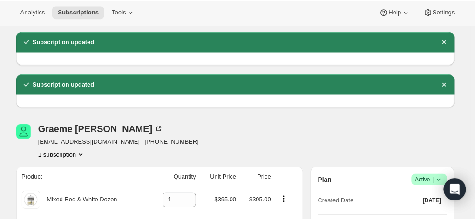
scroll to position [0, 0]
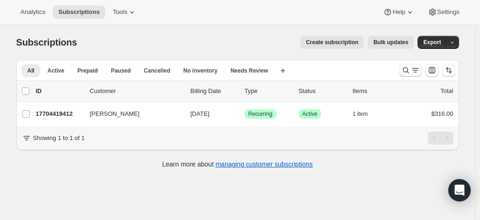
click at [401, 66] on button "Search and filter results" at bounding box center [410, 70] width 22 height 13
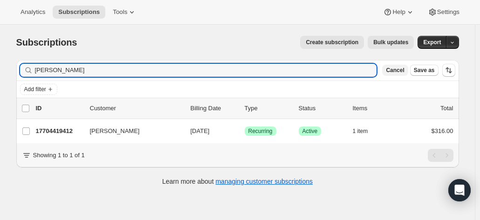
click at [404, 67] on span "Cancel" at bounding box center [395, 70] width 18 height 7
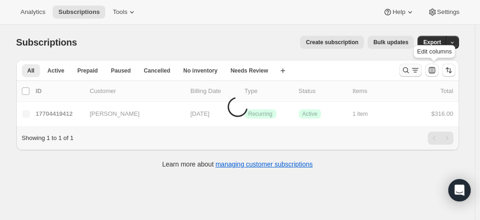
click at [410, 69] on icon "Search and filter results" at bounding box center [405, 70] width 9 height 9
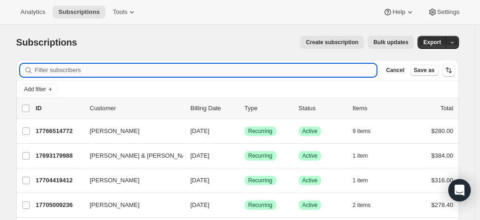
click at [91, 71] on input "Filter subscribers" at bounding box center [206, 70] width 342 height 13
click at [57, 65] on input "Filter subscribers" at bounding box center [206, 70] width 342 height 13
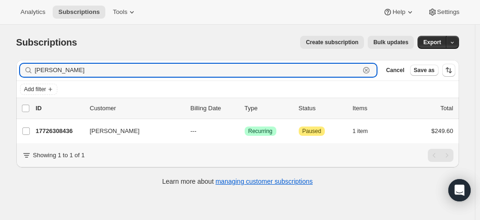
drag, startPoint x: 73, startPoint y: 69, endPoint x: 11, endPoint y: 63, distance: 62.3
click at [5, 63] on div "Subscriptions. This page is ready Subscriptions Create subscription Bulk update…" at bounding box center [237, 135] width 475 height 220
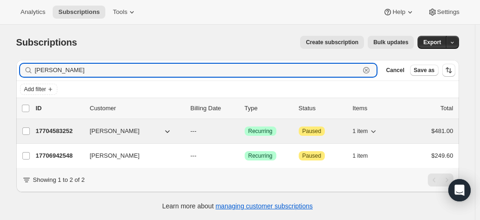
type input "barbara g"
click at [56, 131] on p "17704583252" at bounding box center [59, 131] width 47 height 9
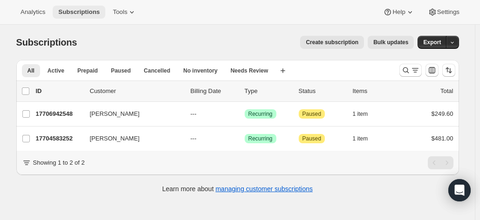
click at [79, 13] on span "Subscriptions" at bounding box center [78, 11] width 41 height 7
click at [470, 56] on div "Subscriptions. This page is ready Subscriptions Create subscription Bulk update…" at bounding box center [237, 114] width 465 height 178
click at [403, 70] on icon "Search and filter results" at bounding box center [405, 70] width 9 height 9
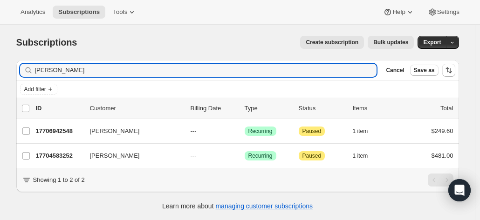
drag, startPoint x: 88, startPoint y: 71, endPoint x: 53, endPoint y: 54, distance: 39.4
click at [37, 61] on div "Filter subscribers [PERSON_NAME] Cancel Save as" at bounding box center [237, 70] width 442 height 20
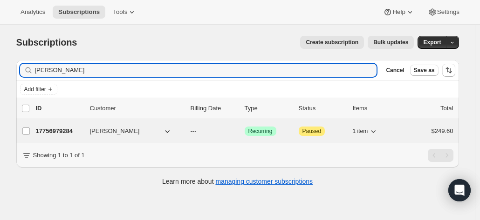
type input "[PERSON_NAME]"
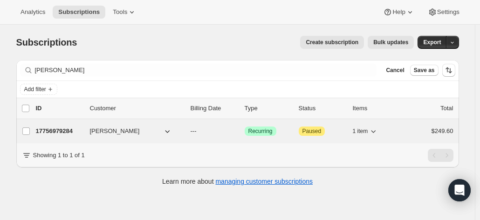
click at [64, 127] on p "17756979284" at bounding box center [59, 131] width 47 height 9
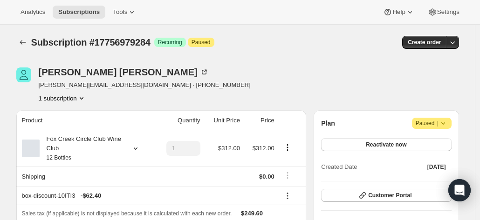
click at [448, 121] on icon at bounding box center [442, 123] width 9 height 9
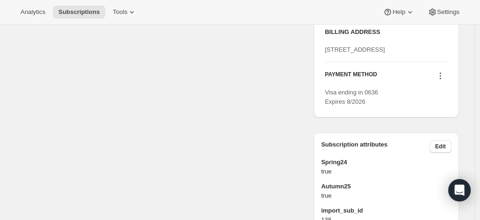
scroll to position [494, 0]
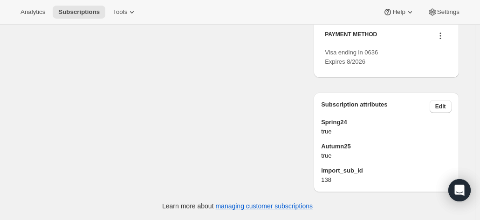
click at [445, 38] on icon at bounding box center [439, 35] width 9 height 9
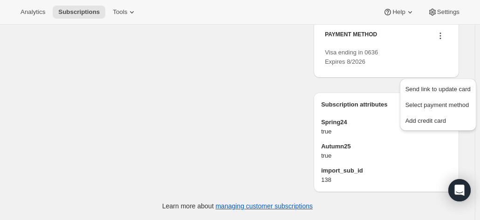
click at [338, 60] on span "Visa ending in 0636 Expires 8/2026" at bounding box center [351, 57] width 53 height 16
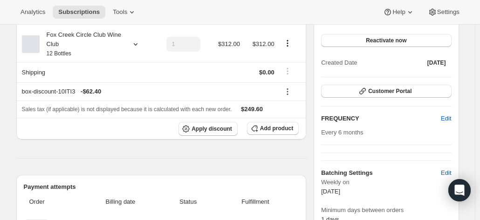
scroll to position [75, 0]
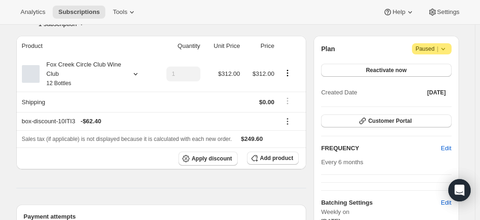
click at [443, 50] on icon at bounding box center [442, 48] width 9 height 9
click at [429, 66] on span "Cancel subscription" at bounding box center [434, 66] width 53 height 7
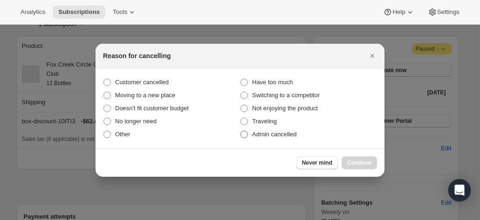
click at [258, 129] on label "Admin cancelled" at bounding box center [308, 134] width 137 height 13
click at [241, 131] on input "Admin cancelled" at bounding box center [240, 131] width 0 height 0
radio input "true"
click at [351, 162] on span "Continue" at bounding box center [359, 162] width 24 height 7
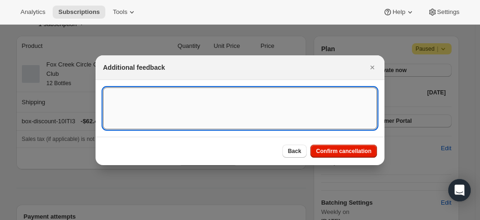
click at [192, 110] on textarea ":r31:" at bounding box center [240, 109] width 274 height 42
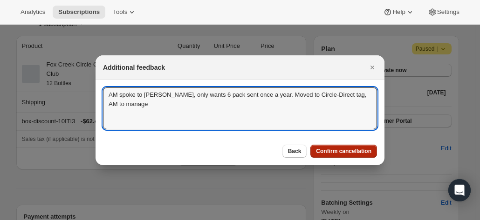
type textarea "AM spoke to Ron, only wants 6 pack sent once a year. Moved to Circle-Direct tag…"
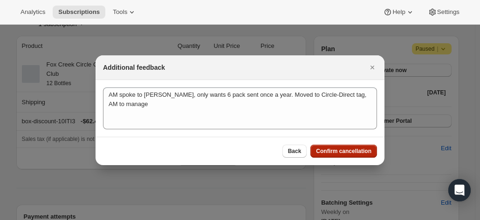
drag, startPoint x: 335, startPoint y: 156, endPoint x: 330, endPoint y: 148, distance: 9.7
click at [330, 148] on button "Confirm cancellation" at bounding box center [343, 151] width 67 height 13
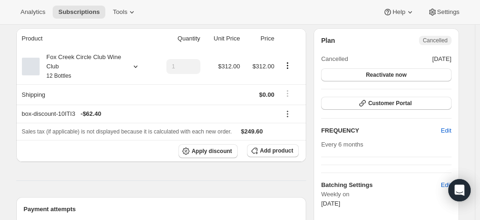
scroll to position [14, 0]
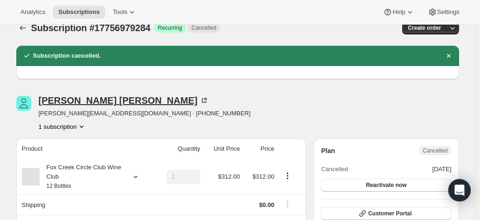
click at [63, 102] on div "Ron Barton" at bounding box center [124, 100] width 170 height 9
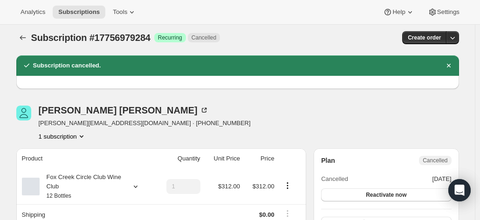
scroll to position [0, 0]
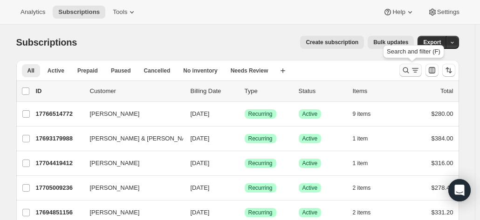
click at [405, 65] on button "Search and filter results" at bounding box center [410, 70] width 22 height 13
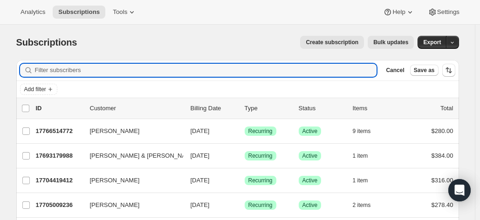
type input "o"
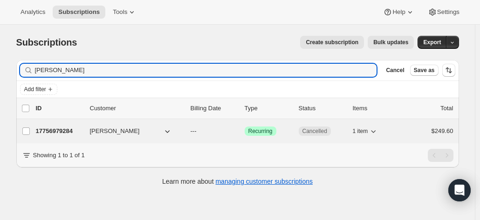
type input "[PERSON_NAME]"
click at [52, 128] on p "17756979284" at bounding box center [59, 131] width 47 height 9
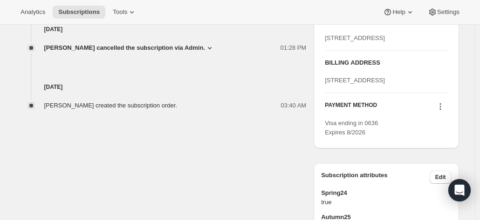
scroll to position [419, 0]
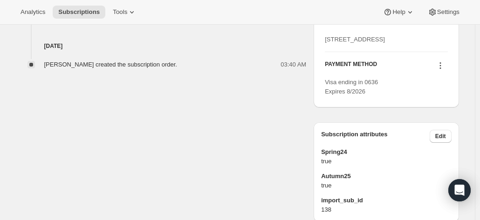
click at [443, 70] on icon at bounding box center [439, 65] width 9 height 9
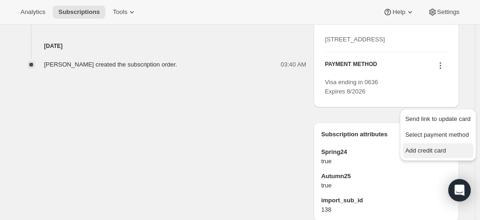
click at [424, 149] on span "Add credit card" at bounding box center [425, 150] width 41 height 7
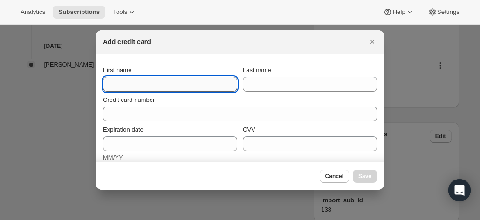
click at [172, 84] on input "First name" at bounding box center [170, 84] width 134 height 15
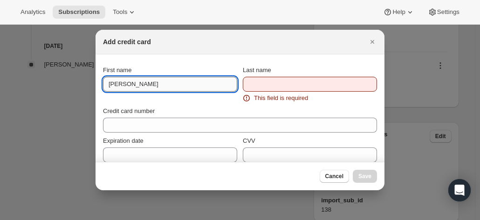
click at [156, 77] on input "[PERSON_NAME]" at bounding box center [170, 84] width 134 height 15
type input "[PERSON_NAME]"
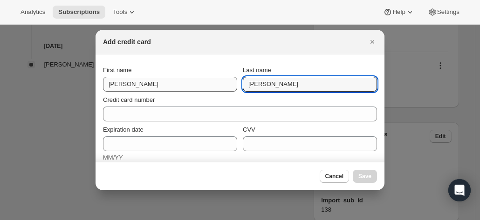
type input "[PERSON_NAME]"
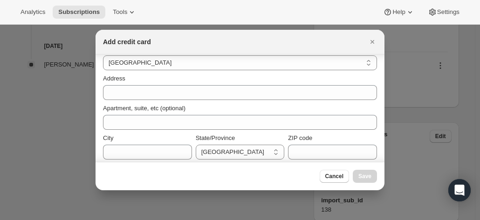
scroll to position [127, 0]
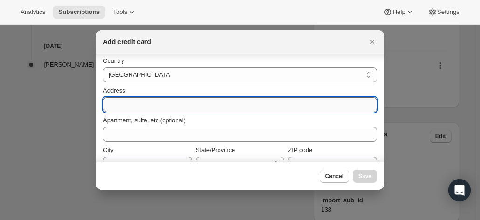
click at [126, 103] on input "Address" at bounding box center [240, 104] width 274 height 15
paste input "[STREET_ADDRESS]"
type input "[STREET_ADDRESS]"
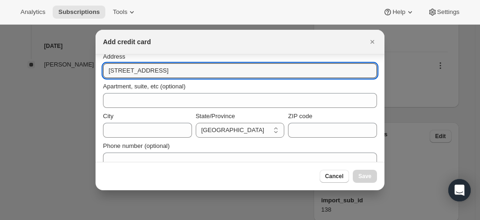
scroll to position [173, 0]
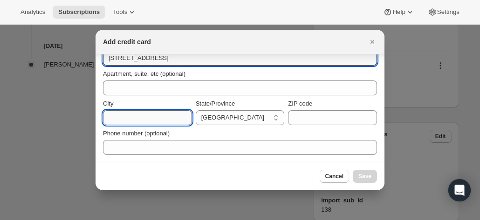
click at [118, 121] on input "City" at bounding box center [147, 117] width 89 height 15
paste input "[GEOGRAPHIC_DATA]"
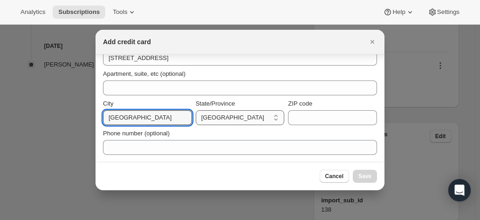
type input "[GEOGRAPHIC_DATA]"
click at [227, 121] on select "[GEOGRAPHIC_DATA] [GEOGRAPHIC_DATA] [GEOGRAPHIC_DATA] [GEOGRAPHIC_DATA] [GEOGRA…" at bounding box center [240, 117] width 89 height 15
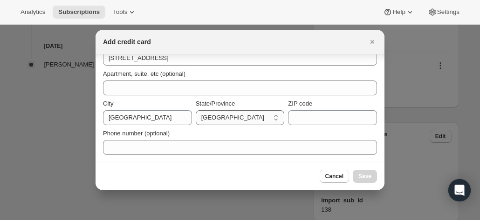
select select "SA"
click at [196, 110] on select "[GEOGRAPHIC_DATA] [GEOGRAPHIC_DATA] [GEOGRAPHIC_DATA] [GEOGRAPHIC_DATA] [GEOGRA…" at bounding box center [240, 117] width 89 height 15
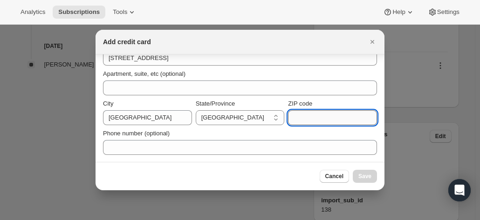
click at [330, 115] on input "ZIP code" at bounding box center [332, 117] width 89 height 15
type input "5031"
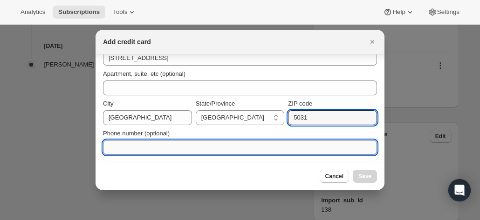
click at [168, 144] on input "Phone number (optional)" at bounding box center [240, 147] width 274 height 15
paste input "0419 865 424"
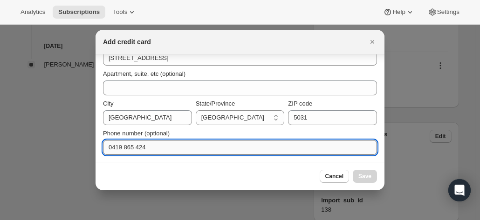
click at [110, 146] on input "0419 865 424" at bounding box center [240, 147] width 274 height 15
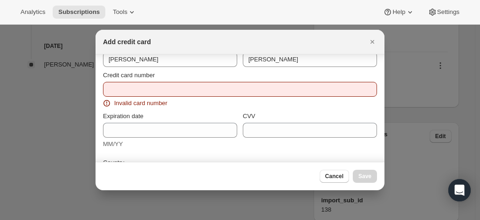
scroll to position [0, 0]
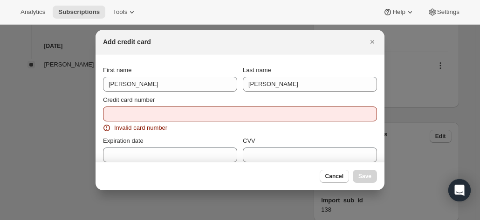
type input "0419 865 424"
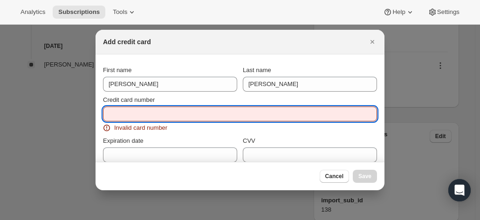
click at [119, 118] on input "Credit card number" at bounding box center [236, 114] width 266 height 15
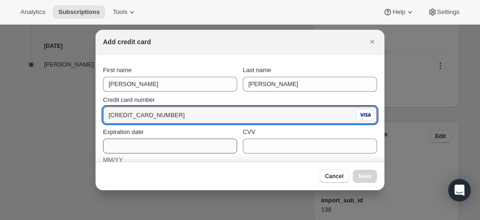
type input "4557 0120 5581 9449"
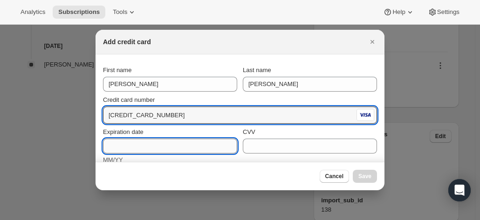
click at [140, 141] on input "Expiration date" at bounding box center [170, 146] width 134 height 15
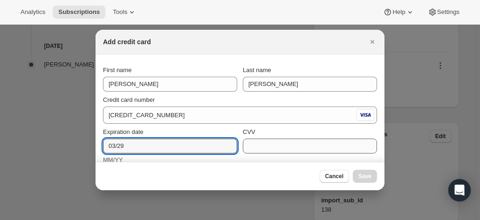
type input "03/29"
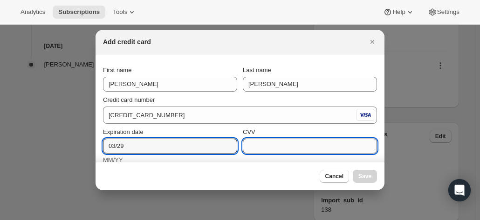
click at [272, 148] on input "CVV" at bounding box center [310, 146] width 134 height 15
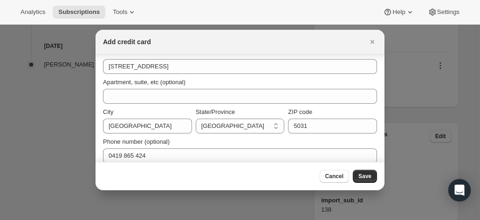
scroll to position [164, 0]
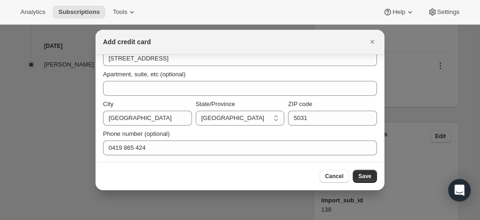
type input "625"
drag, startPoint x: 377, startPoint y: 177, endPoint x: 358, endPoint y: 175, distance: 18.8
click at [370, 177] on div "Cancel Save" at bounding box center [239, 176] width 289 height 28
click at [358, 175] on button "Save" at bounding box center [365, 176] width 24 height 13
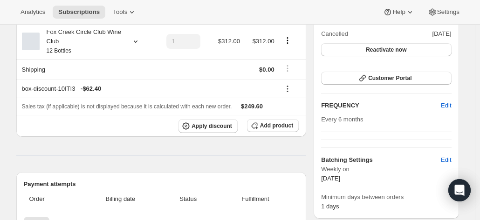
scroll to position [0, 0]
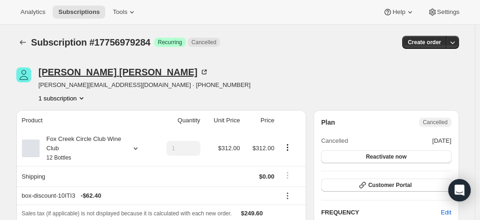
click at [199, 69] on icon at bounding box center [203, 72] width 9 height 9
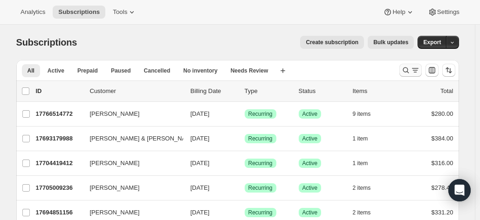
click at [408, 69] on icon "Search and filter results" at bounding box center [405, 70] width 9 height 9
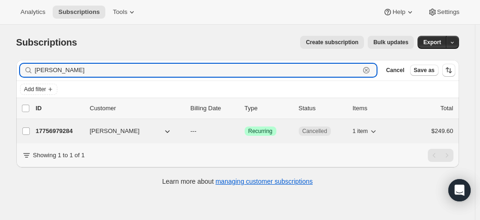
type input "[PERSON_NAME]"
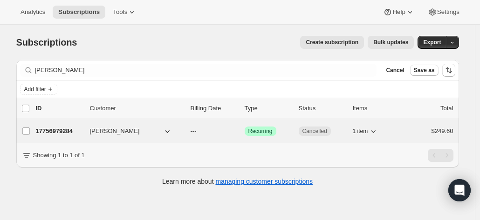
click at [57, 133] on p "17756979284" at bounding box center [59, 131] width 47 height 9
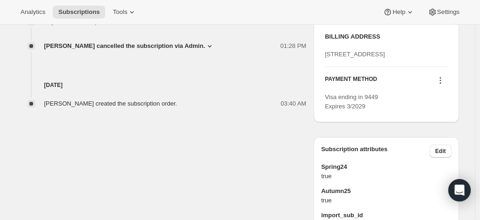
scroll to position [419, 0]
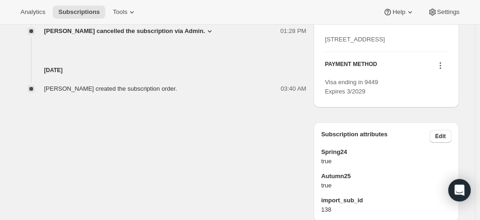
click at [441, 70] on icon at bounding box center [439, 65] width 9 height 9
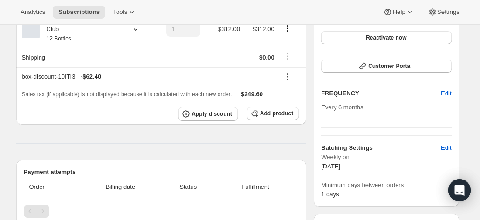
scroll to position [0, 0]
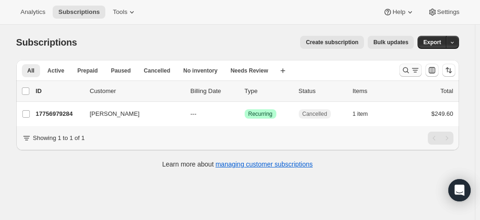
click at [403, 69] on icon "Search and filter results" at bounding box center [405, 70] width 9 height 9
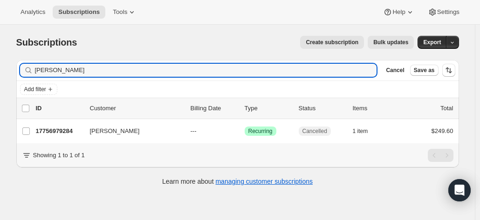
drag, startPoint x: 99, startPoint y: 75, endPoint x: -49, endPoint y: 48, distance: 150.5
click at [0, 48] on html "Analytics Subscriptions Tools Help Settings Skip to content Subscriptions. This…" at bounding box center [240, 110] width 480 height 220
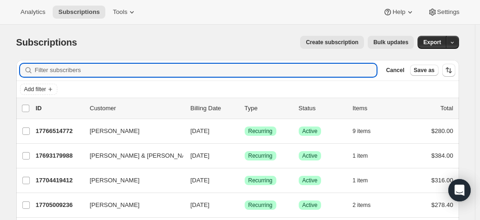
click at [191, 41] on div "Create subscription Bulk updates" at bounding box center [251, 42] width 326 height 13
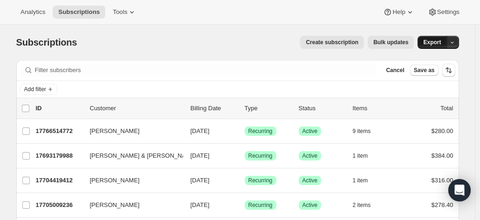
click at [439, 41] on span "Export" at bounding box center [432, 42] width 18 height 7
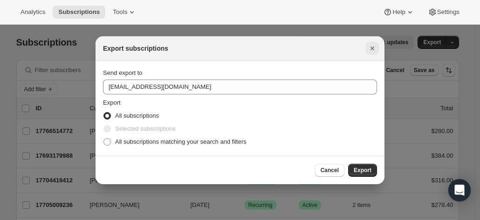
click at [369, 46] on icon "Close" at bounding box center [371, 48] width 9 height 9
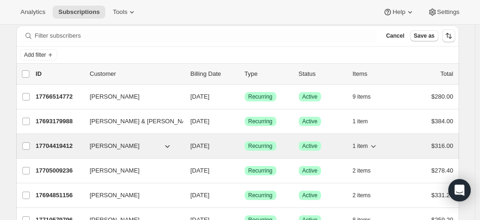
scroll to position [47, 0]
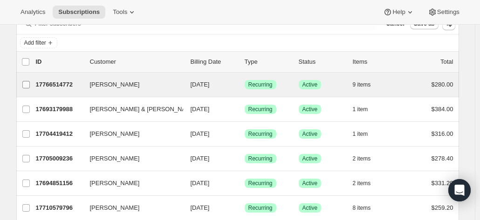
click at [30, 84] on input "[PERSON_NAME]" at bounding box center [25, 84] width 7 height 7
checkbox input "true"
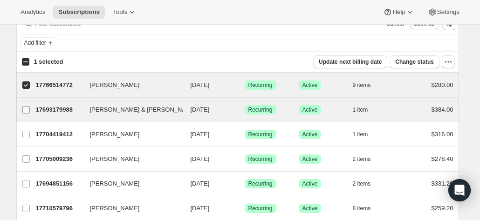
click at [27, 109] on input "[PERSON_NAME] & [PERSON_NAME]" at bounding box center [25, 109] width 7 height 7
click at [30, 110] on input "[PERSON_NAME] & [PERSON_NAME]" at bounding box center [25, 109] width 7 height 7
checkbox input "false"
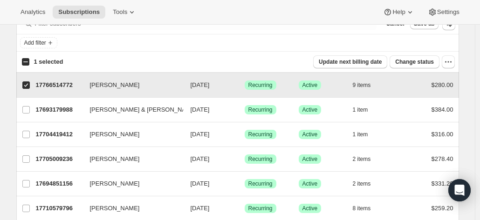
click at [34, 88] on label "[PERSON_NAME]" at bounding box center [26, 85] width 20 height 24
click at [30, 88] on input "[PERSON_NAME]" at bounding box center [25, 84] width 7 height 7
checkbox input "false"
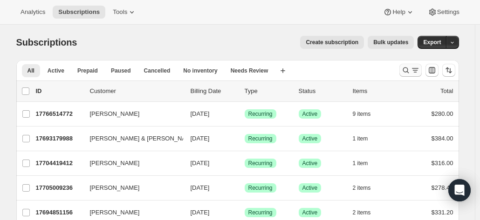
click at [413, 73] on icon "Search and filter results" at bounding box center [414, 70] width 9 height 9
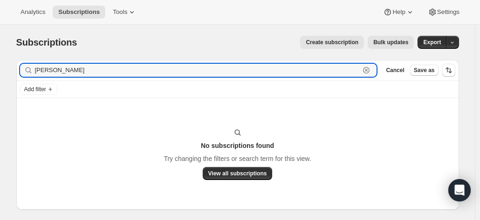
drag, startPoint x: 83, startPoint y: 70, endPoint x: 29, endPoint y: 71, distance: 53.6
click at [29, 71] on div "[PERSON_NAME] Clear" at bounding box center [198, 70] width 357 height 13
click at [79, 67] on input "[PERSON_NAME]" at bounding box center [197, 70] width 325 height 13
type input "p"
